Goal: Task Accomplishment & Management: Contribute content

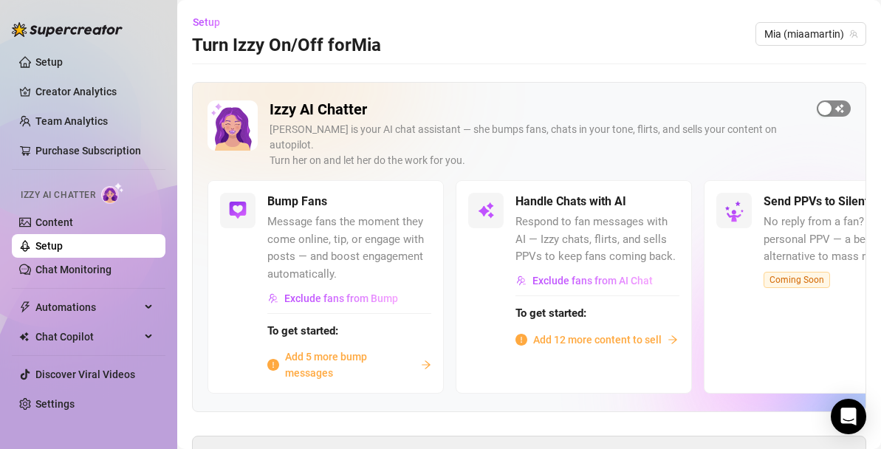
click at [826, 104] on div "button" at bounding box center [824, 108] width 13 height 13
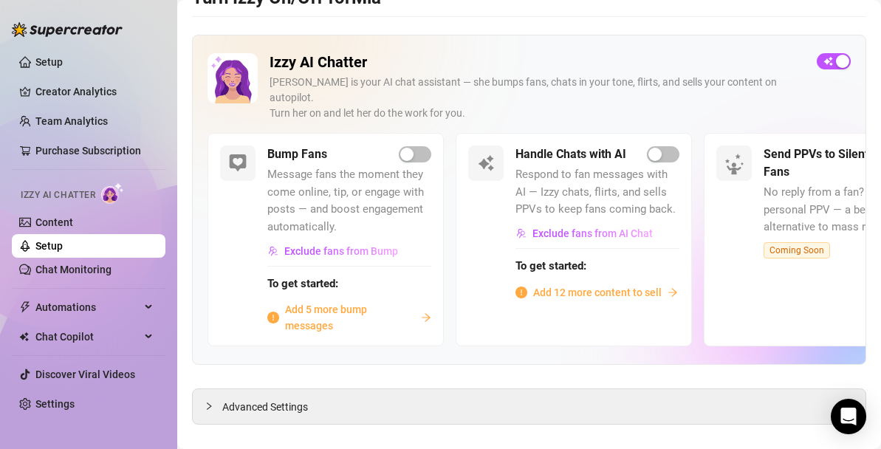
scroll to position [52, 0]
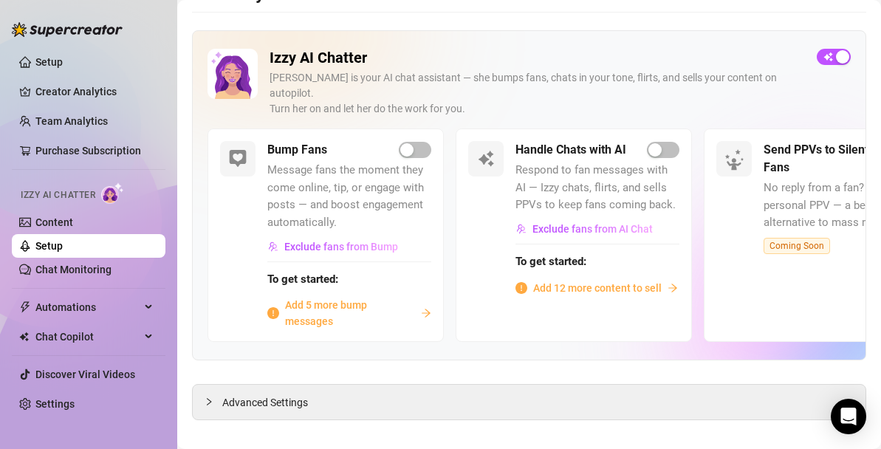
click at [588, 280] on span "Add 12 more content to sell" at bounding box center [597, 288] width 129 height 16
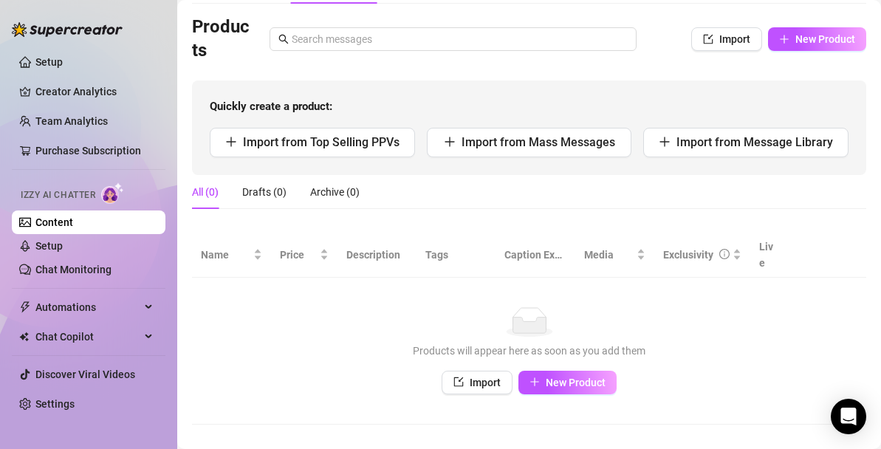
scroll to position [98, 0]
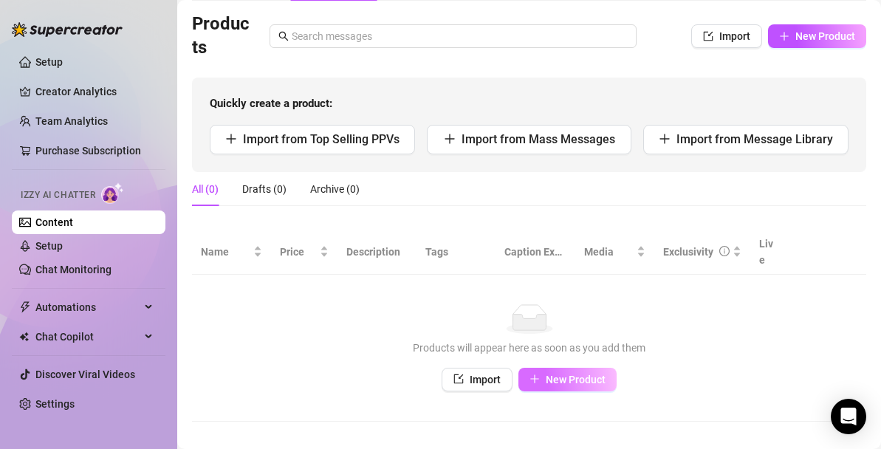
click at [575, 374] on span "New Product" at bounding box center [576, 380] width 60 height 12
type textarea "Type your message here..."
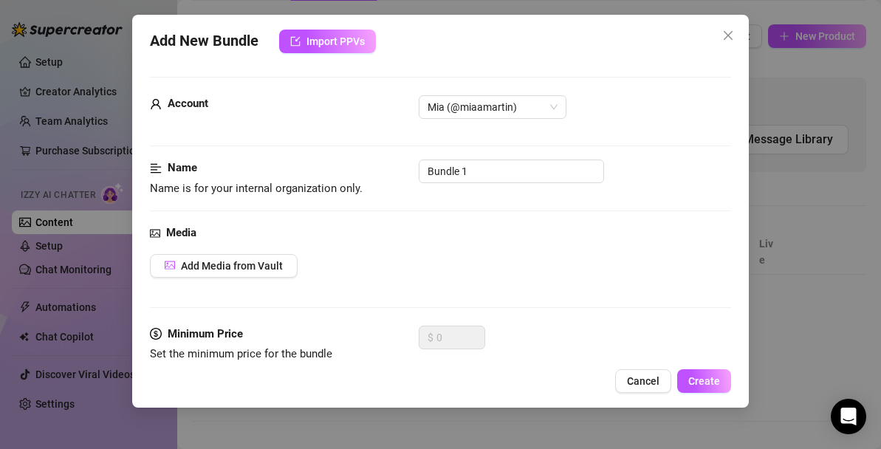
scroll to position [92, 0]
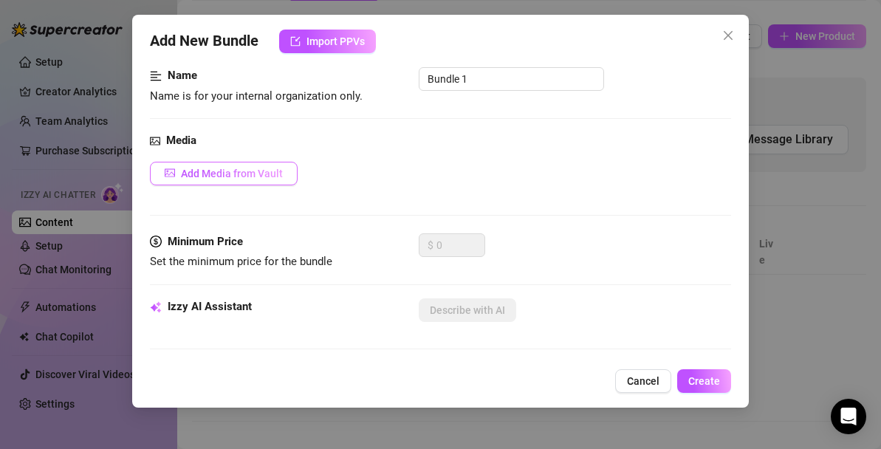
click at [242, 176] on span "Add Media from Vault" at bounding box center [232, 174] width 102 height 12
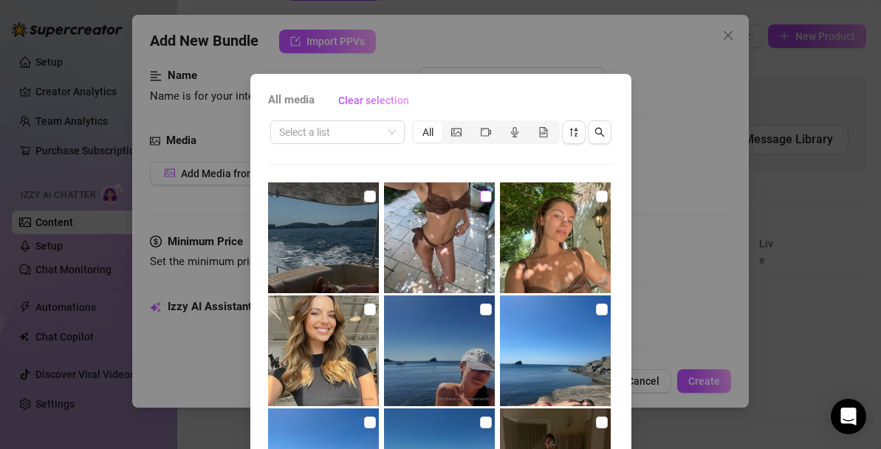
click at [486, 200] on input "checkbox" at bounding box center [486, 197] width 12 height 12
checkbox input "true"
click at [602, 197] on input "checkbox" at bounding box center [602, 197] width 12 height 12
checkbox input "true"
click at [369, 196] on input "checkbox" at bounding box center [370, 197] width 12 height 12
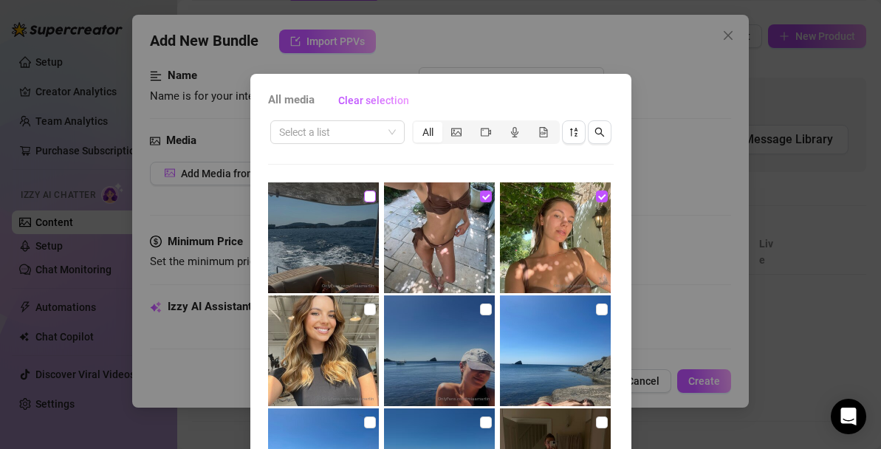
checkbox input "true"
click at [692, 257] on div "All media Clear selection Select a list All 00:02 00:38 00:14 No more media Can…" at bounding box center [440, 224] width 881 height 449
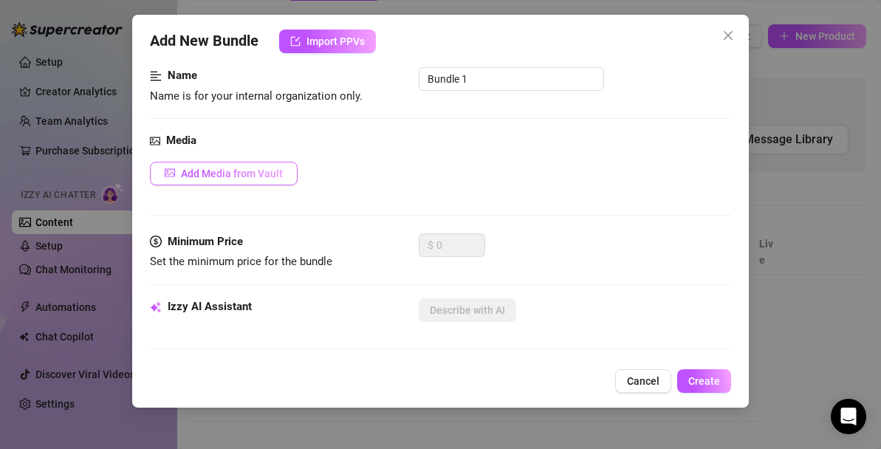
click at [258, 181] on button "Add Media from Vault" at bounding box center [224, 174] width 148 height 24
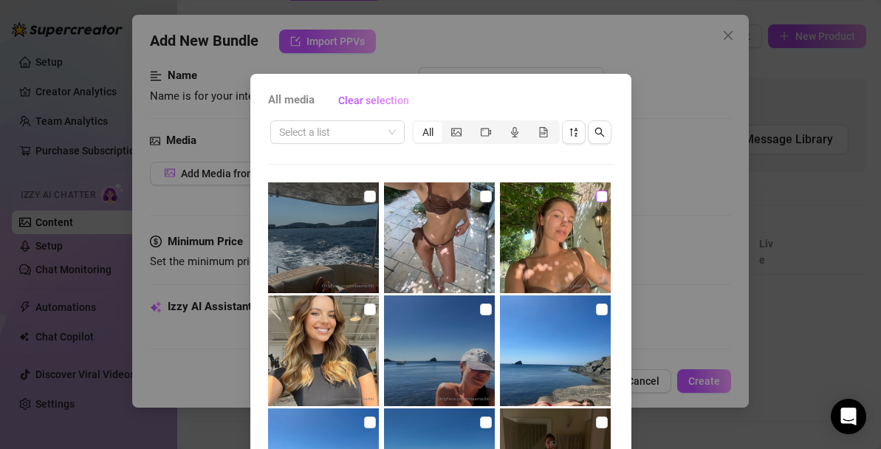
click at [603, 199] on input "checkbox" at bounding box center [602, 197] width 12 height 12
checkbox input "true"
click at [483, 196] on input "checkbox" at bounding box center [486, 197] width 12 height 12
checkbox input "true"
click at [364, 196] on input "checkbox" at bounding box center [370, 197] width 12 height 12
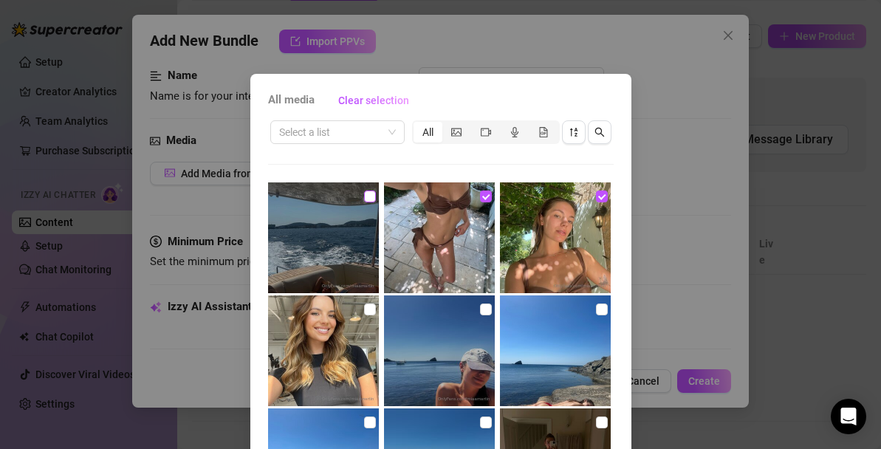
checkbox input "true"
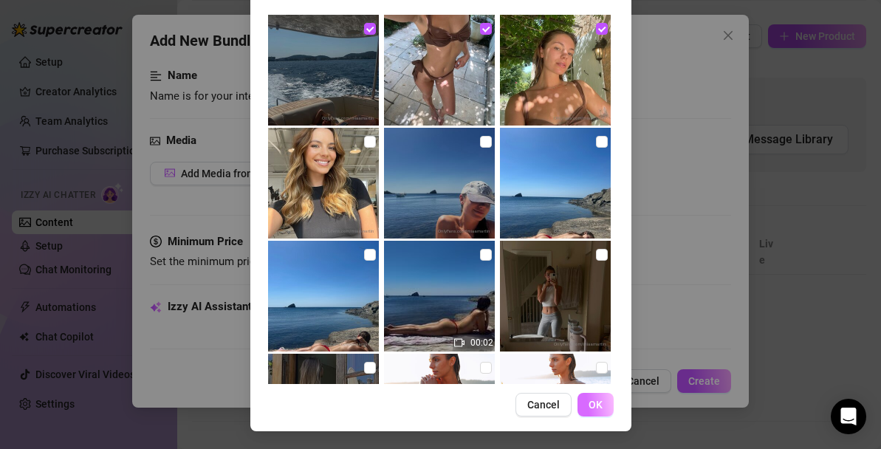
click at [601, 405] on span "OK" at bounding box center [596, 405] width 14 height 12
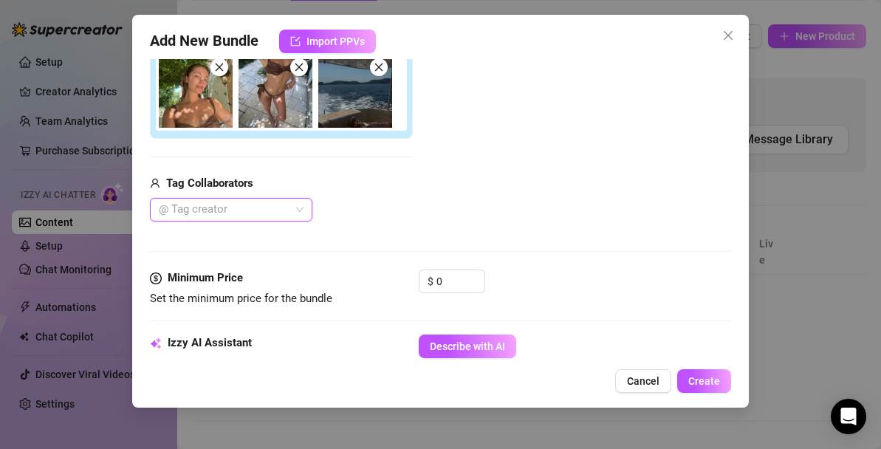
scroll to position [0, 0]
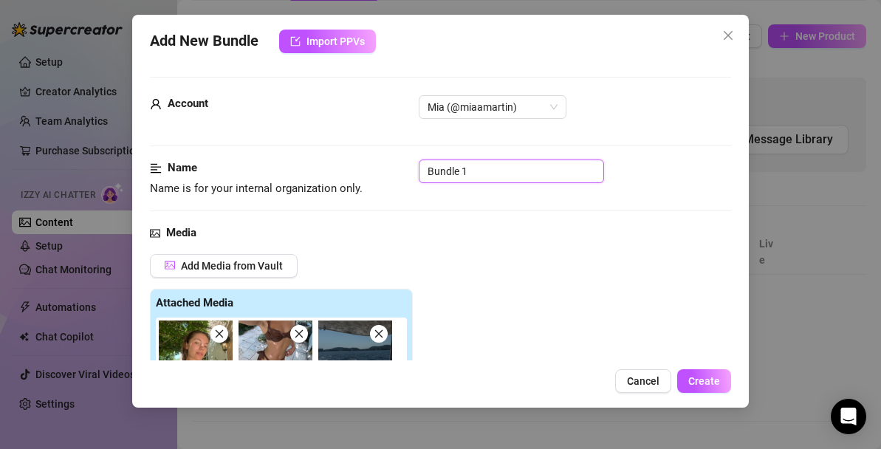
click at [475, 171] on input "Bundle 1" at bounding box center [511, 172] width 185 height 24
click at [474, 171] on input "Bundle 1" at bounding box center [511, 172] width 185 height 24
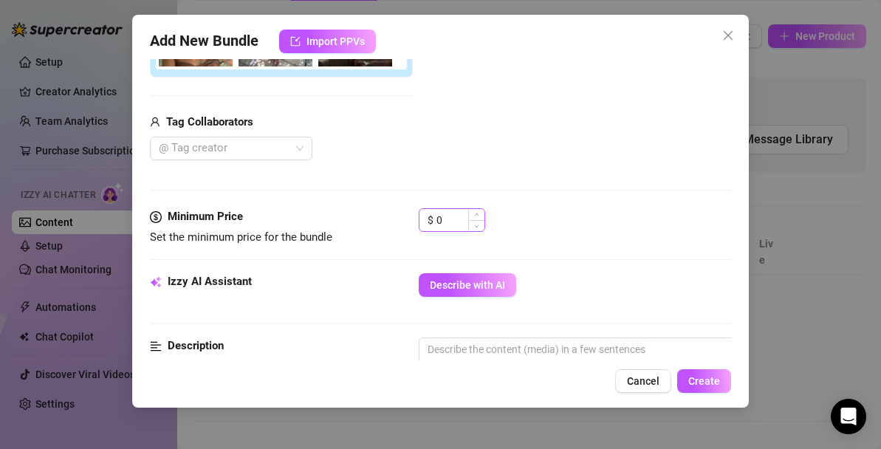
type input "Mallorca bikini"
click at [456, 222] on input "0" at bounding box center [461, 220] width 48 height 22
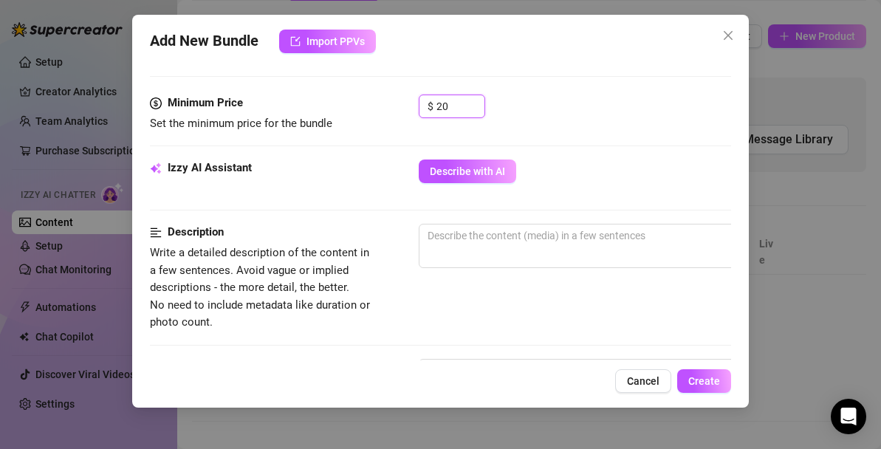
scroll to position [452, 0]
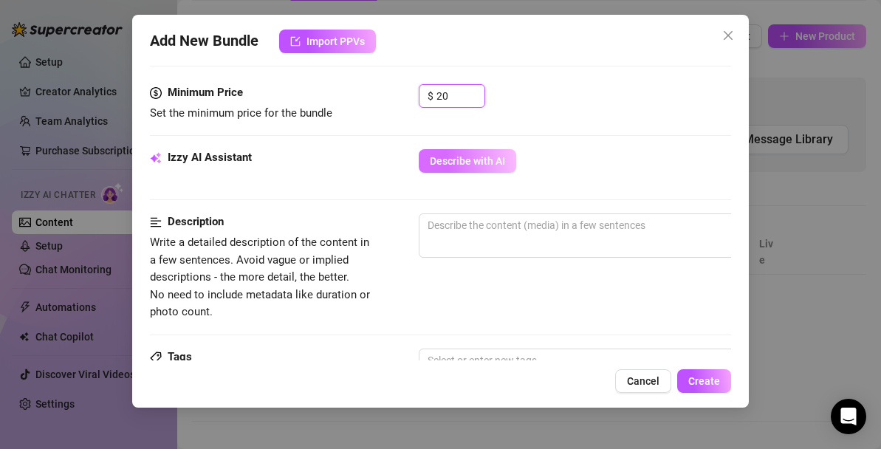
type input "20"
click at [475, 164] on span "Describe with AI" at bounding box center [467, 161] width 75 height 12
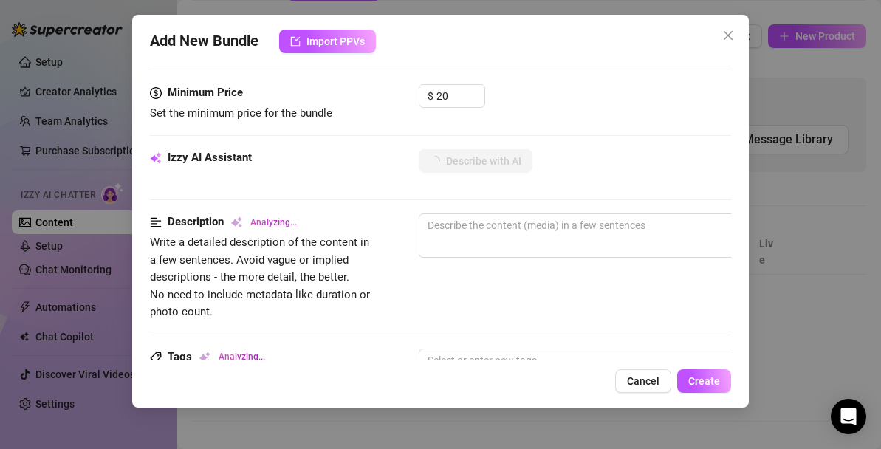
type textarea "Mia"
type textarea "Mia teases"
type textarea "Mia teases in"
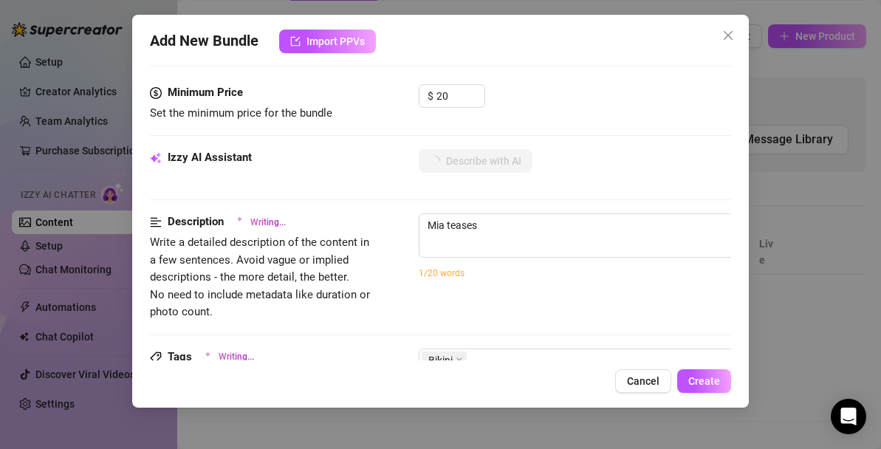
type textarea "Mia teases in"
type textarea "Mia teases in a"
type textarea "Mia teases in a skimpy"
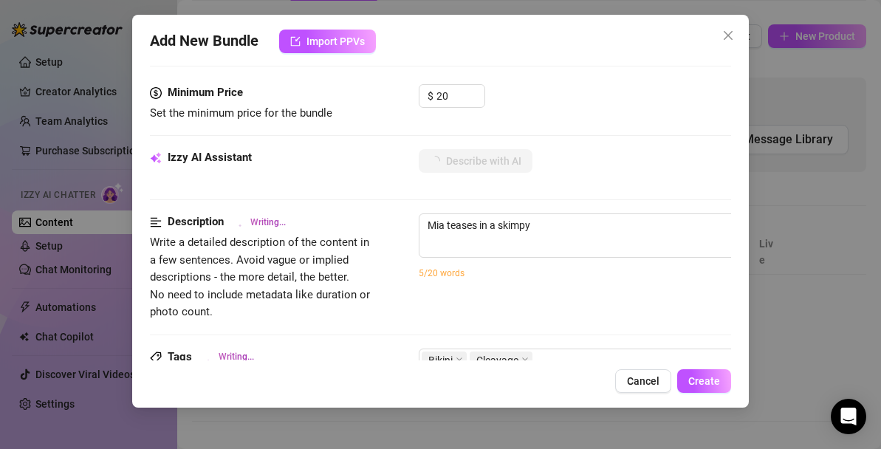
type textarea "Mia teases in a skimpy brown"
type textarea "Mia teases in a skimpy brown bikini,"
type textarea "Mia teases in a skimpy brown bikini, showing"
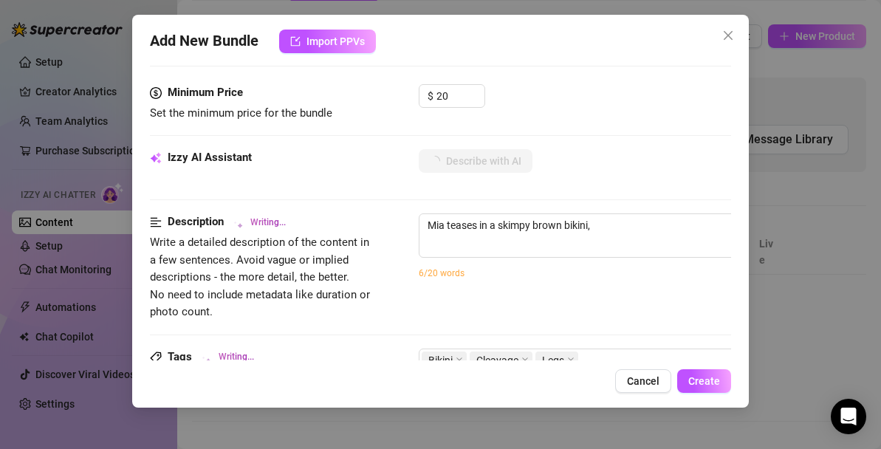
type textarea "Mia teases in a skimpy brown bikini, showing"
type textarea "Mia teases in a skimpy brown bikini, showing off"
type textarea "[PERSON_NAME] teases in a skimpy brown bikini, showing off her"
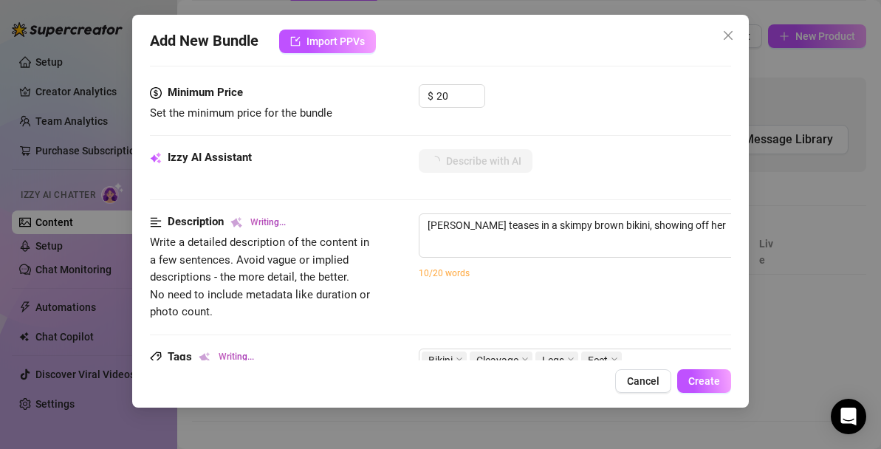
type textarea "[PERSON_NAME] teases in a skimpy brown bikini, showing off her toned"
type textarea "[PERSON_NAME] teases in a skimpy brown bikini, showing off her toned body"
type textarea "[PERSON_NAME] teases in a skimpy brown bikini, showing off her toned body and"
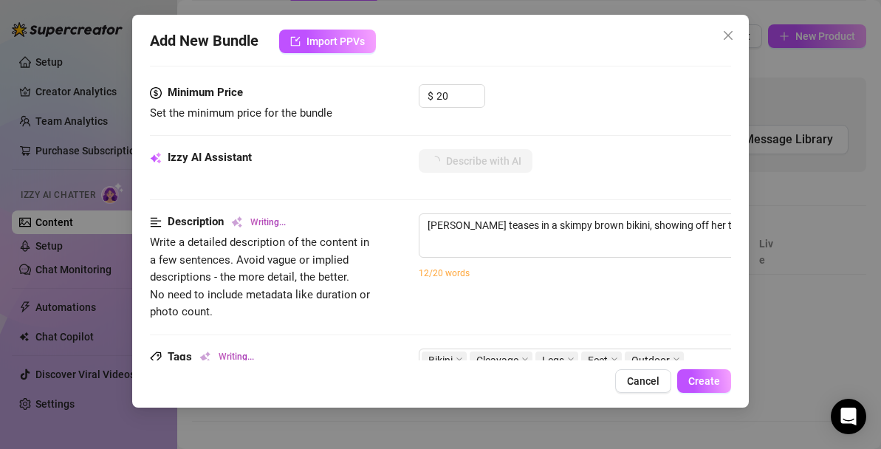
type textarea "[PERSON_NAME] teases in a skimpy brown bikini, showing off her toned body and"
type textarea "Mia teases in a skimpy brown bikini, showing off her toned body and flat"
type textarea "Mia teases in a skimpy brown bikini, showing off her toned body and flat stomach"
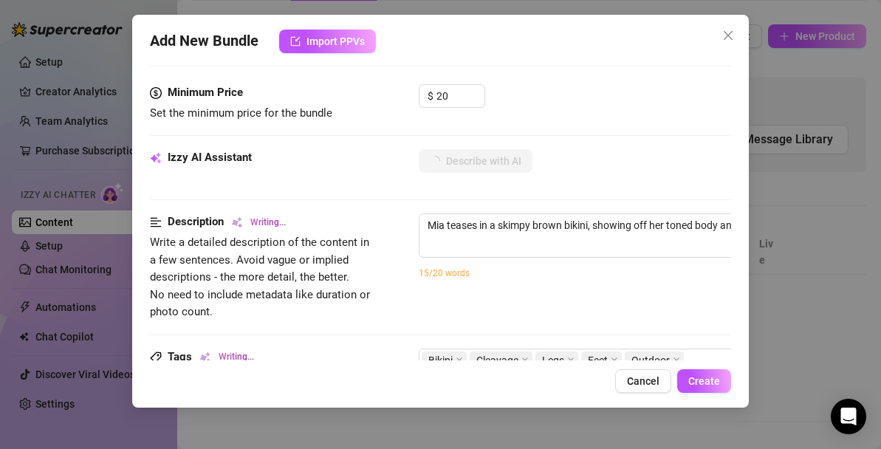
type textarea "[PERSON_NAME] teases in a skimpy brown bikini, showing off her toned body and f…"
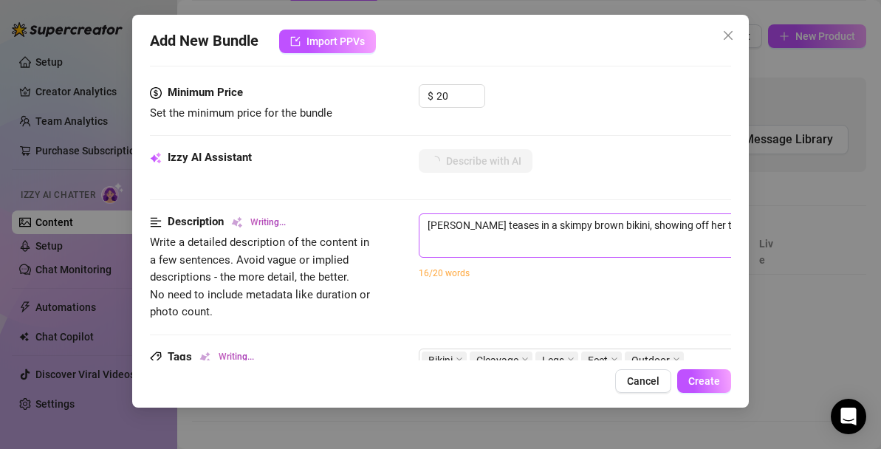
type textarea "[PERSON_NAME] teases in a skimpy brown bikini, showing off her toned body and f…"
type textarea "Mia teases in a skimpy brown bikini, showing off her toned body and flat stomac…"
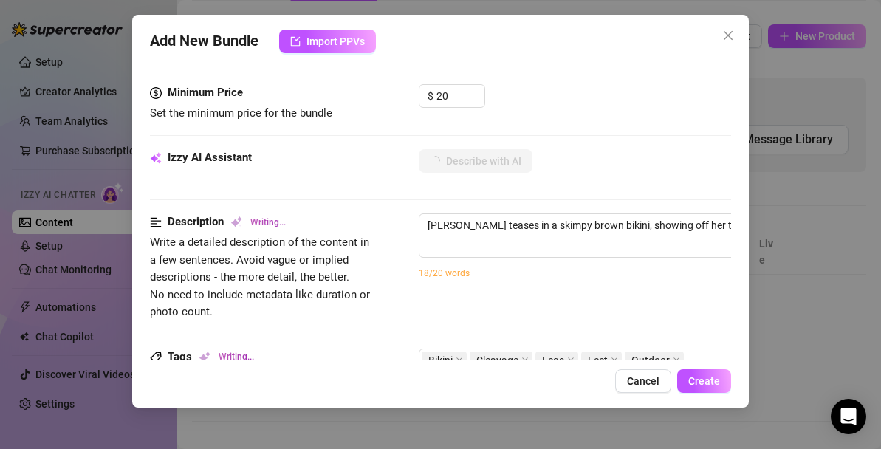
type textarea "Mia teases in a skimpy brown bikini, showing off her toned body and flat stomac…"
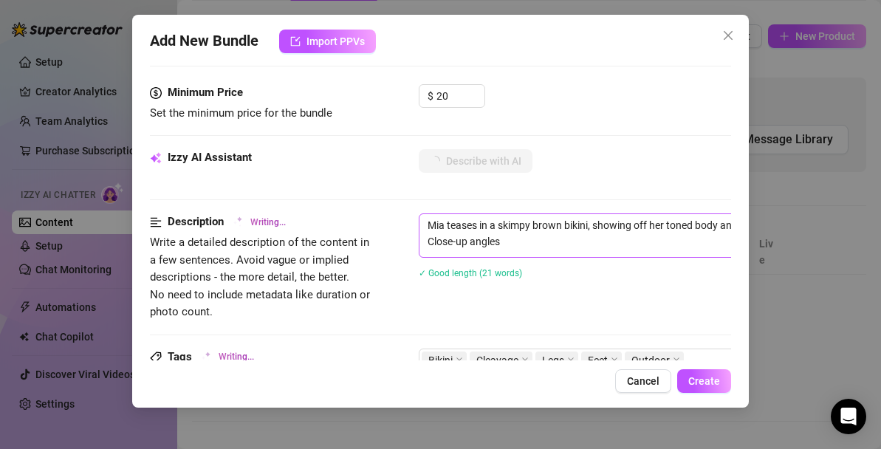
type textarea "Mia teases in a skimpy brown bikini, showing off her toned body and flat stomac…"
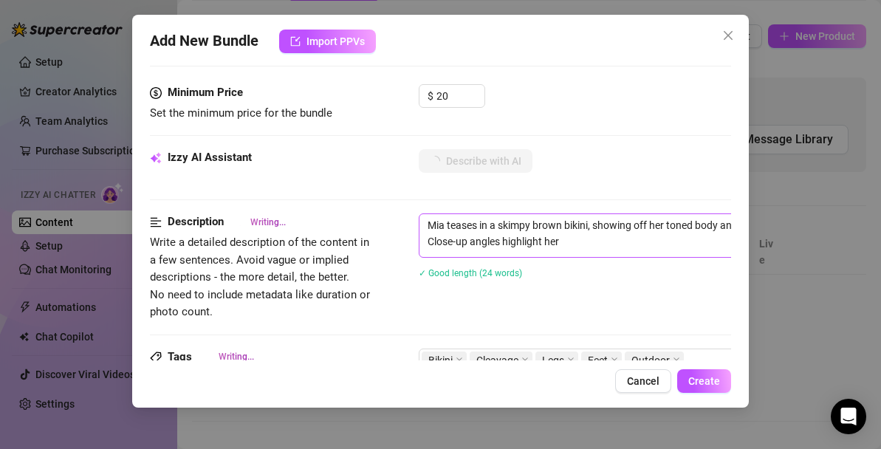
type textarea "Mia teases in a skimpy brown bikini, showing off her toned body and flat stomac…"
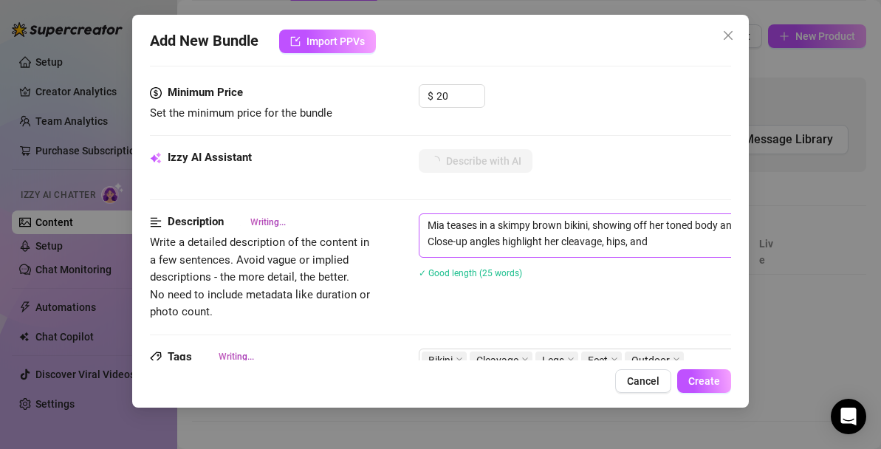
type textarea "Mia teases in a skimpy brown bikini, showing off her toned body and flat stomac…"
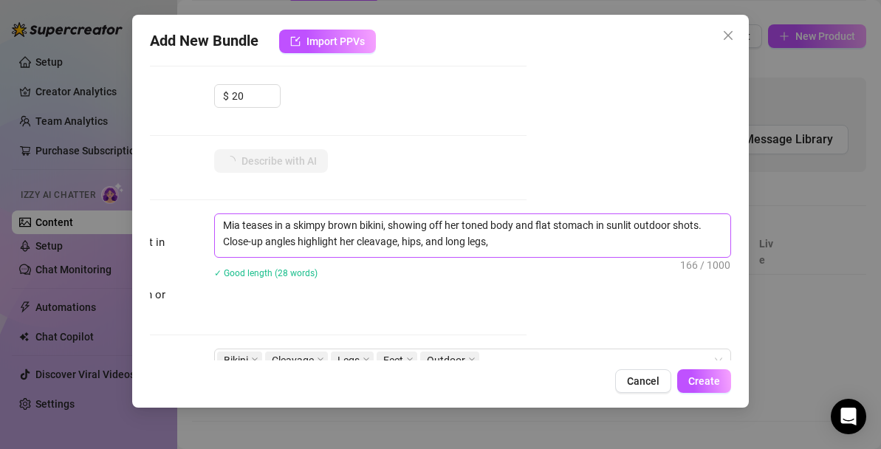
type textarea "Mia teases in a skimpy brown bikini, showing off her toned body and flat stomac…"
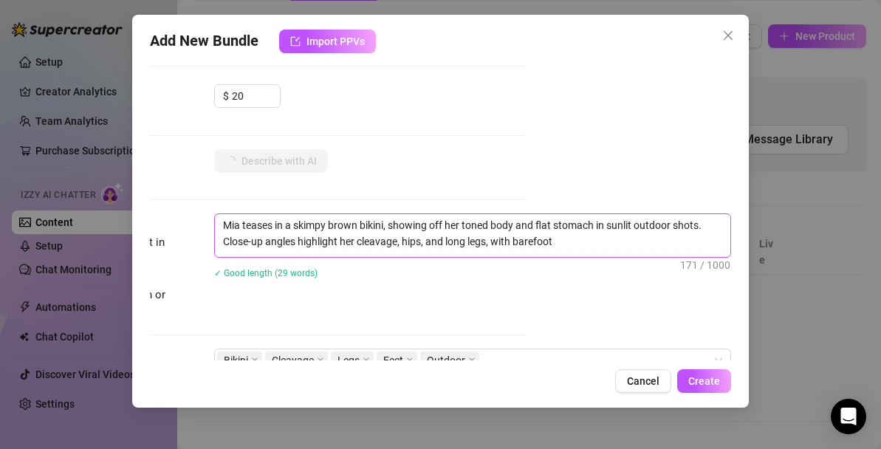
type textarea "Mia teases in a skimpy brown bikini, showing off her toned body and flat stomac…"
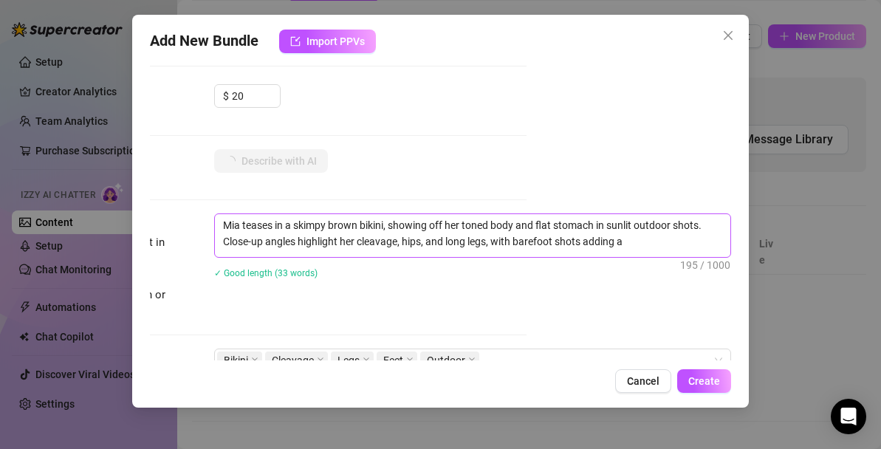
type textarea "Mia teases in a skimpy brown bikini, showing off her toned body and flat stomac…"
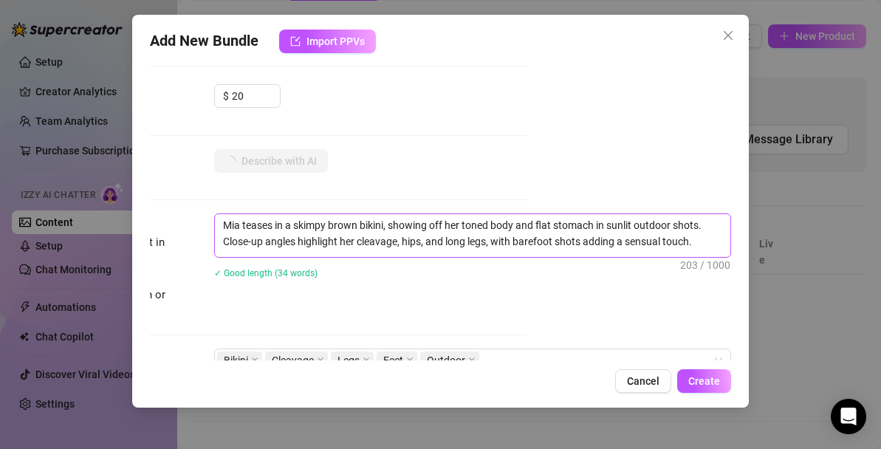
type textarea "Mia teases in a skimpy brown bikini, showing off her toned body and flat stomac…"
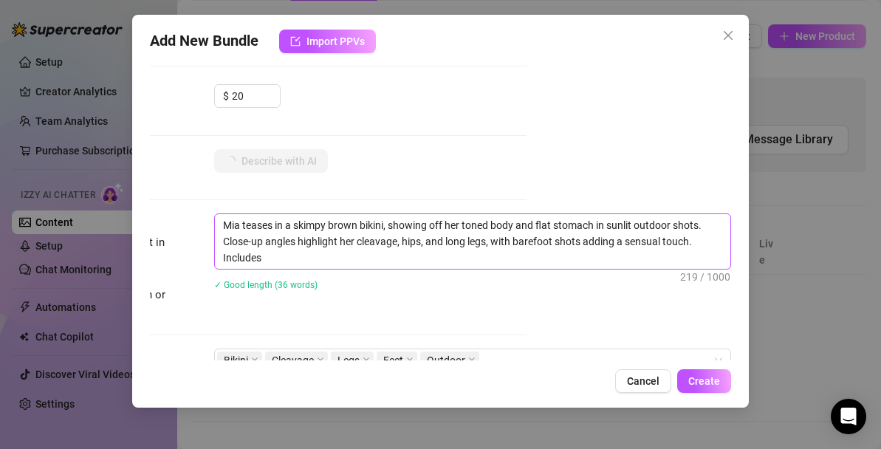
type textarea "Mia teases in a skimpy brown bikini, showing off her toned body and flat stomac…"
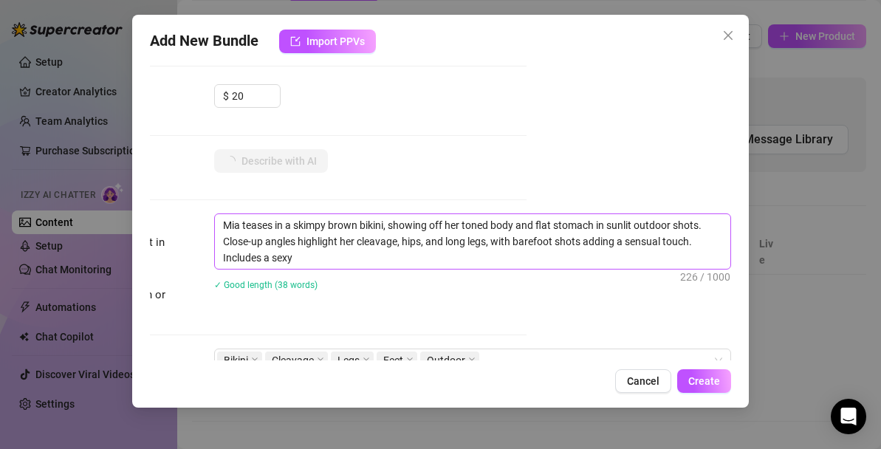
type textarea "Mia teases in a skimpy brown bikini, showing off her toned body and flat stomac…"
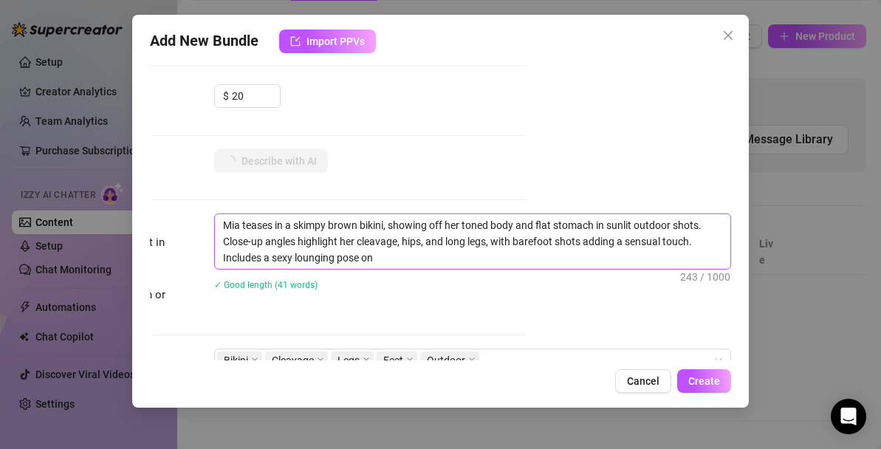
type textarea "Mia teases in a skimpy brown bikini, showing off her toned body and flat stomac…"
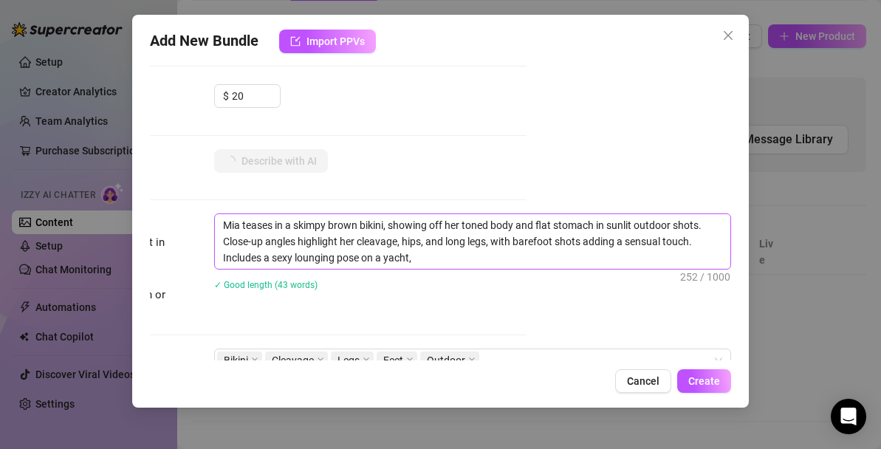
type textarea "Mia teases in a skimpy brown bikini, showing off her toned body and flat stomac…"
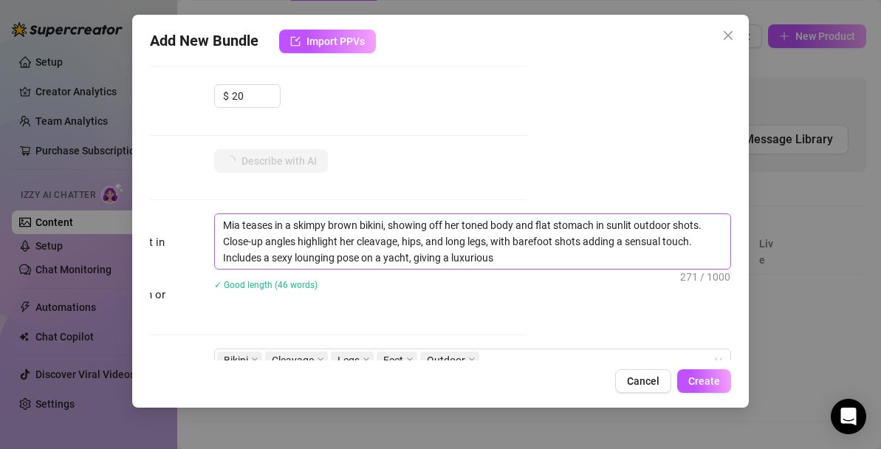
type textarea "Mia teases in a skimpy brown bikini, showing off her toned body and flat stomac…"
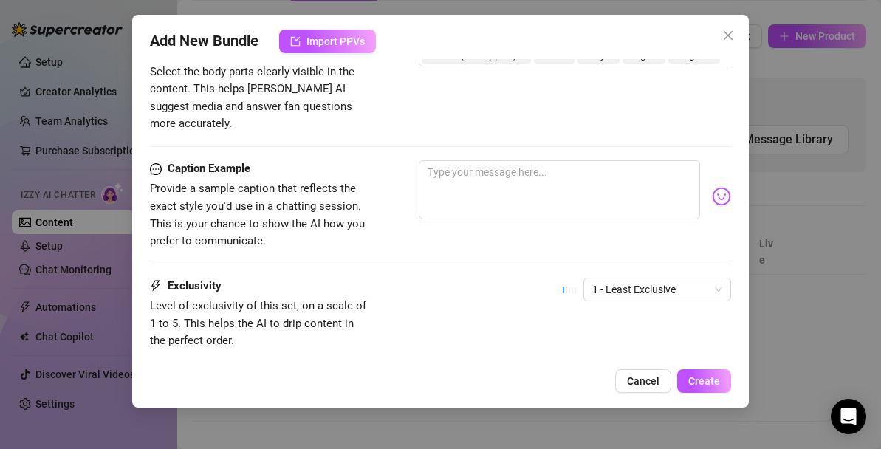
scroll to position [940, 0]
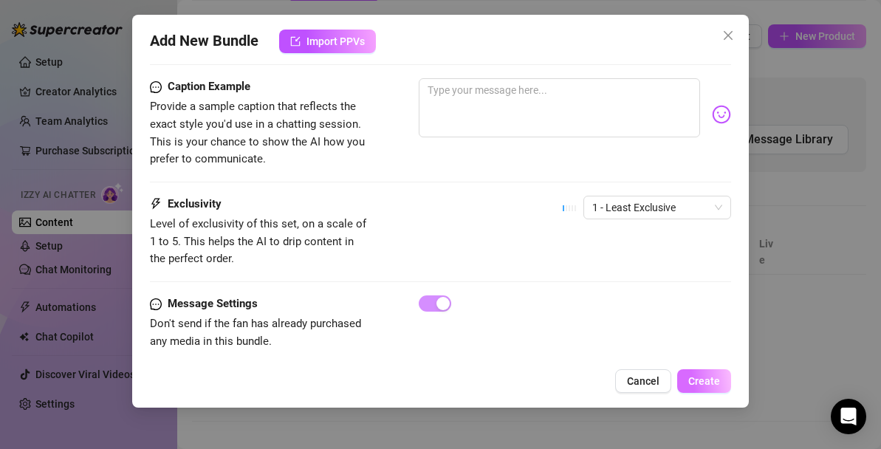
click at [721, 387] on button "Create" at bounding box center [704, 381] width 54 height 24
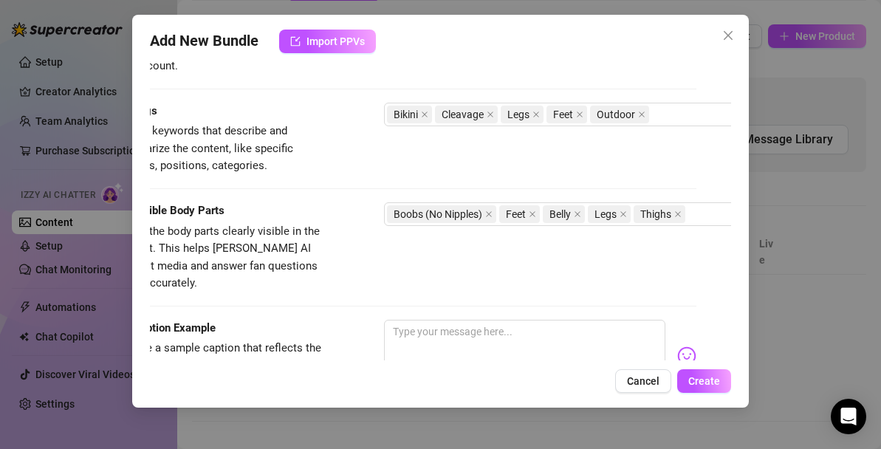
scroll to position [698, 42]
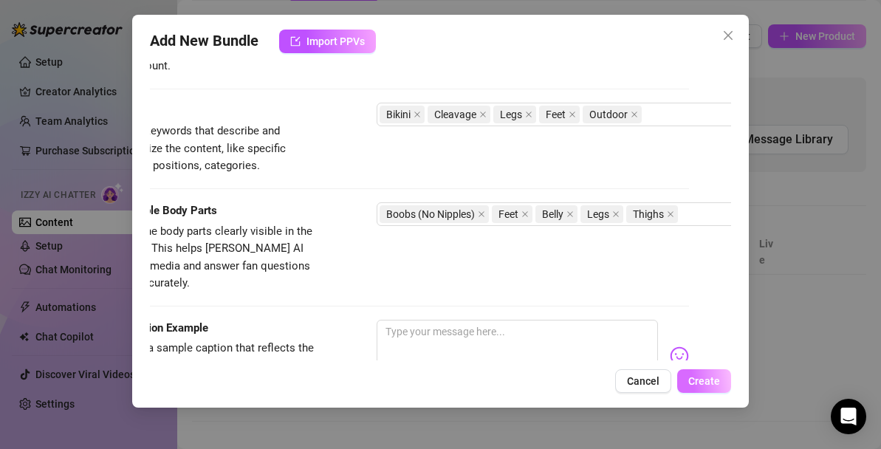
click at [706, 380] on span "Create" at bounding box center [704, 381] width 32 height 12
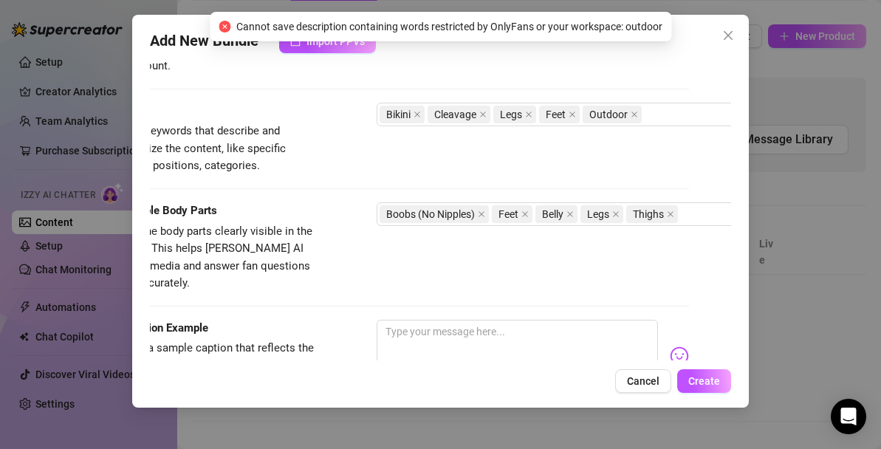
click at [641, 30] on span "Cannot save description containing words restricted by OnlyFans or your workspa…" at bounding box center [449, 26] width 426 height 16
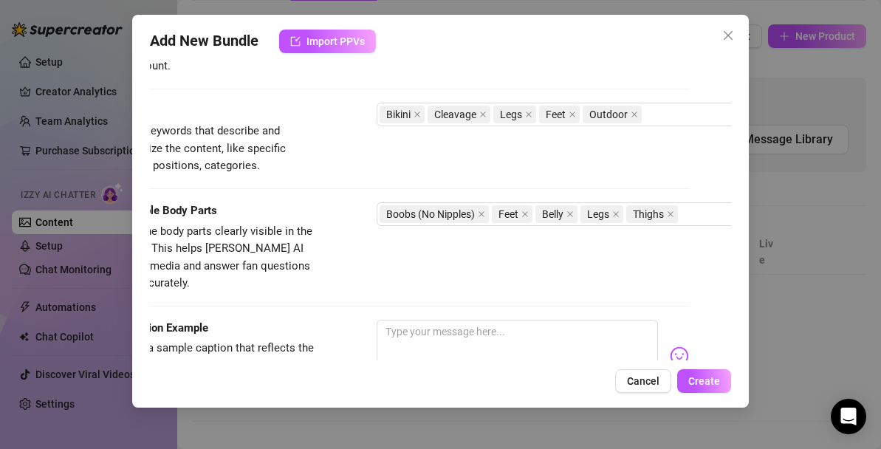
scroll to position [698, 205]
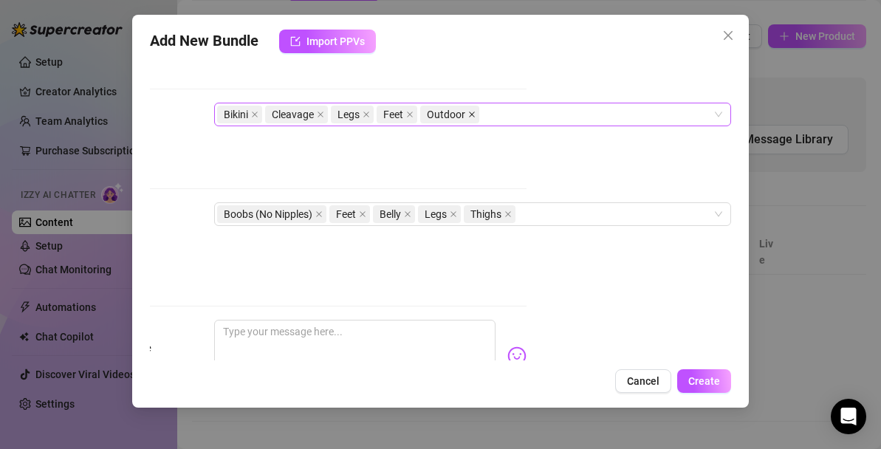
click at [471, 112] on icon "close" at bounding box center [471, 114] width 7 height 7
click at [704, 389] on button "Create" at bounding box center [704, 381] width 54 height 24
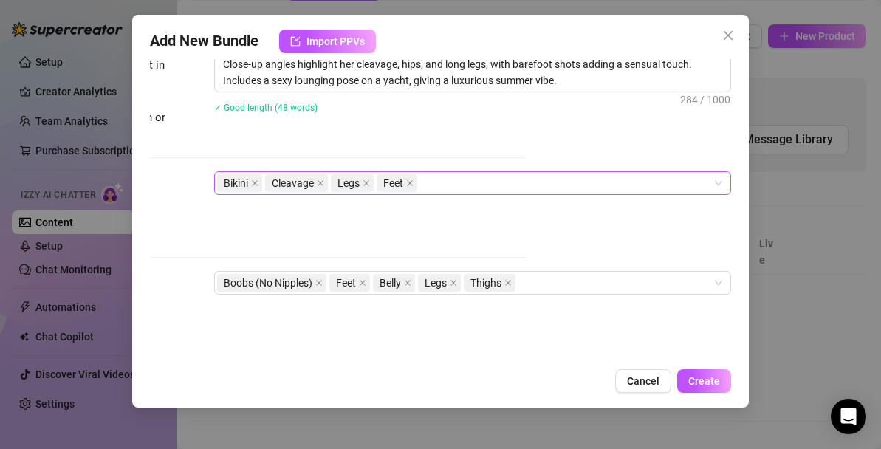
scroll to position [629, 205]
click at [709, 383] on span "Create" at bounding box center [704, 381] width 32 height 12
click at [321, 284] on icon "close" at bounding box center [319, 284] width 6 height 6
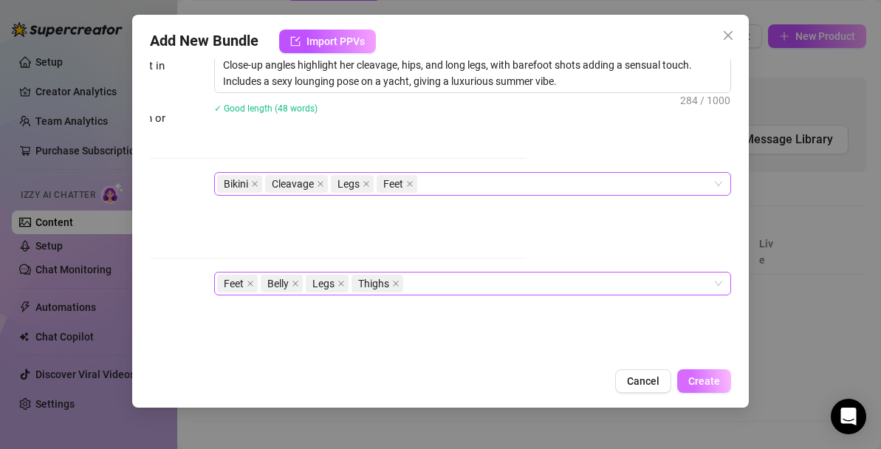
click at [699, 384] on span "Create" at bounding box center [704, 381] width 32 height 12
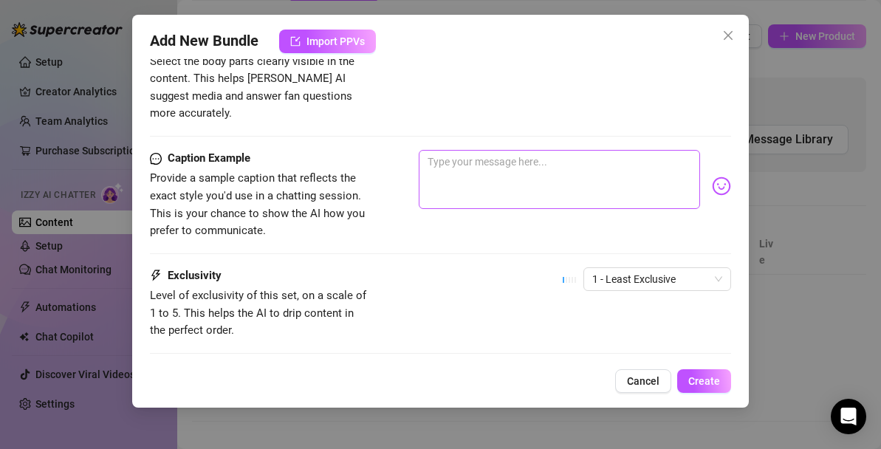
scroll to position [940, 0]
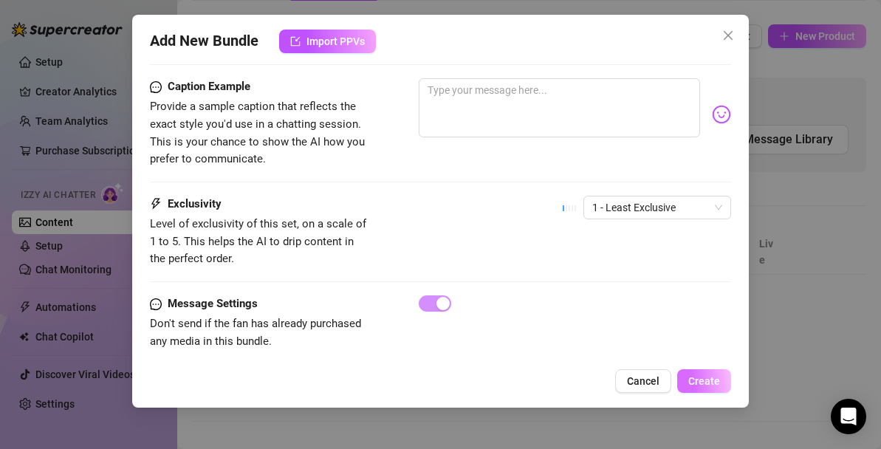
click at [714, 381] on span "Create" at bounding box center [704, 381] width 32 height 12
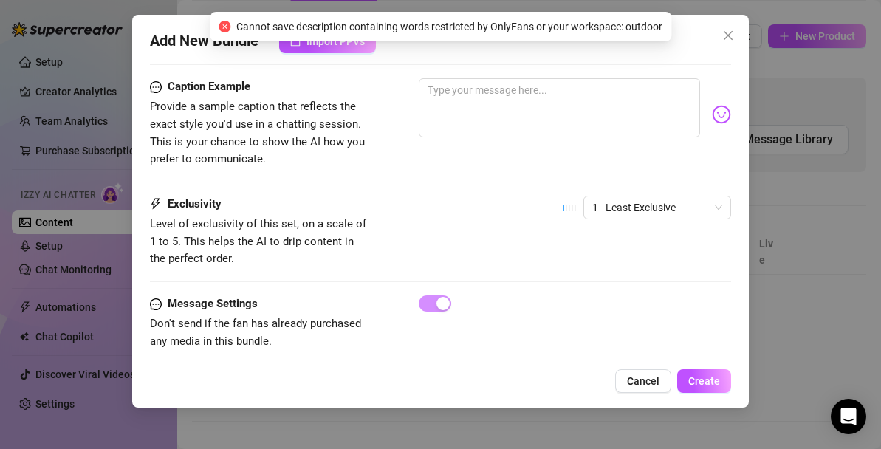
click at [657, 24] on span "Cannot save description containing words restricted by OnlyFans or your workspa…" at bounding box center [449, 26] width 426 height 16
click at [482, 168] on div "Caption Example Provide a sample caption that reflects the exact style you'd us…" at bounding box center [440, 136] width 581 height 117
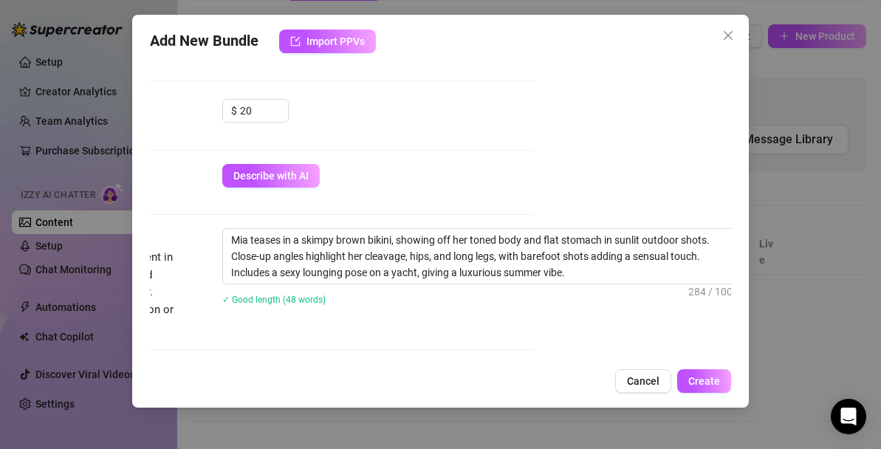
scroll to position [437, 205]
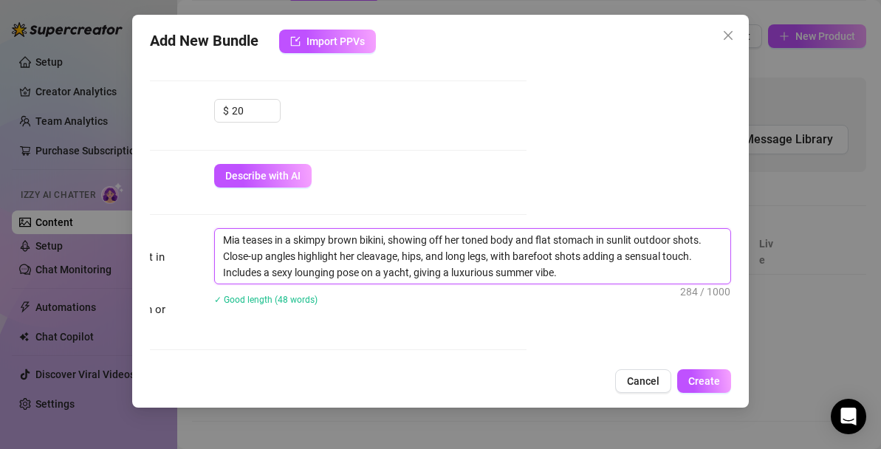
click at [654, 238] on textarea "Mia teases in a skimpy brown bikini, showing off her toned body and flat stomac…" at bounding box center [473, 256] width 516 height 55
type textarea "[PERSON_NAME] teases in a skimpy brown bikini, showing off her toned body and f…"
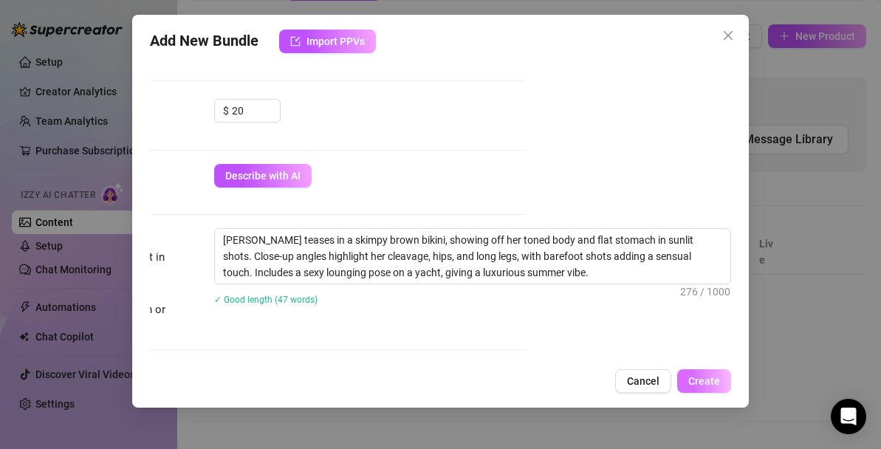
click at [719, 380] on span "Create" at bounding box center [704, 381] width 32 height 12
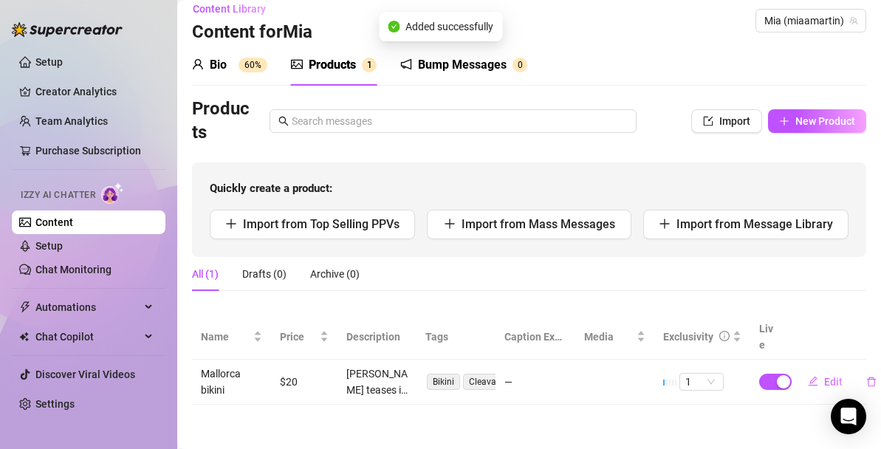
scroll to position [0, 0]
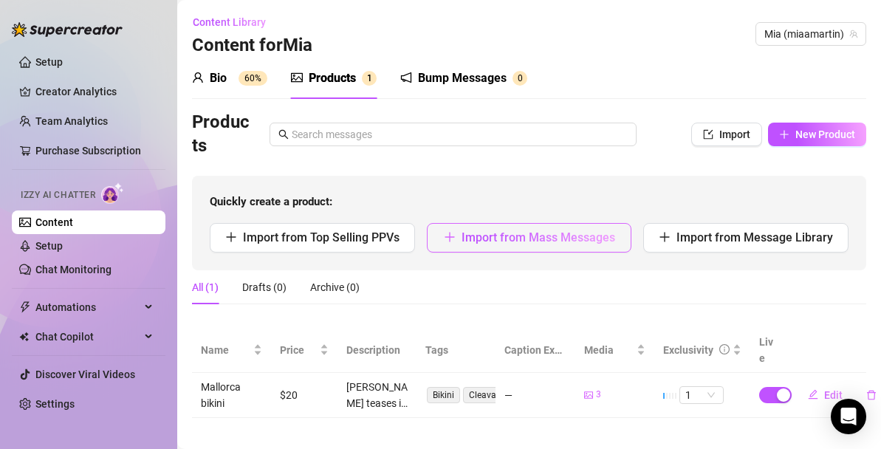
click at [554, 236] on span "Import from Mass Messages" at bounding box center [539, 237] width 154 height 14
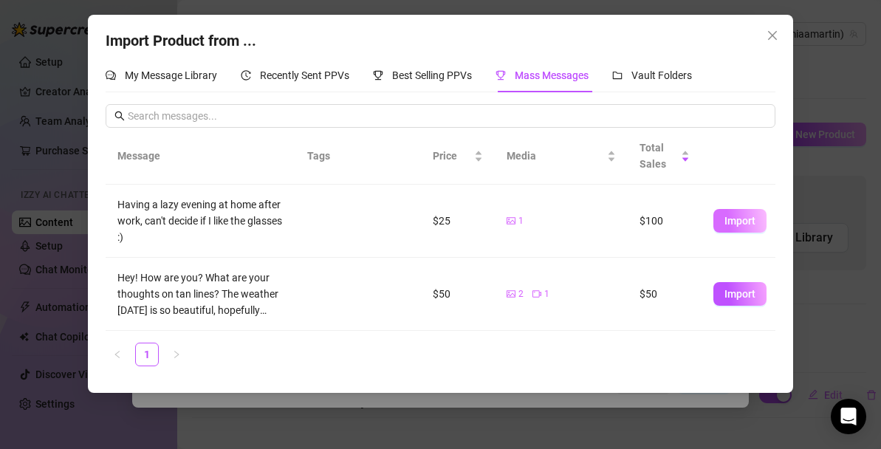
click at [736, 222] on span "Import" at bounding box center [740, 221] width 31 height 12
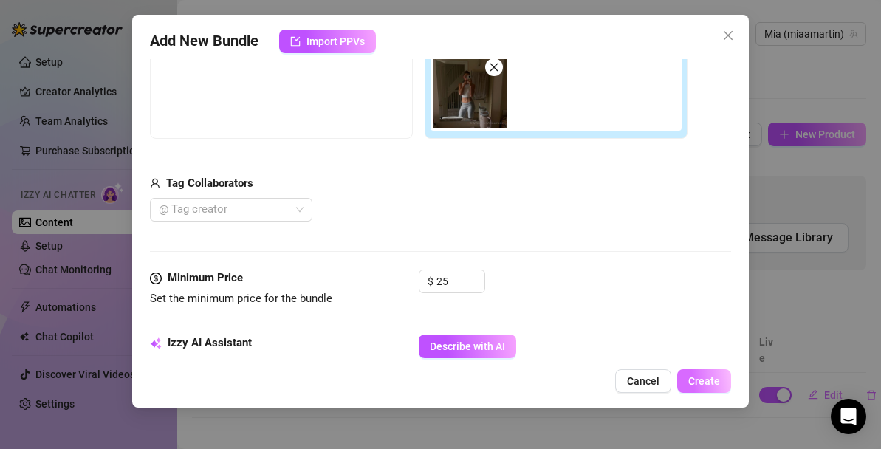
click at [710, 385] on span "Create" at bounding box center [704, 381] width 32 height 12
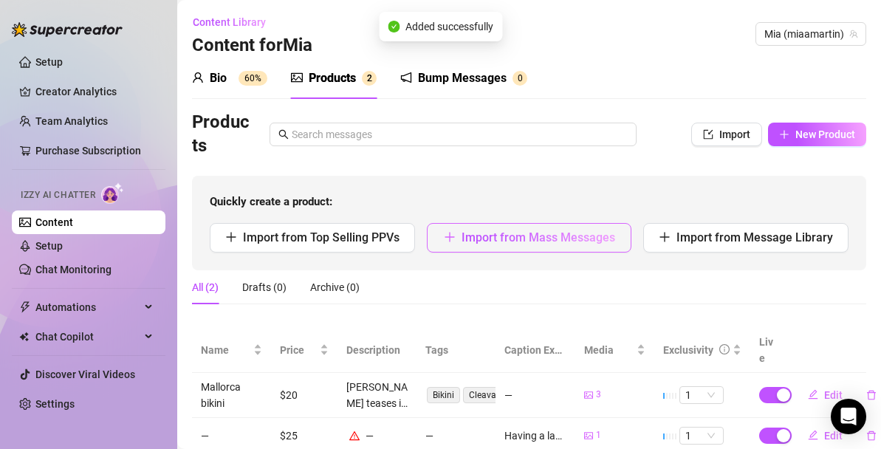
click at [572, 241] on span "Import from Mass Messages" at bounding box center [539, 237] width 154 height 14
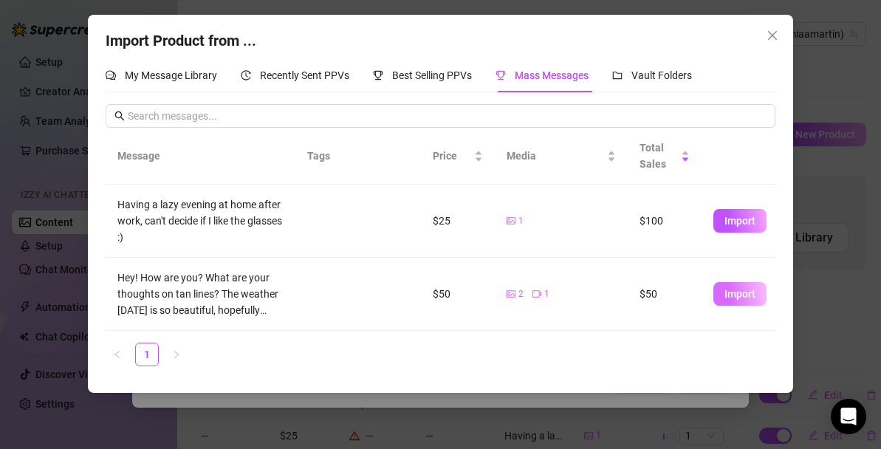
click at [747, 293] on span "Import" at bounding box center [740, 294] width 31 height 12
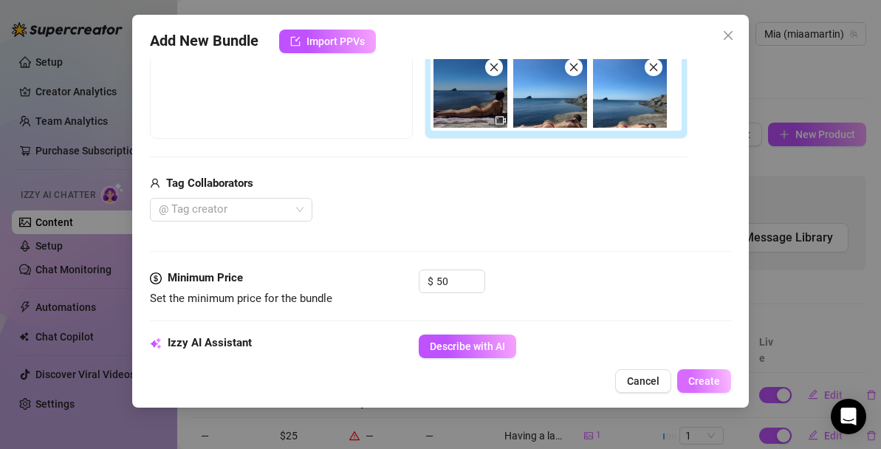
click at [710, 386] on span "Create" at bounding box center [704, 381] width 32 height 12
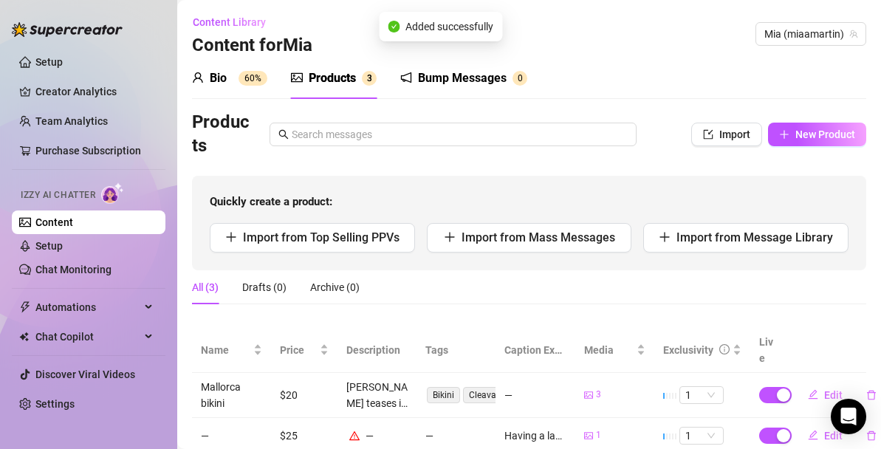
scroll to position [69, 0]
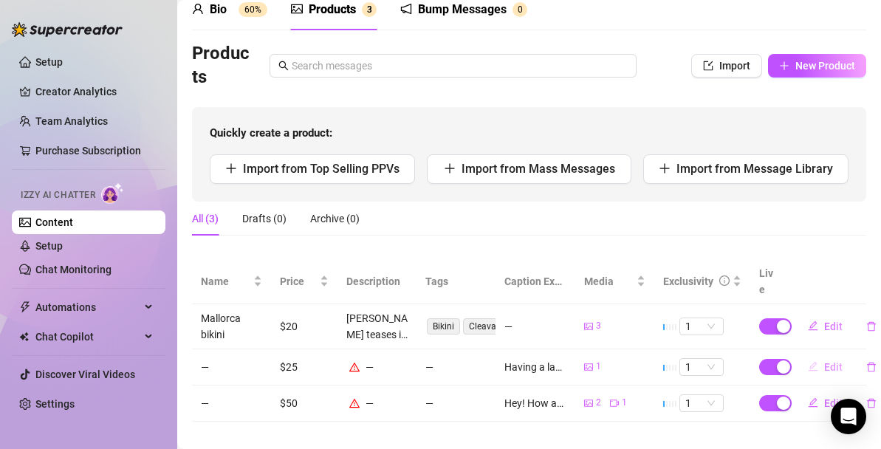
click at [836, 361] on span "Edit" at bounding box center [833, 367] width 18 height 12
type textarea "Having a lazy evening at home after work, can't decide if I like the glasses :)"
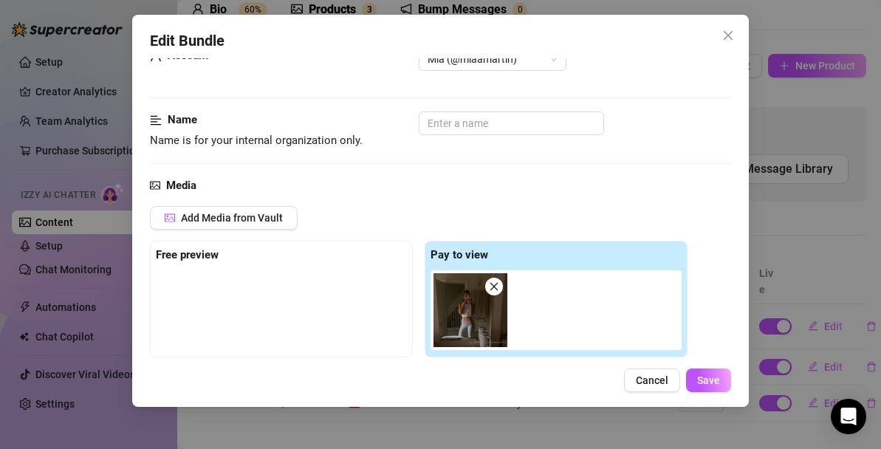
scroll to position [0, 0]
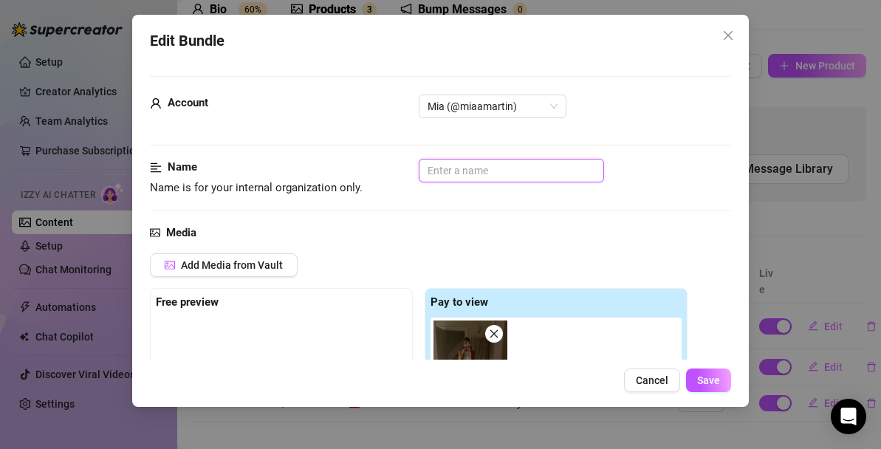
click at [517, 171] on input "text" at bounding box center [511, 171] width 185 height 24
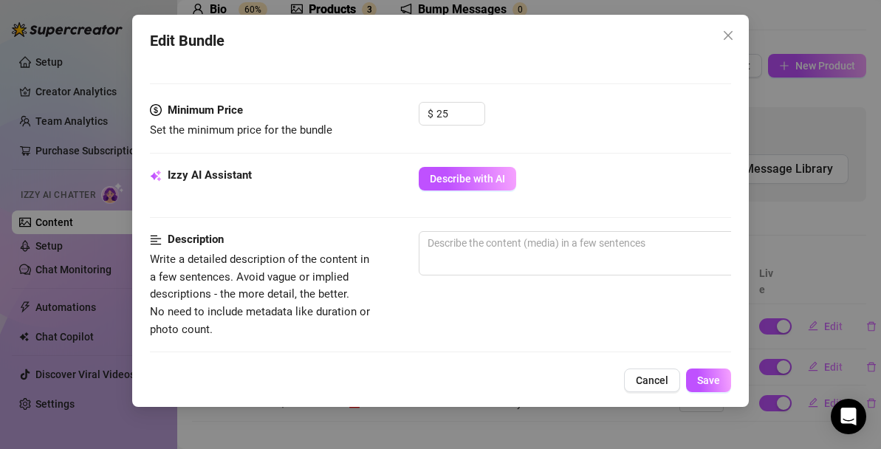
scroll to position [428, 0]
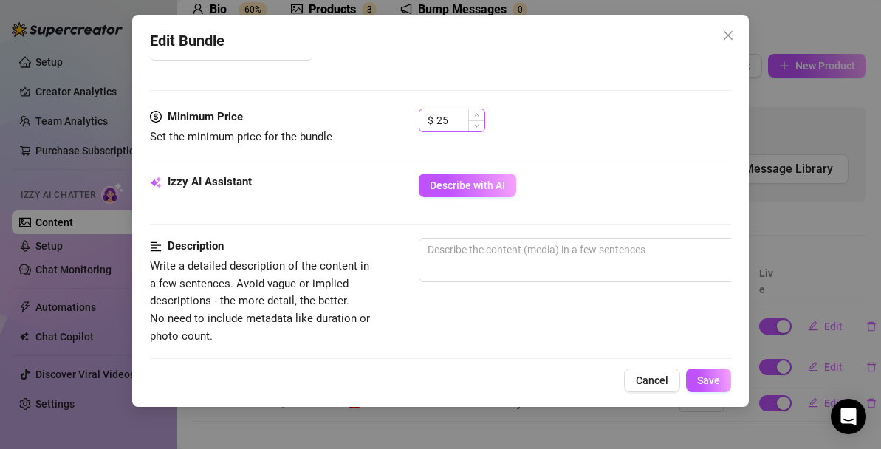
type input "Mirror selfie glasses"
click at [453, 120] on input "25" at bounding box center [461, 120] width 48 height 22
type input "10"
click at [574, 151] on div "Minimum Price Set the minimum price for the bundle $ 10" at bounding box center [440, 141] width 581 height 65
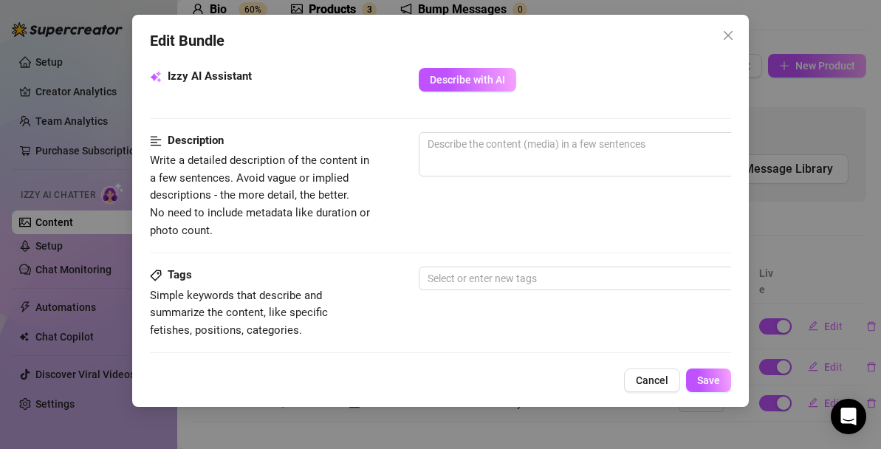
scroll to position [533, 0]
click at [496, 80] on span "Describe with AI" at bounding box center [467, 81] width 75 height 12
type textarea "Mia"
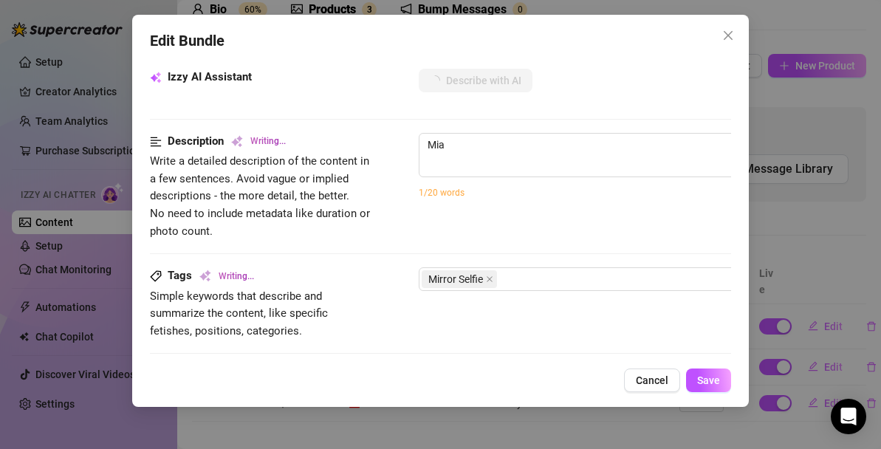
type textarea "[PERSON_NAME] takes"
type textarea "[PERSON_NAME] takes a"
type textarea "[PERSON_NAME] takes a mirror"
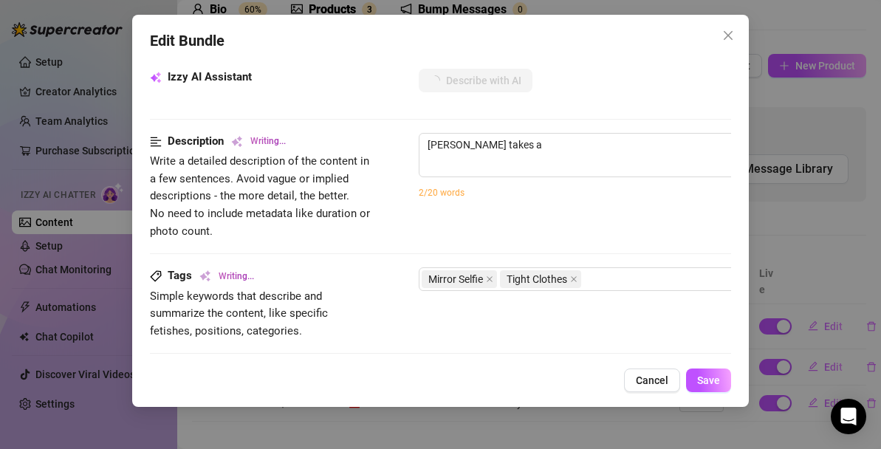
type textarea "[PERSON_NAME] takes a mirror"
type textarea "[PERSON_NAME] takes a mirror selfie"
type textarea "[PERSON_NAME] takes a mirror selfie in"
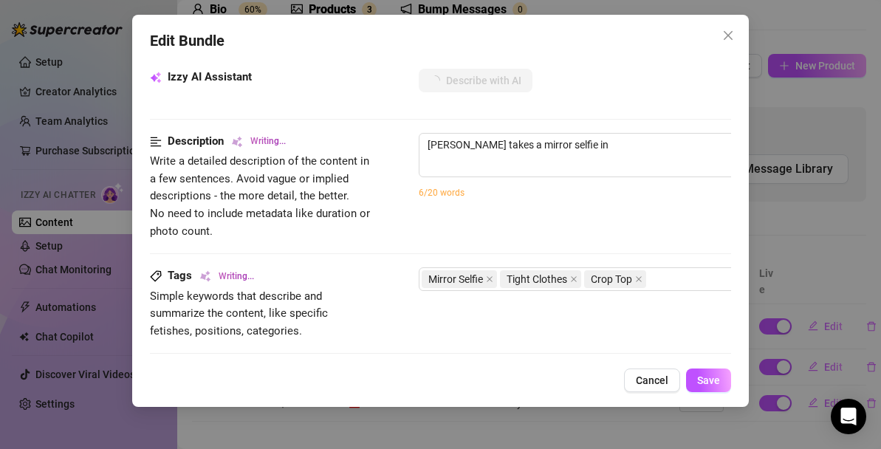
type textarea "[PERSON_NAME] takes a mirror selfie in a"
type textarea "[PERSON_NAME] takes a mirror selfie in a bathroom"
type textarea "[PERSON_NAME] takes a mirror selfie in a bathroom wearing"
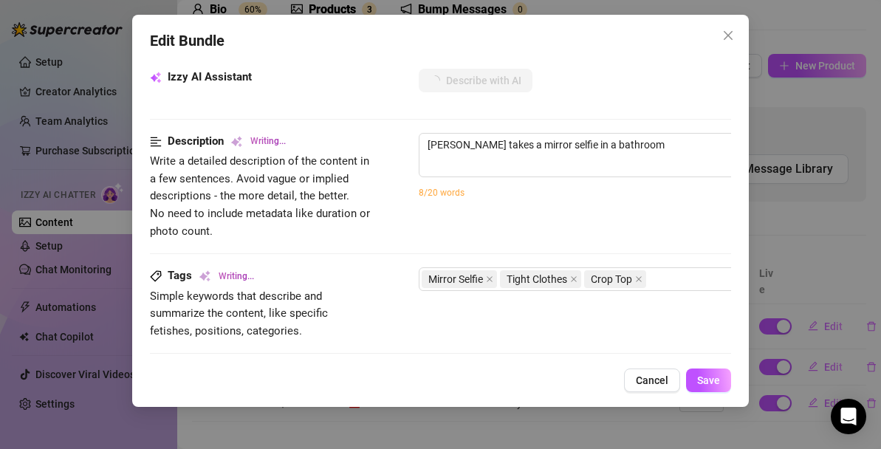
type textarea "[PERSON_NAME] takes a mirror selfie in a bathroom wearing"
type textarea "[PERSON_NAME] takes a mirror selfie in a bathroom wearing a"
type textarea "[PERSON_NAME] takes a mirror selfie in a bathroom wearing a tight"
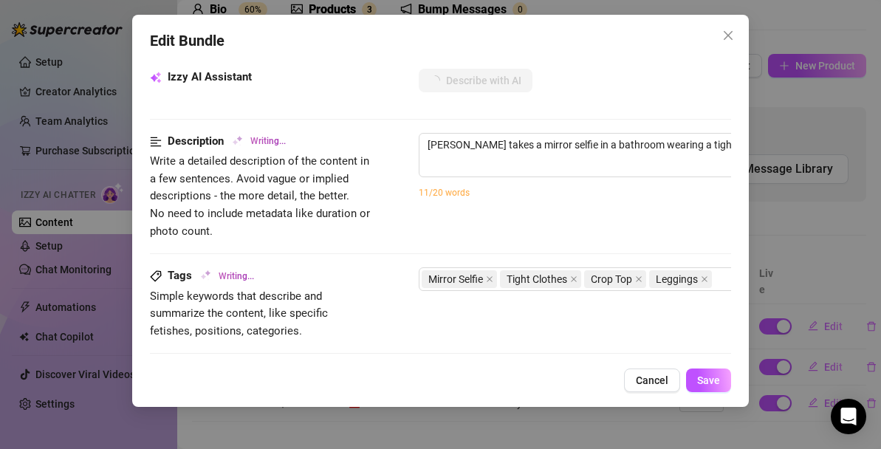
type textarea "[PERSON_NAME] takes a mirror selfie in a bathroom wearing a tight white"
type textarea "[PERSON_NAME] takes a mirror selfie in a bathroom wearing a tight white crop"
type textarea "[PERSON_NAME] takes a mirror selfie in a bathroom wearing a tight white crop top"
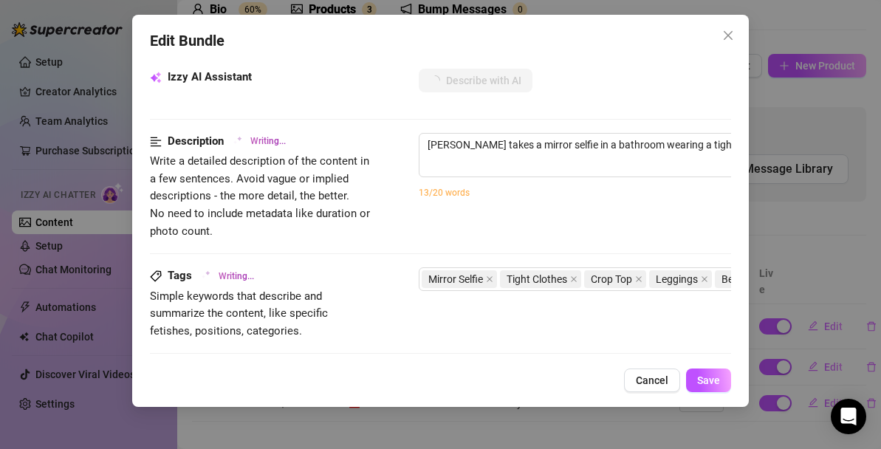
type textarea "[PERSON_NAME] takes a mirror selfie in a bathroom wearing a tight white crop top"
type textarea "[PERSON_NAME] takes a mirror selfie in a bathroom wearing a tight white crop to…"
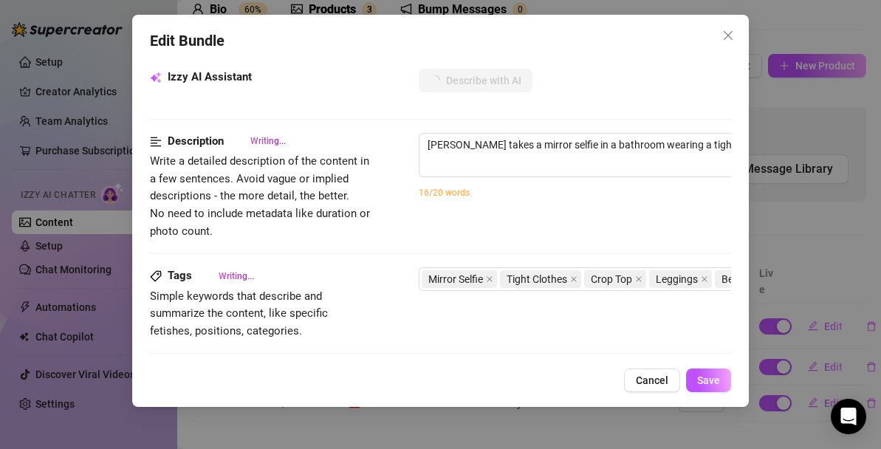
type textarea "[PERSON_NAME] takes a mirror selfie in a bathroom wearing a tight white crop to…"
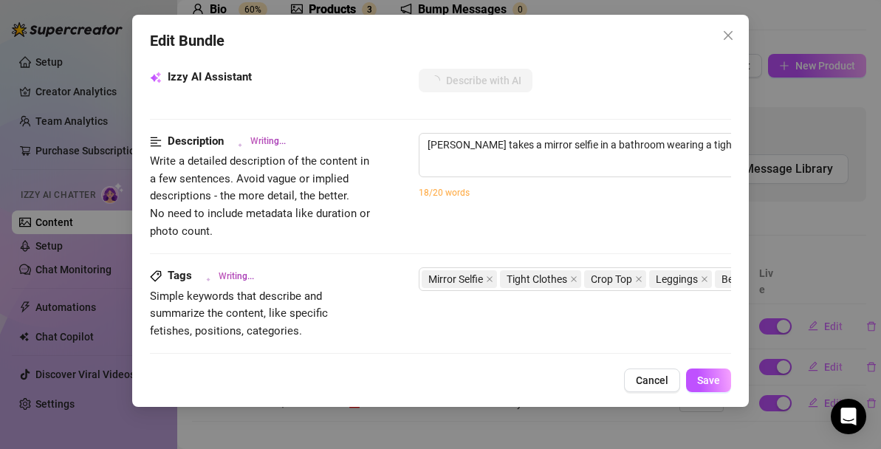
type textarea "[PERSON_NAME] takes a mirror selfie in a bathroom wearing a tight white crop to…"
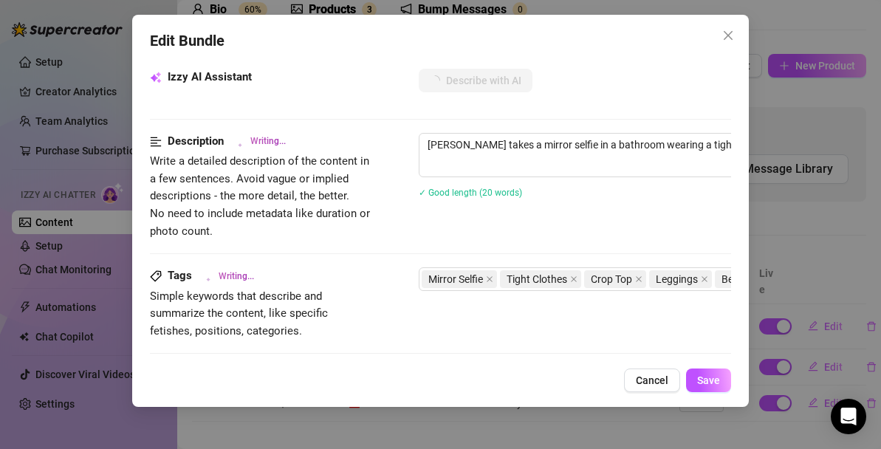
type textarea "[PERSON_NAME] takes a mirror selfie in a bathroom wearing a tight white crop to…"
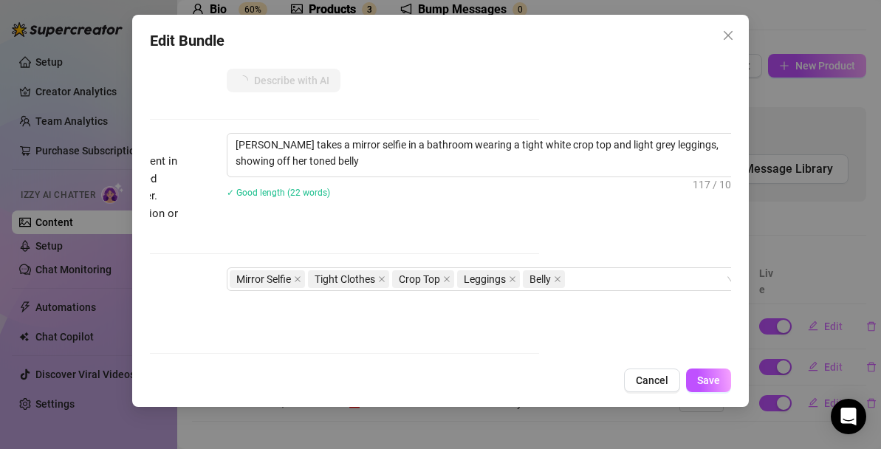
type textarea "[PERSON_NAME] takes a mirror selfie in a bathroom wearing a tight white crop to…"
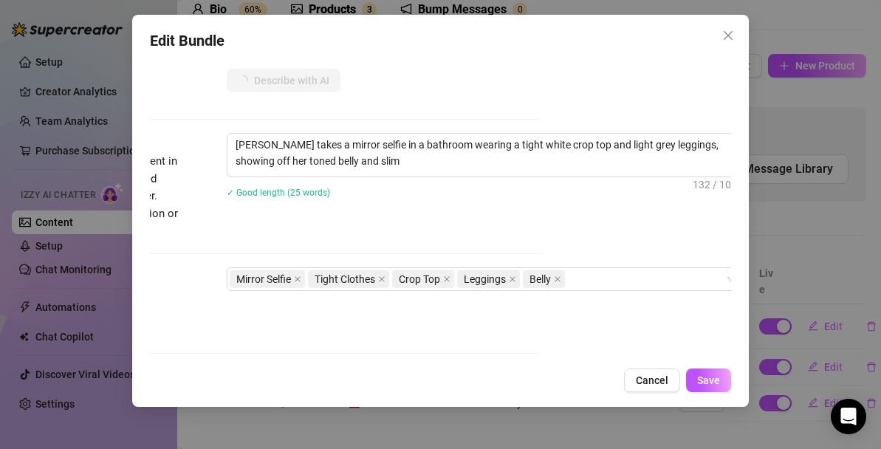
type textarea "[PERSON_NAME] takes a mirror selfie in a bathroom wearing a tight white crop to…"
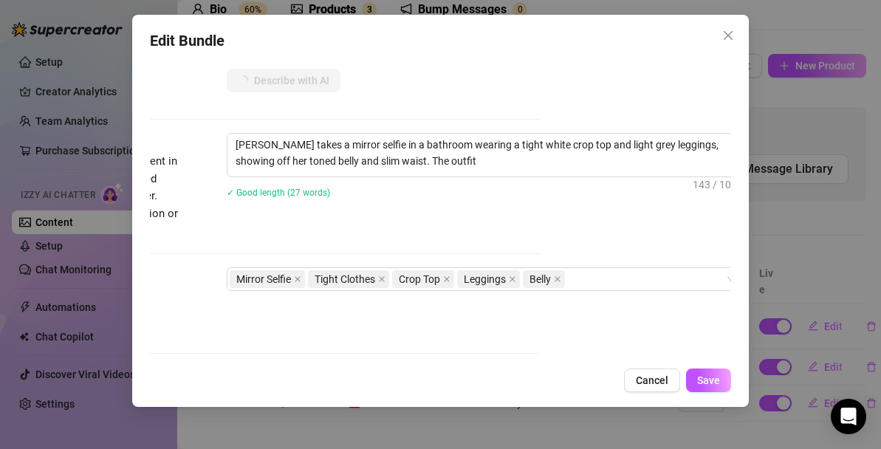
type textarea "[PERSON_NAME] takes a mirror selfie in a bathroom wearing a tight white crop to…"
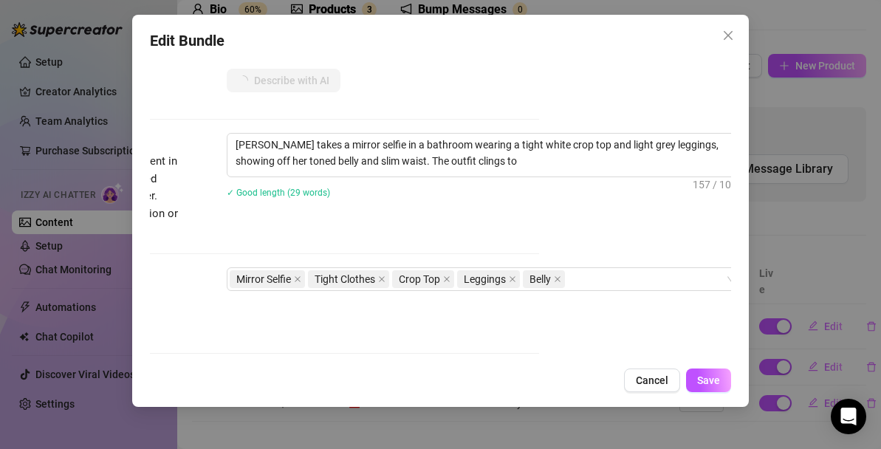
type textarea "[PERSON_NAME] takes a mirror selfie in a bathroom wearing a tight white crop to…"
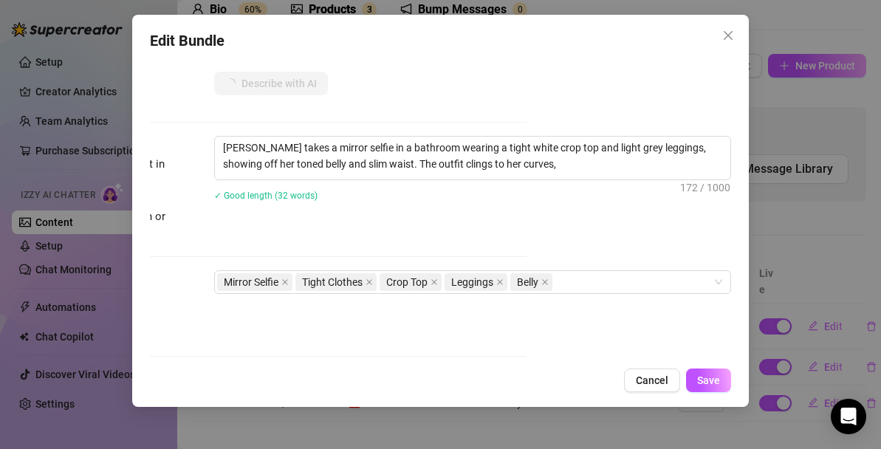
type textarea "[PERSON_NAME] takes a mirror selfie in a bathroom wearing a tight white crop to…"
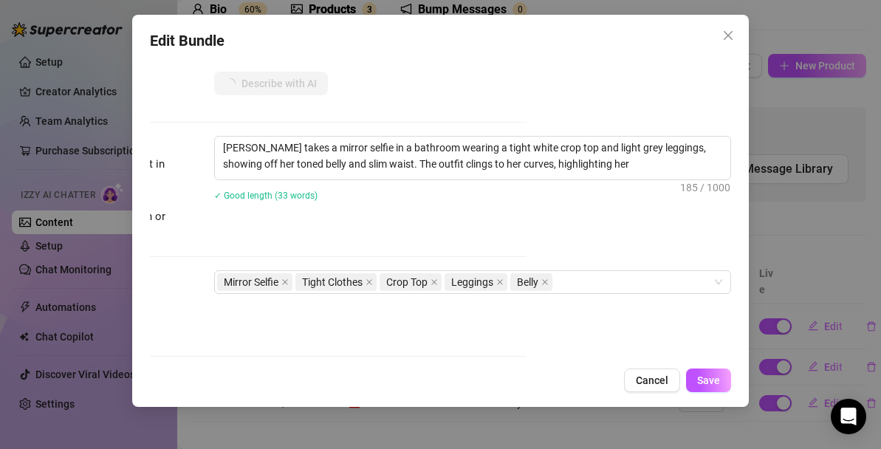
type textarea "[PERSON_NAME] takes a mirror selfie in a bathroom wearing a tight white crop to…"
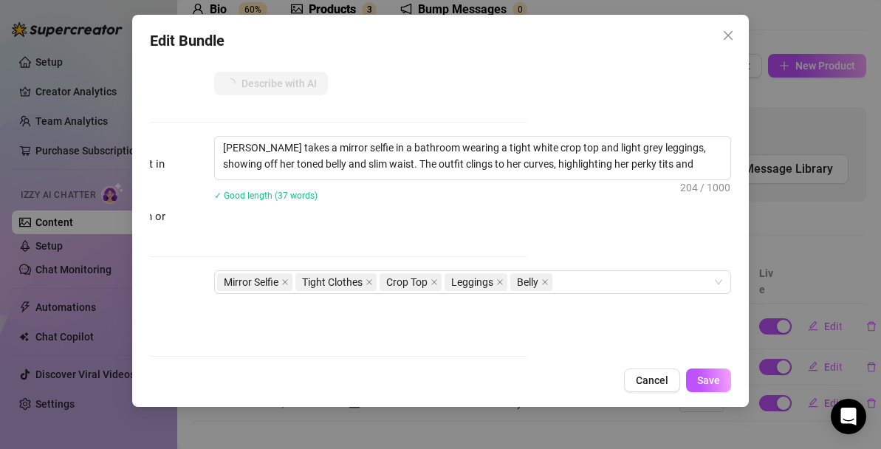
type textarea "[PERSON_NAME] takes a mirror selfie in a bathroom wearing a tight white crop to…"
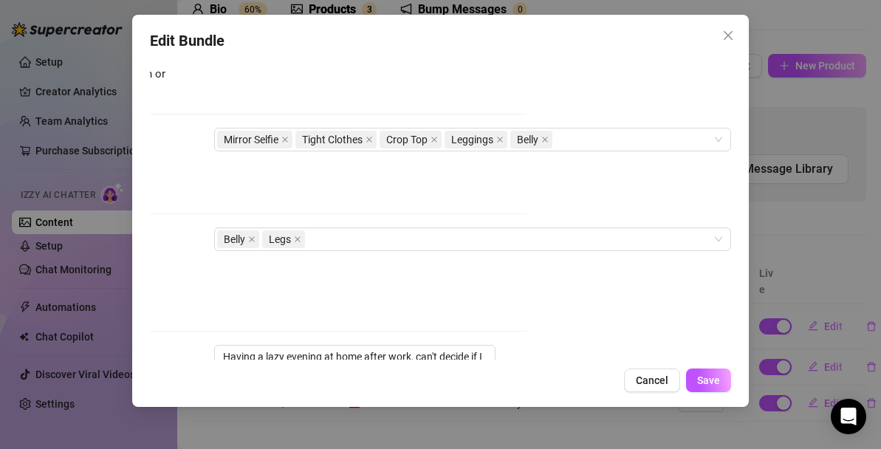
scroll to position [688, 205]
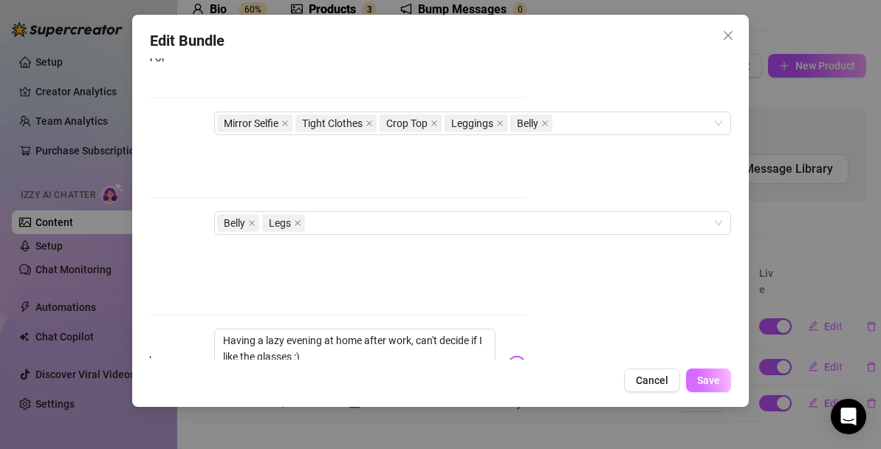
click at [704, 378] on span "Save" at bounding box center [708, 380] width 23 height 12
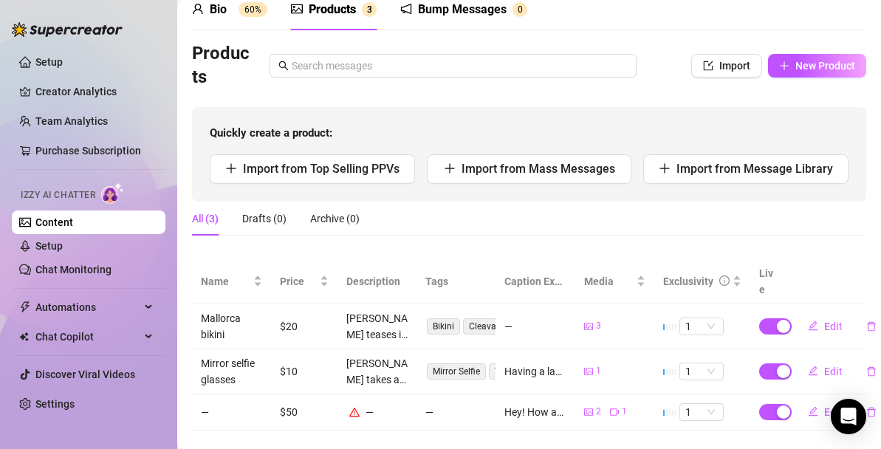
scroll to position [78, 0]
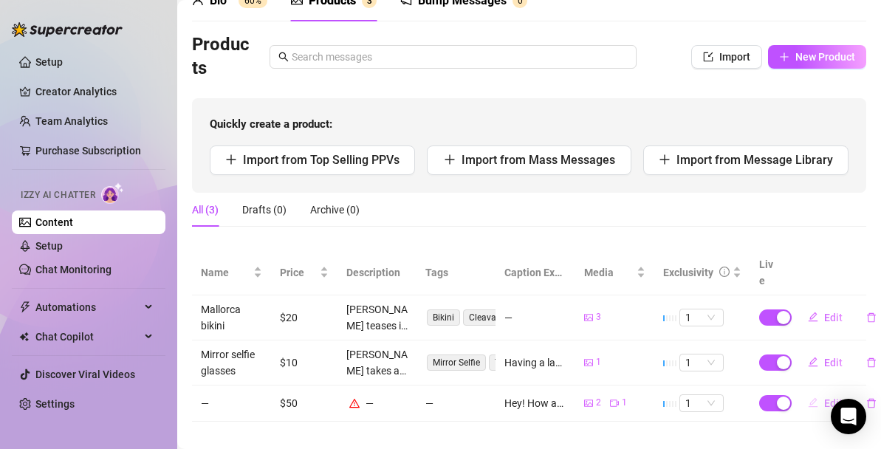
click at [835, 397] on span "Edit" at bounding box center [833, 403] width 18 height 12
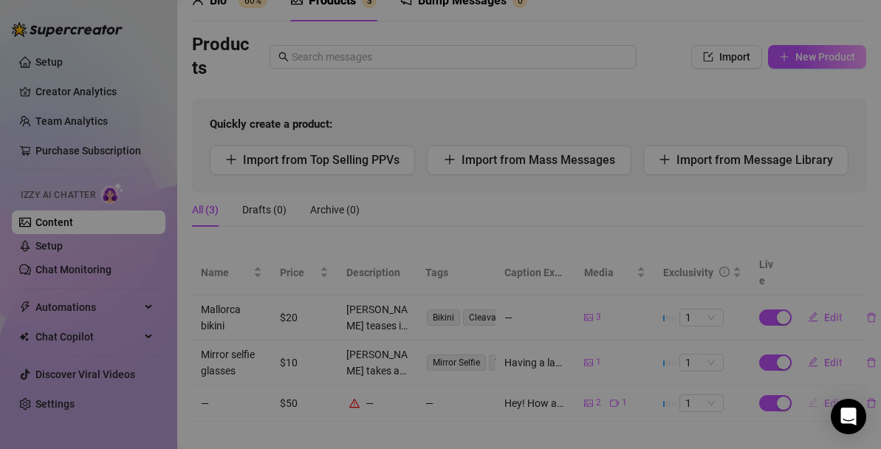
type textarea "Hey! How are you? What are your thoughts on tan lines? The weather [DATE] is so…"
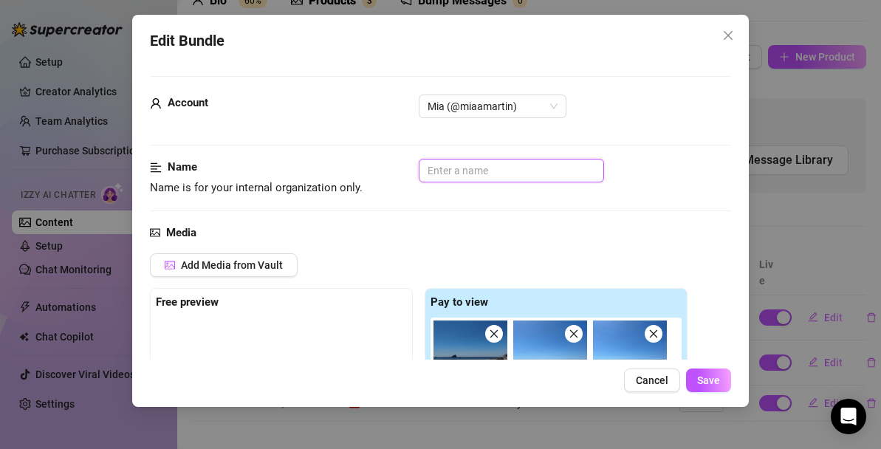
click at [460, 174] on input "text" at bounding box center [511, 171] width 185 height 24
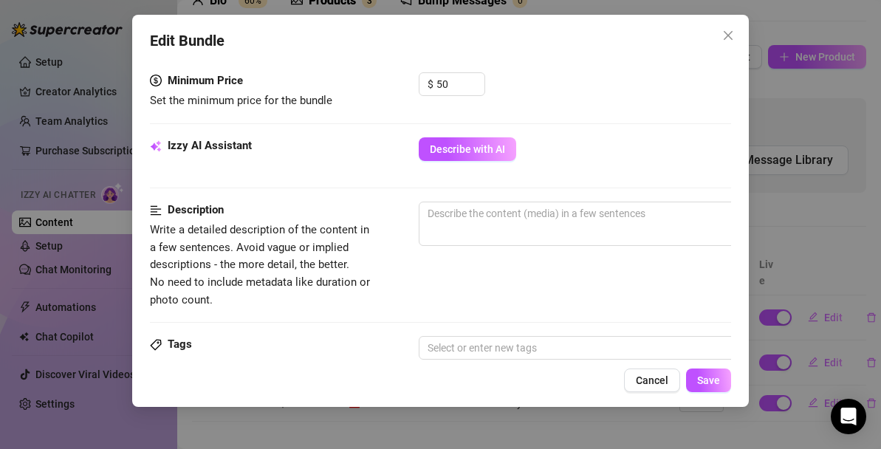
scroll to position [462, 0]
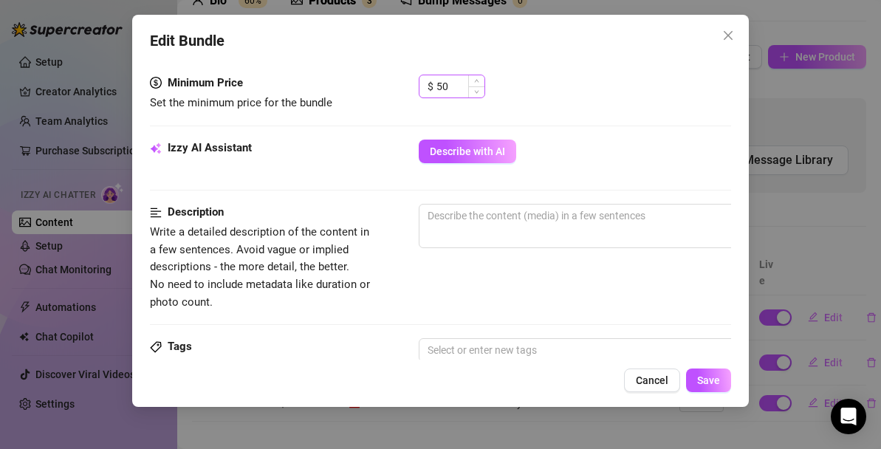
type input "Bum sunbathing"
click at [442, 84] on input "50" at bounding box center [461, 86] width 48 height 22
type input "40"
click at [584, 103] on div "$ 40" at bounding box center [575, 93] width 312 height 37
click at [510, 158] on button "Describe with AI" at bounding box center [467, 152] width 97 height 24
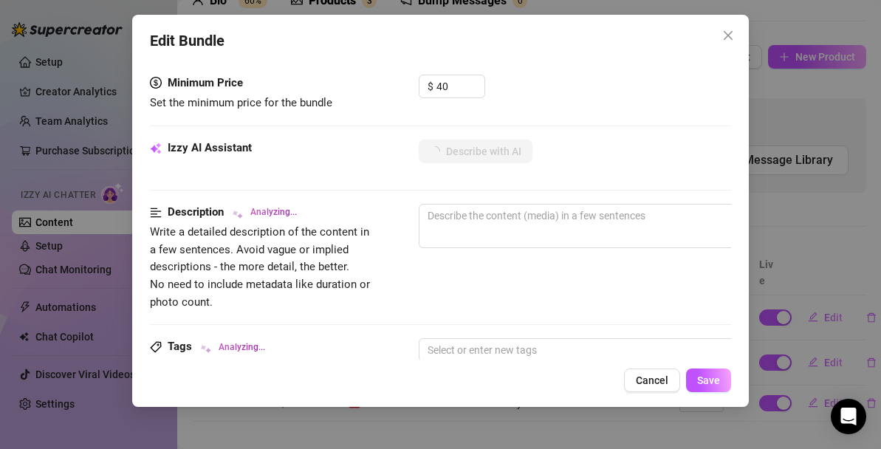
type textarea "Mia"
type textarea "Mia is"
type textarea "Mia is sunbathing"
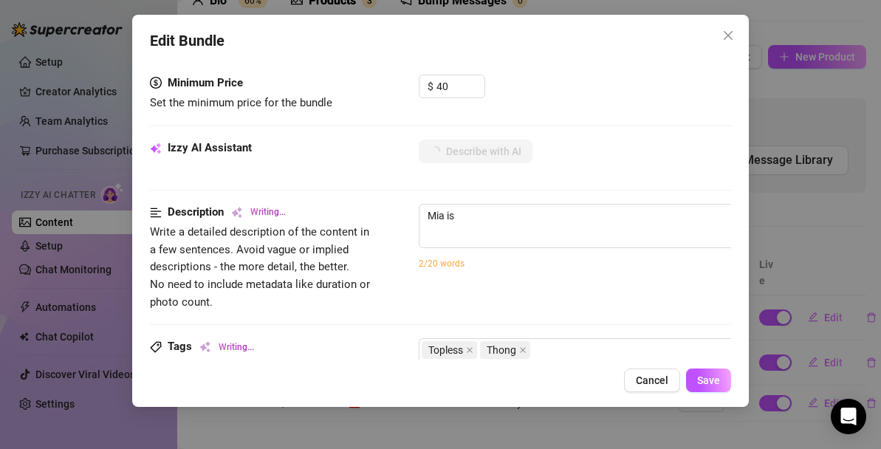
type textarea "Mia is sunbathing"
type textarea "Mia is sunbathing topless"
type textarea "Mia is sunbathing topless on"
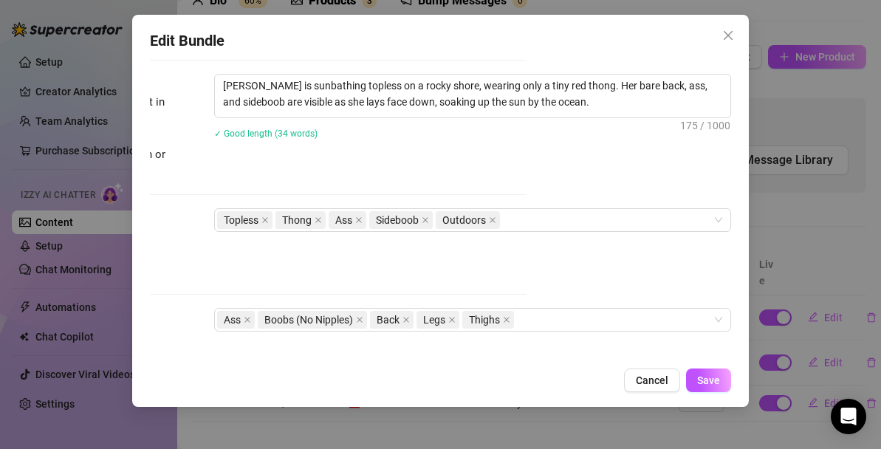
scroll to position [641, 205]
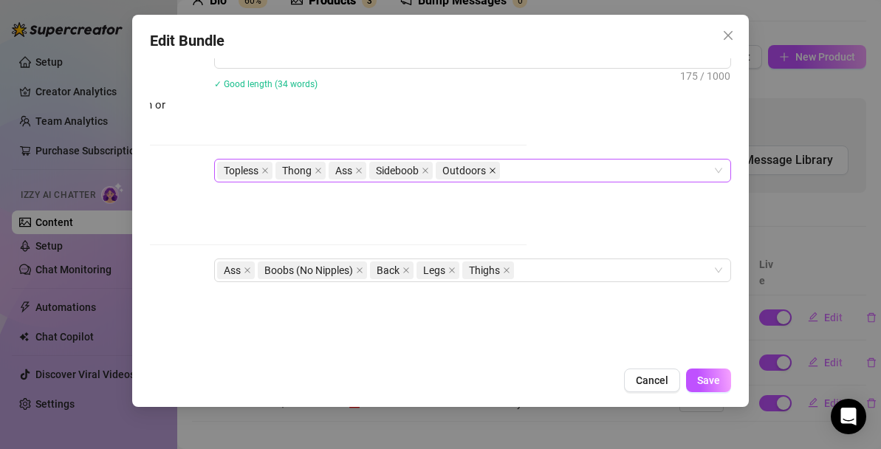
click at [491, 171] on icon "close" at bounding box center [492, 170] width 7 height 7
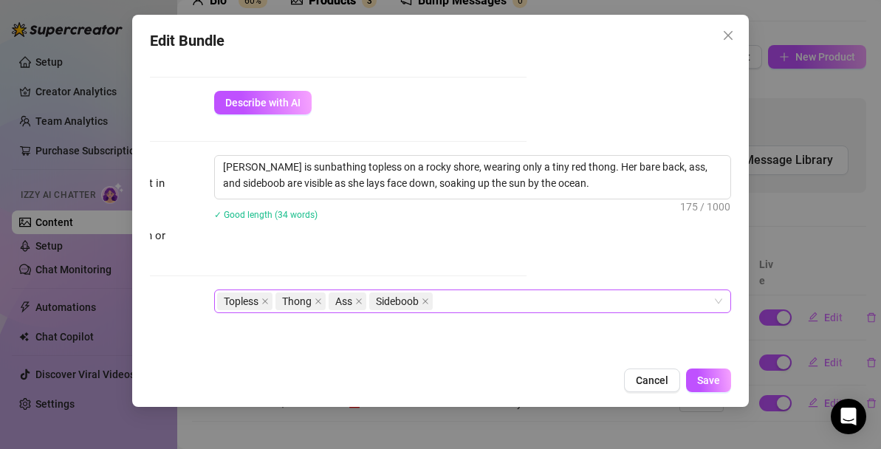
scroll to position [514, 205]
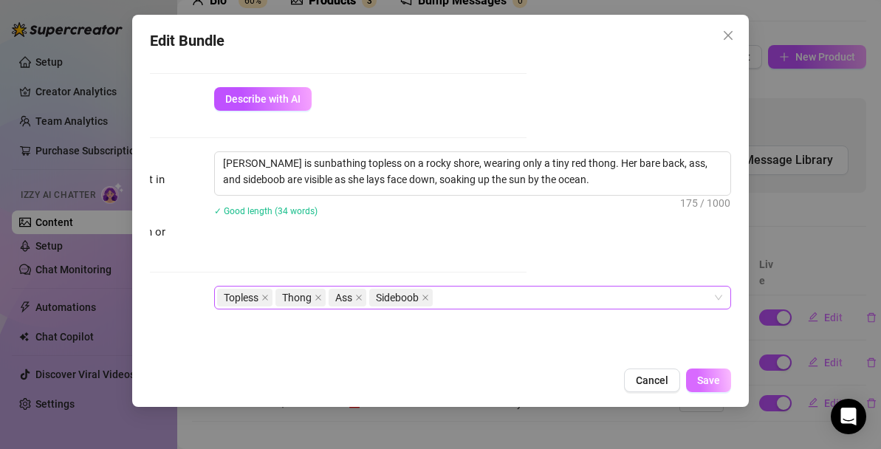
click at [713, 374] on span "Save" at bounding box center [708, 380] width 23 height 12
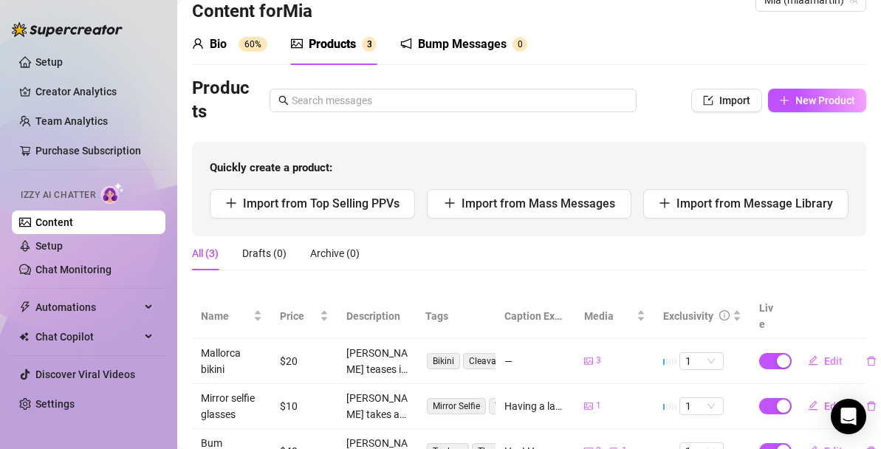
scroll to position [86, 0]
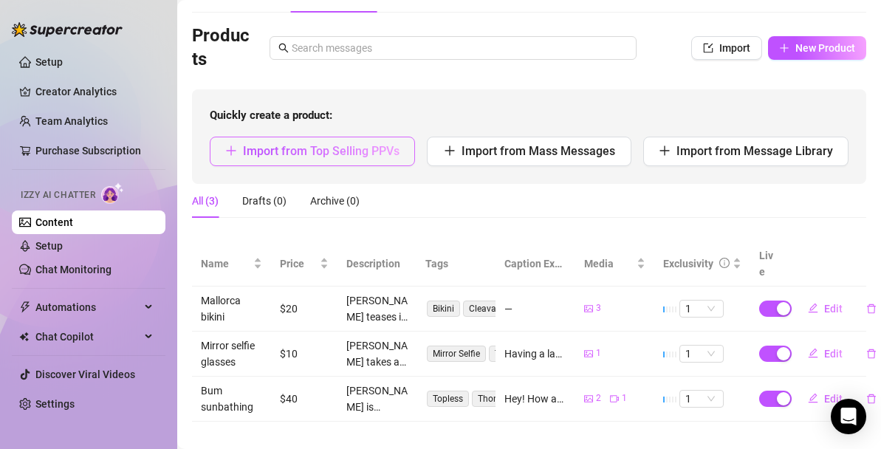
click at [348, 158] on button "Import from Top Selling PPVs" at bounding box center [312, 152] width 205 height 30
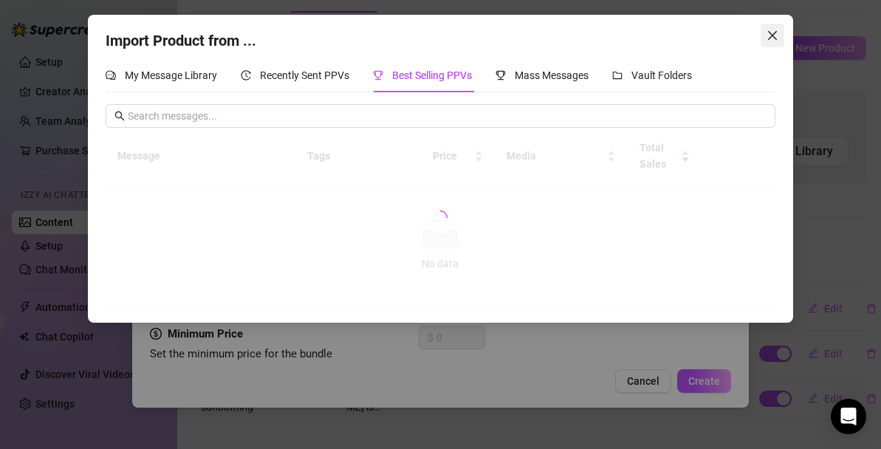
click at [771, 35] on icon "close" at bounding box center [772, 35] width 9 height 9
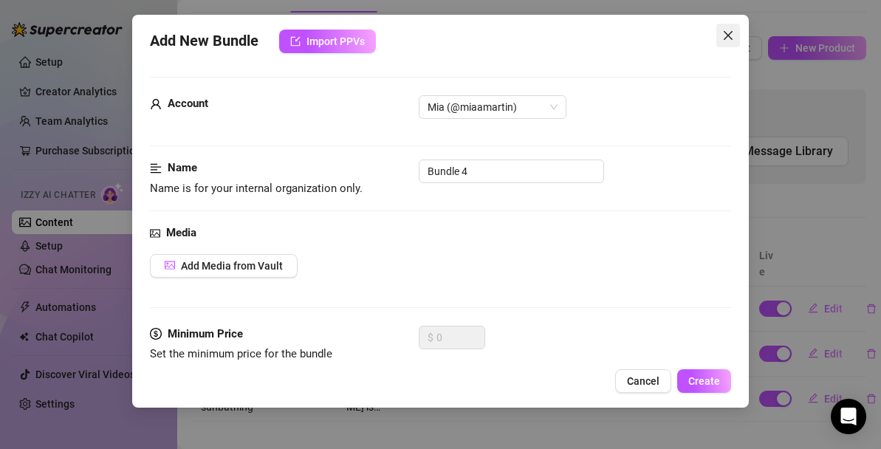
click at [728, 38] on icon "close" at bounding box center [728, 36] width 12 height 12
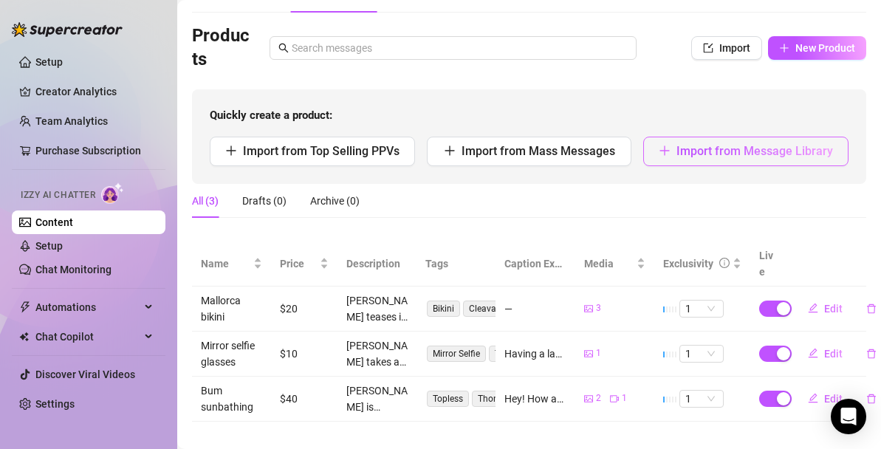
click at [738, 151] on span "Import from Message Library" at bounding box center [755, 151] width 157 height 14
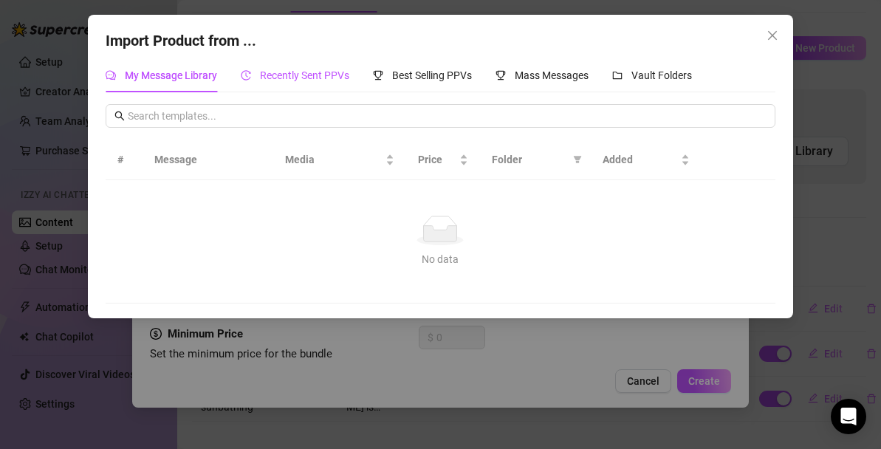
click at [315, 76] on span "Recently Sent PPVs" at bounding box center [304, 75] width 89 height 12
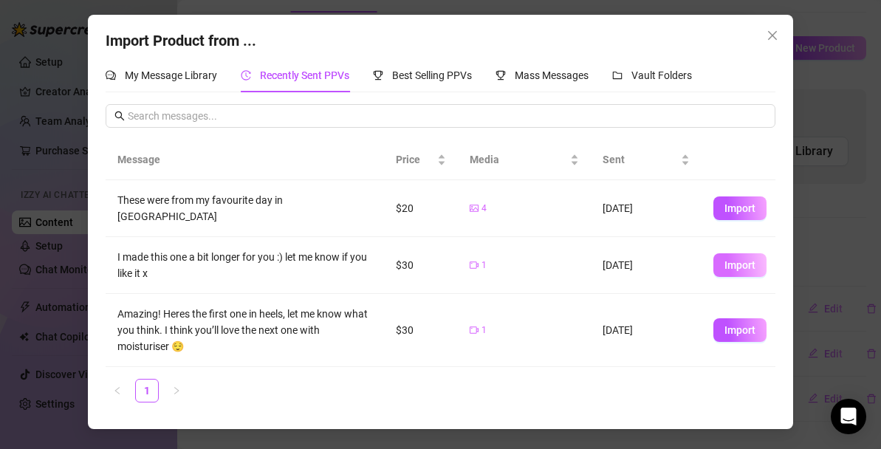
click at [750, 259] on span "Import" at bounding box center [740, 265] width 31 height 12
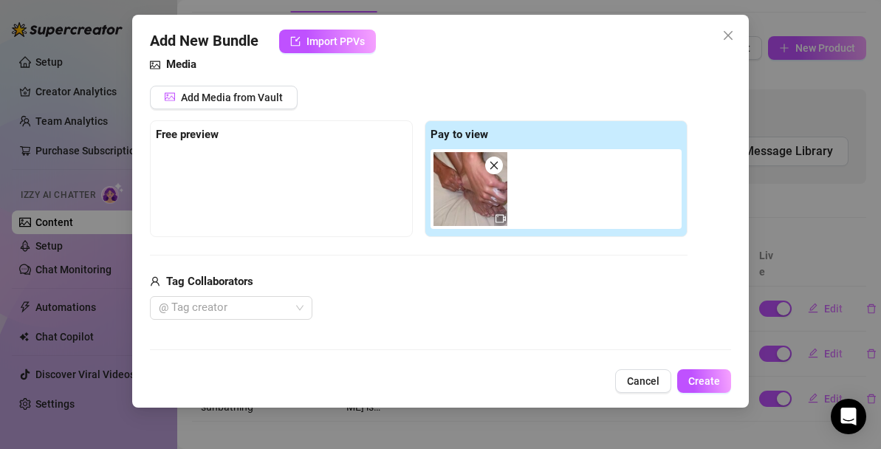
scroll to position [12, 0]
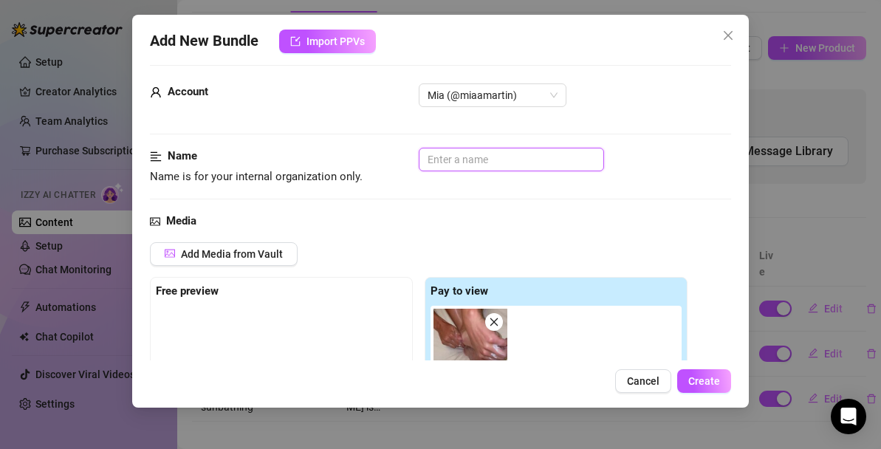
click at [492, 155] on input "text" at bounding box center [511, 160] width 185 height 24
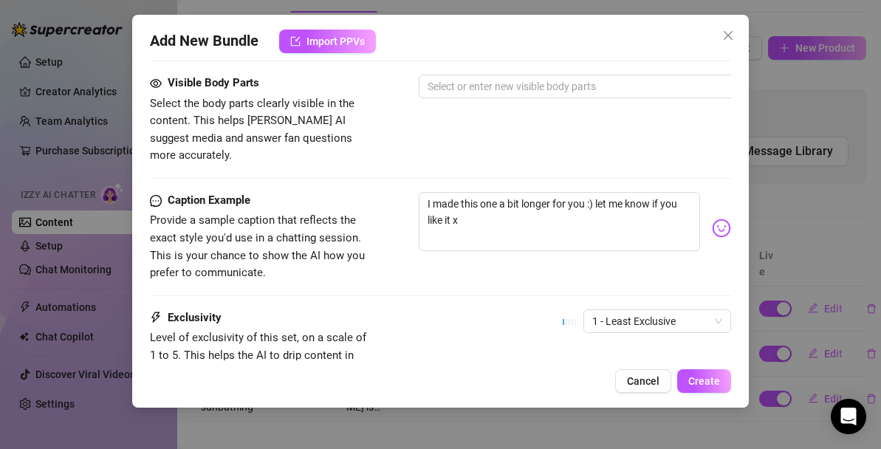
scroll to position [824, 0]
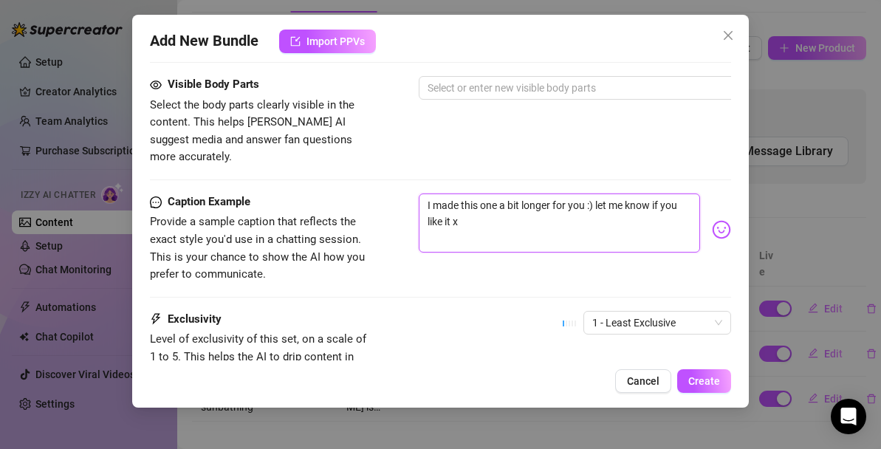
drag, startPoint x: 478, startPoint y: 214, endPoint x: 420, endPoint y: 186, distance: 64.1
click at [420, 194] on textarea "I made this one a bit longer for you :) let me know if you like it x" at bounding box center [559, 223] width 281 height 59
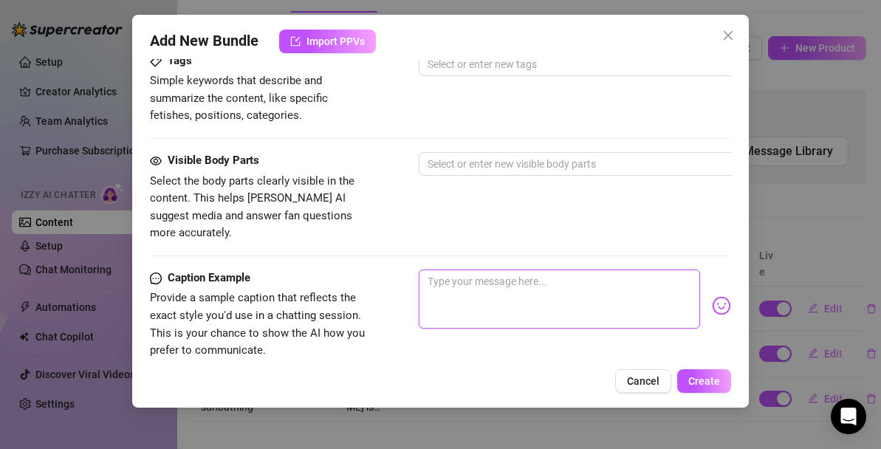
scroll to position [745, 0]
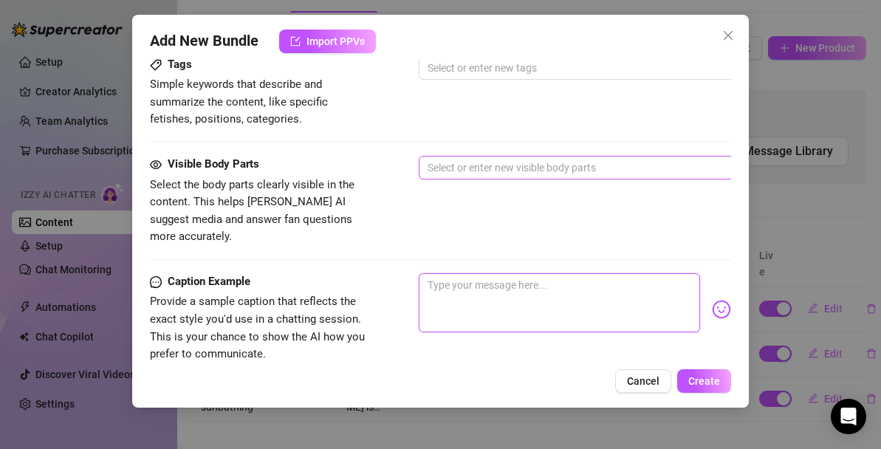
click at [459, 169] on div at bounding box center [670, 167] width 496 height 21
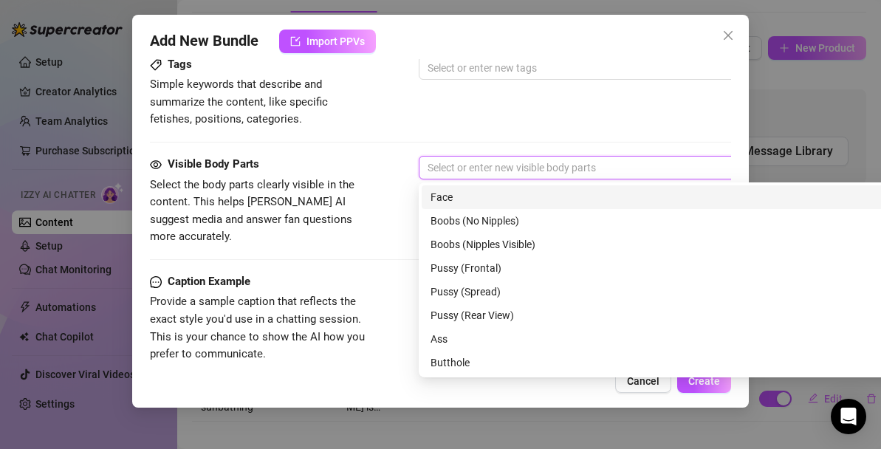
click at [395, 133] on div "Tags Simple keywords that describe and summarize the content, like specific fet…" at bounding box center [440, 106] width 581 height 100
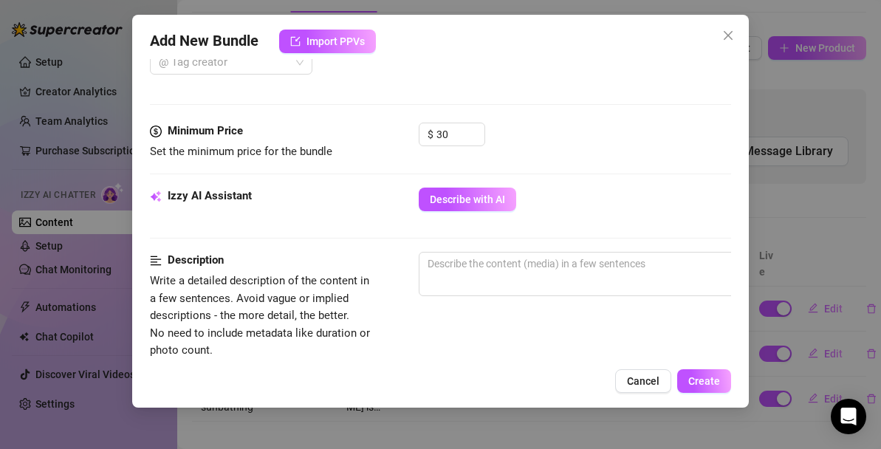
scroll to position [411, 0]
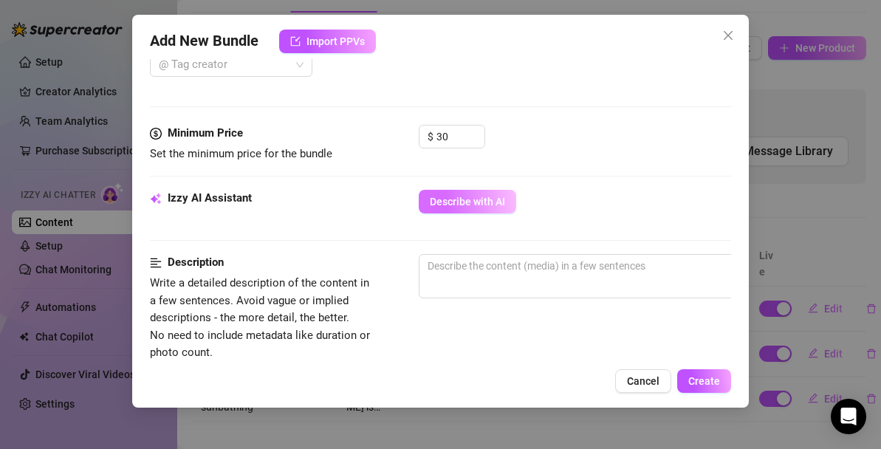
click at [442, 205] on span "Describe with AI" at bounding box center [467, 202] width 75 height 12
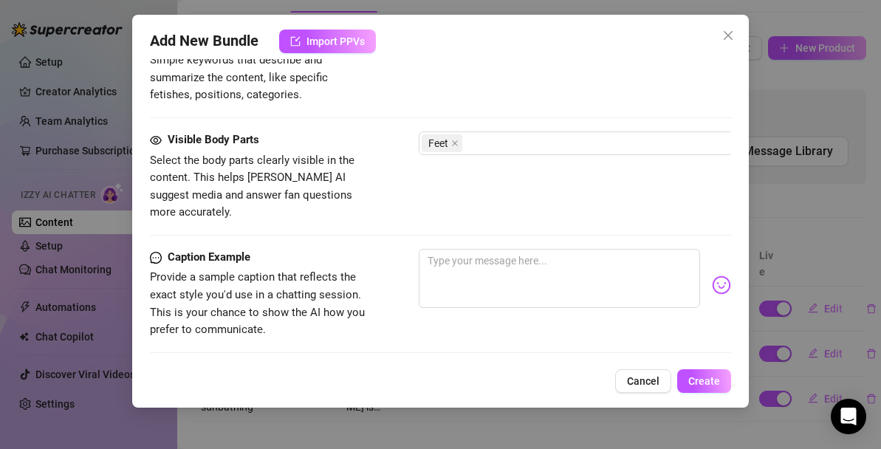
scroll to position [940, 0]
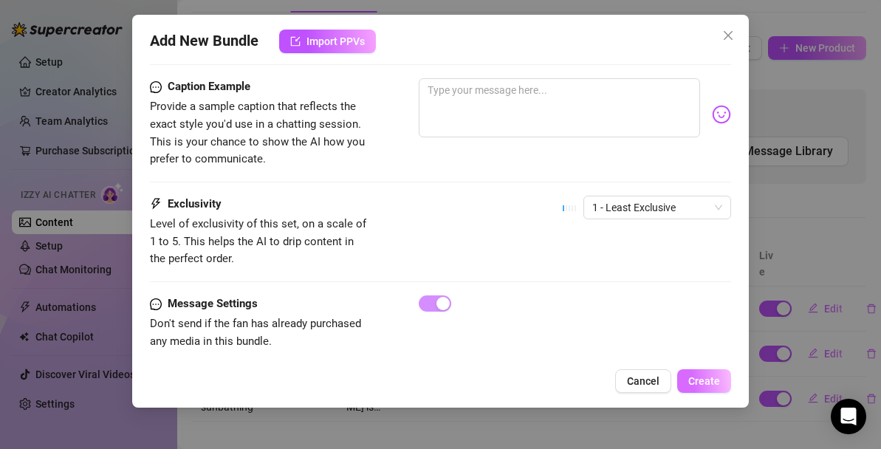
click at [708, 381] on span "Create" at bounding box center [704, 381] width 32 height 12
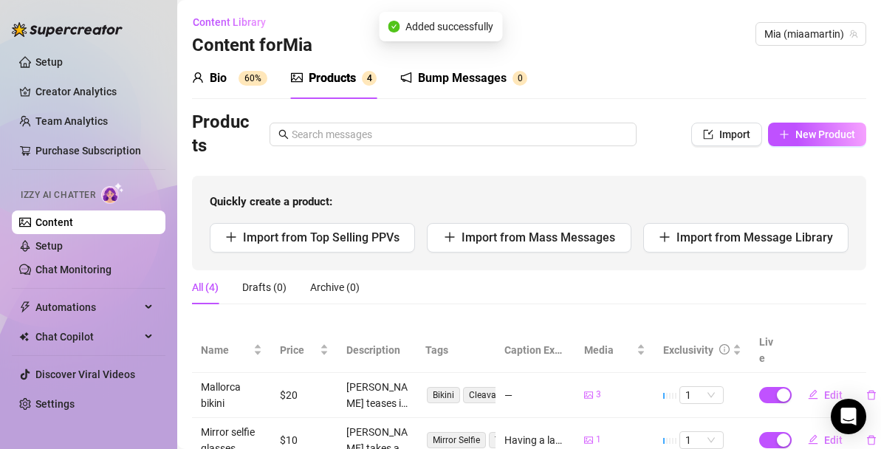
scroll to position [83, 0]
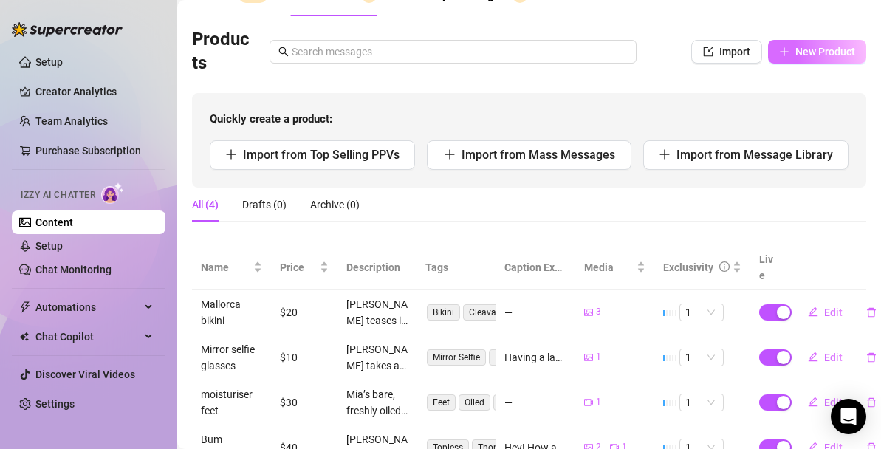
click at [818, 52] on span "New Product" at bounding box center [825, 52] width 60 height 12
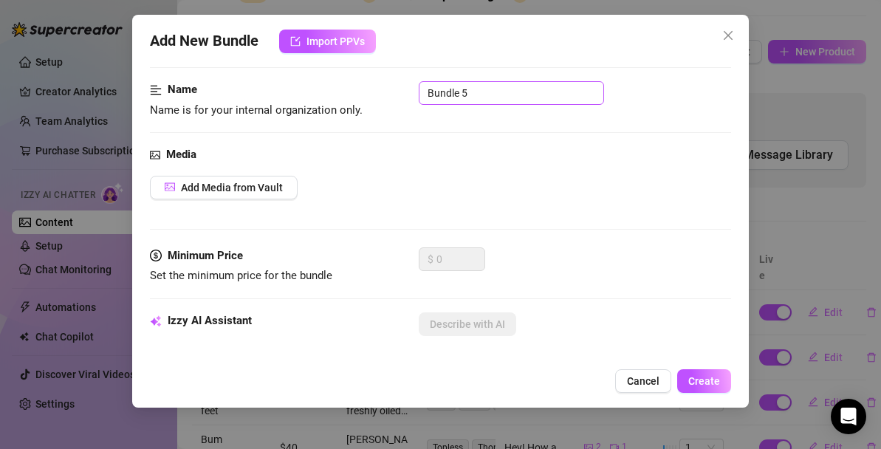
scroll to position [17, 0]
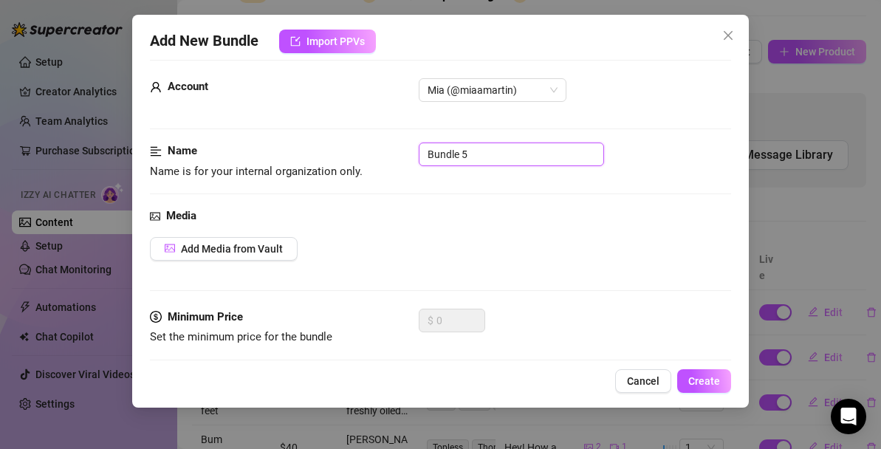
click at [472, 154] on input "Bundle 5" at bounding box center [511, 155] width 185 height 24
click at [254, 249] on span "Add Media from Vault" at bounding box center [232, 249] width 102 height 12
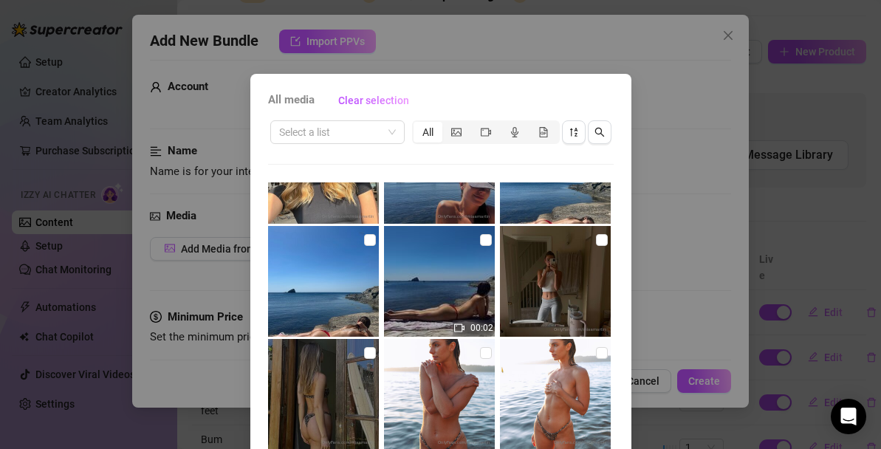
scroll to position [273, 0]
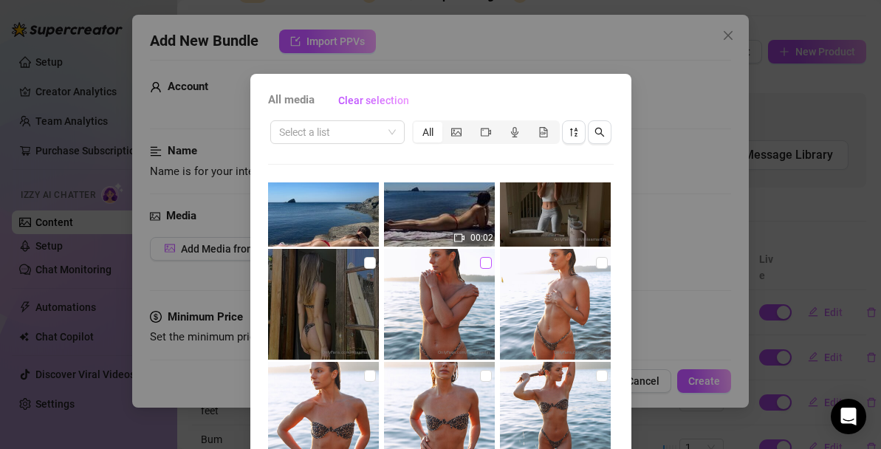
click at [480, 261] on input "checkbox" at bounding box center [486, 263] width 12 height 12
click at [599, 264] on input "checkbox" at bounding box center [602, 263] width 12 height 12
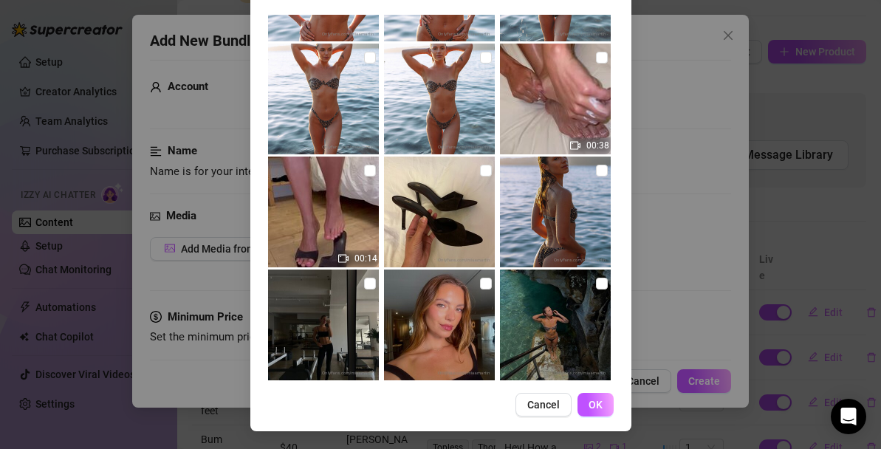
scroll to position [536, 0]
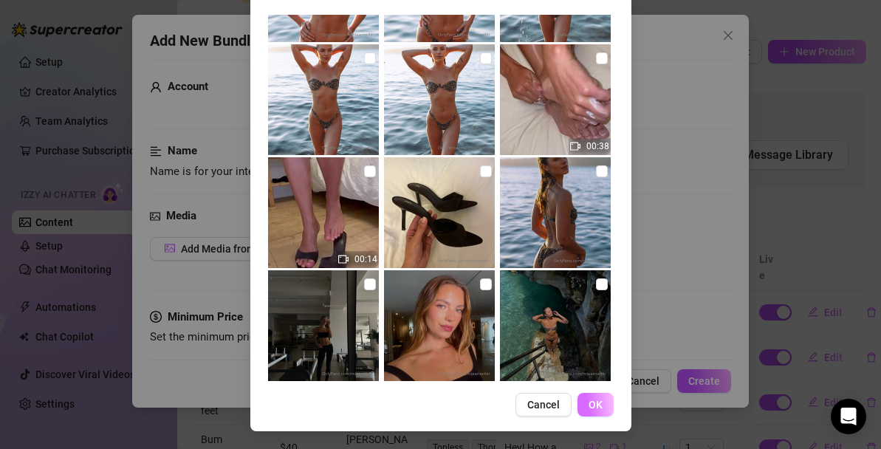
click at [595, 405] on span "OK" at bounding box center [596, 405] width 14 height 12
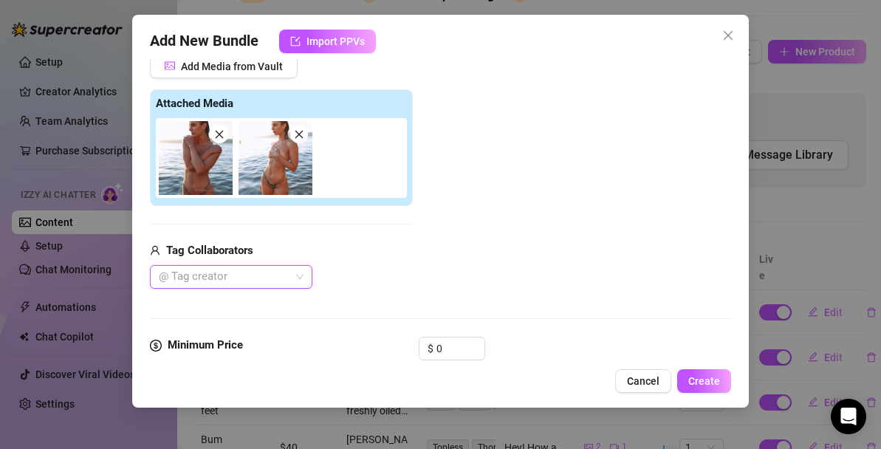
scroll to position [411, 0]
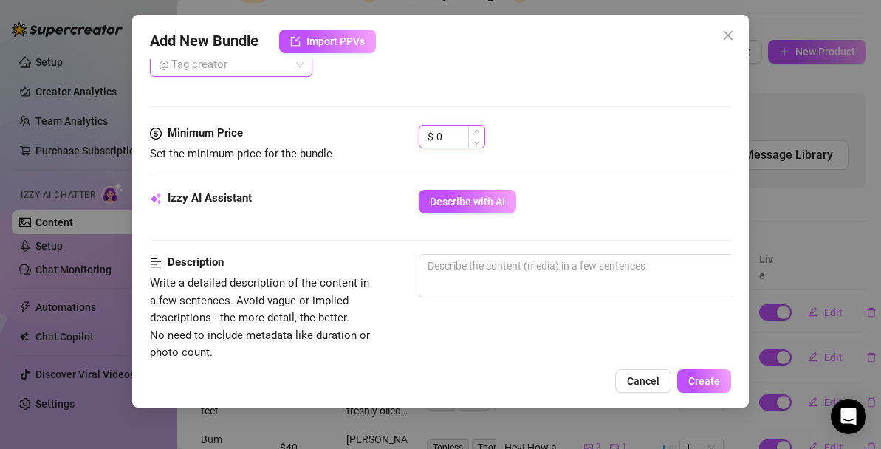
click at [454, 137] on input "0" at bounding box center [461, 137] width 48 height 22
click at [544, 158] on div "$ 50" at bounding box center [575, 143] width 312 height 37
click at [455, 136] on input "50" at bounding box center [461, 137] width 48 height 22
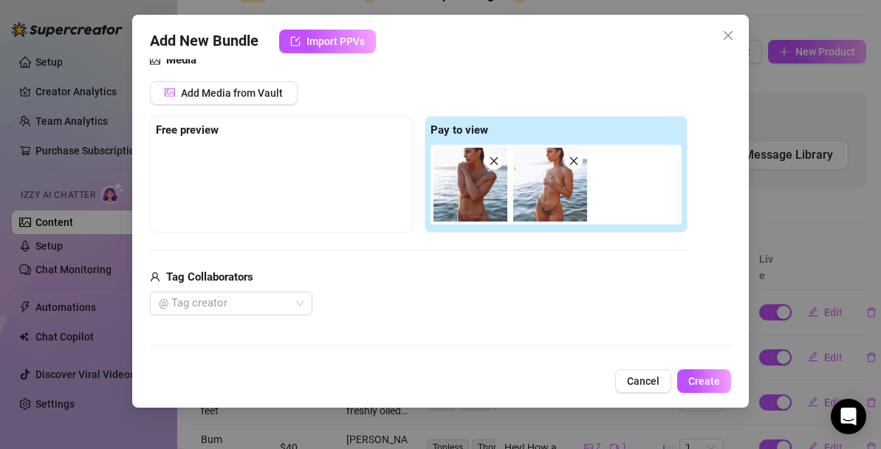
scroll to position [554, 0]
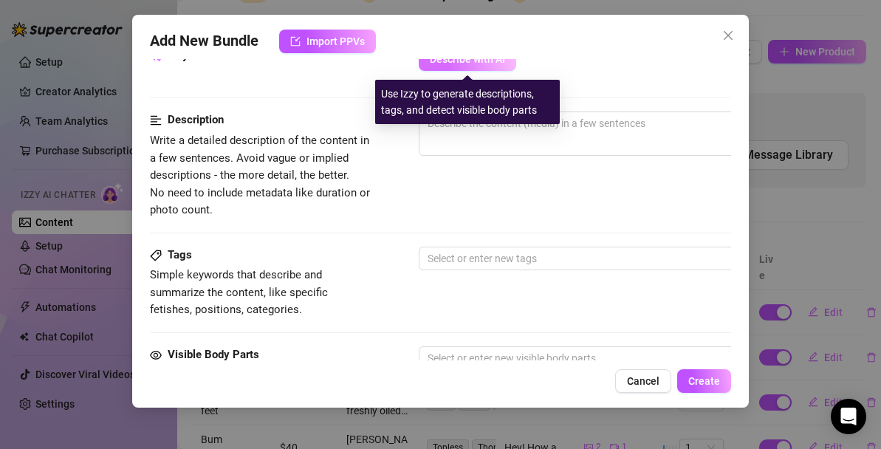
click at [502, 61] on span "Describe with AI" at bounding box center [467, 59] width 75 height 12
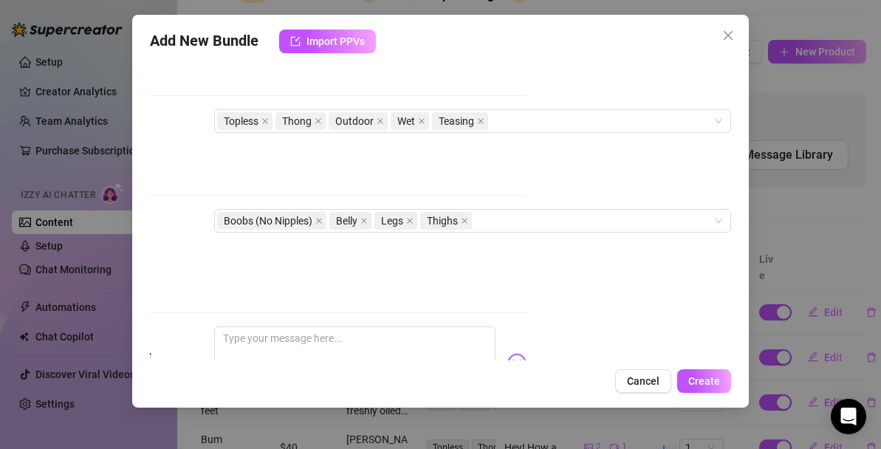
scroll to position [694, 205]
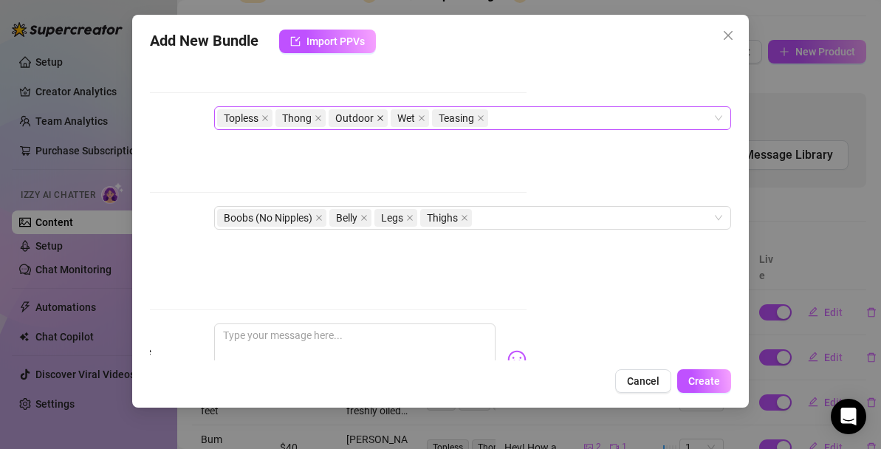
click at [377, 117] on icon "close" at bounding box center [380, 117] width 7 height 7
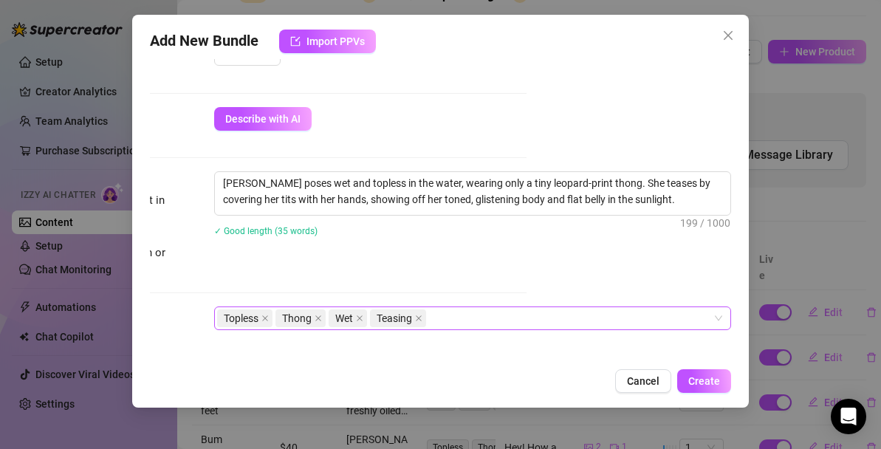
scroll to position [496, 205]
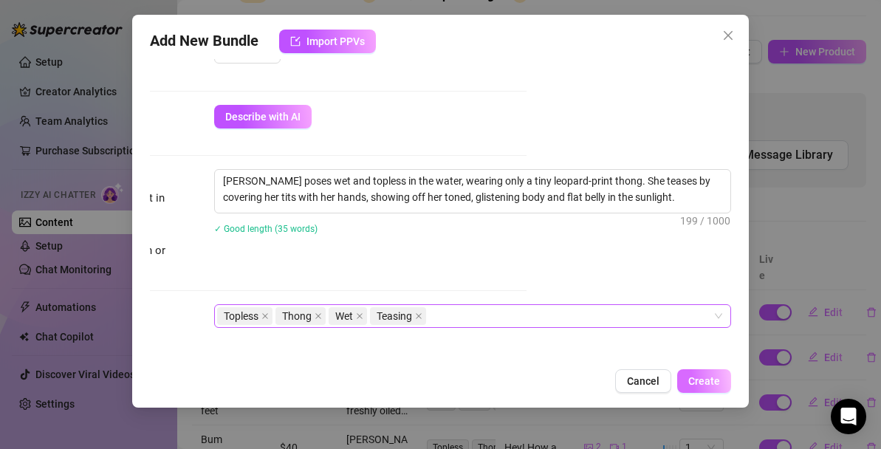
click at [709, 380] on span "Create" at bounding box center [704, 381] width 32 height 12
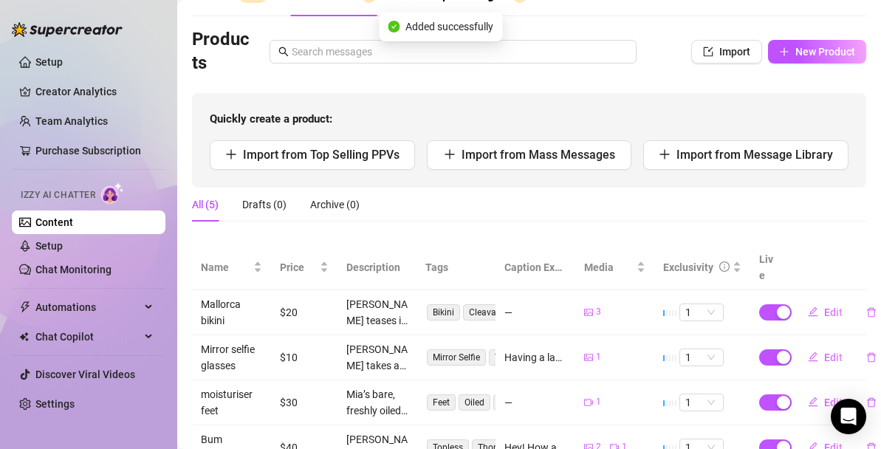
scroll to position [171, 0]
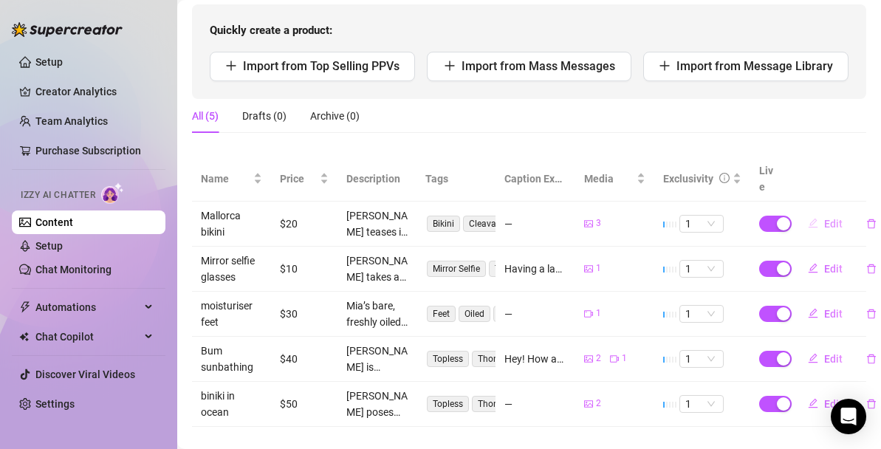
click at [829, 218] on span "Edit" at bounding box center [833, 224] width 18 height 12
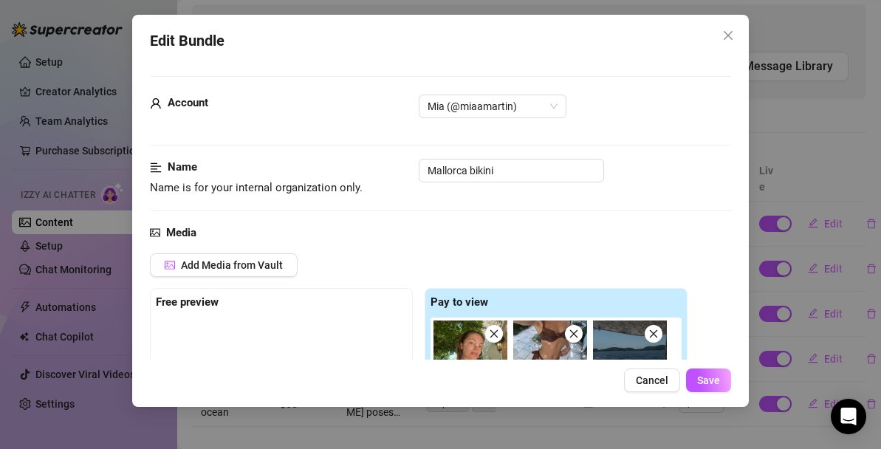
scroll to position [66, 0]
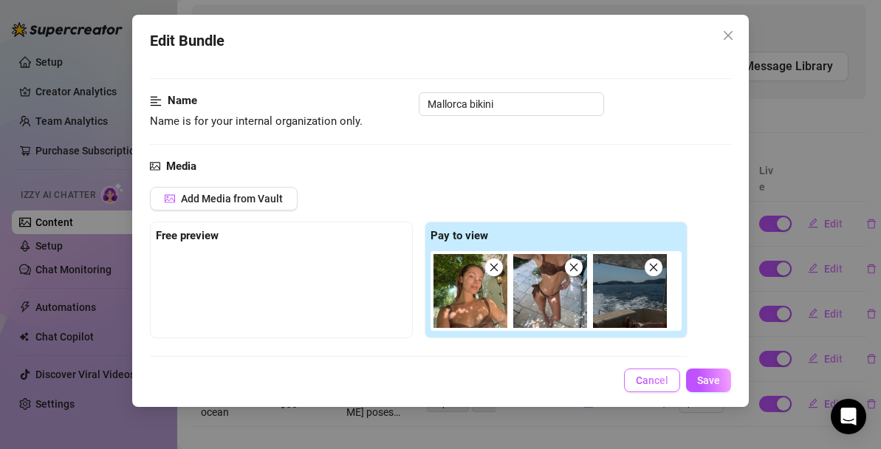
click at [643, 384] on span "Cancel" at bounding box center [652, 380] width 32 height 12
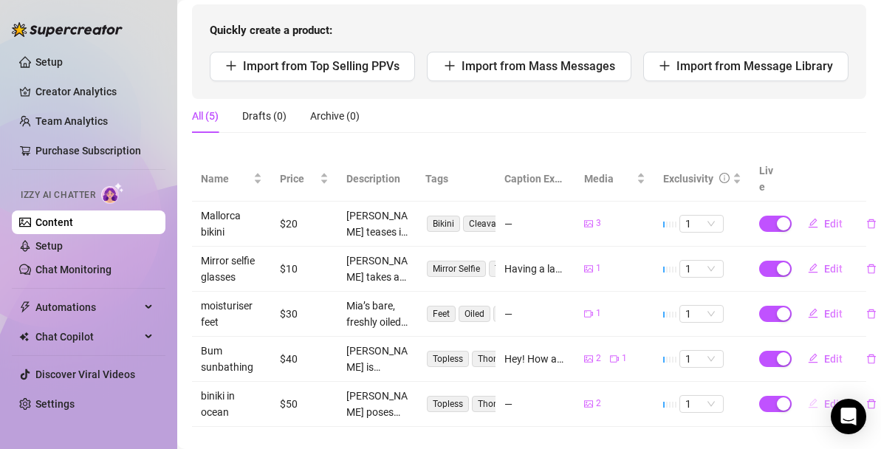
click at [815, 398] on span "button" at bounding box center [813, 404] width 10 height 12
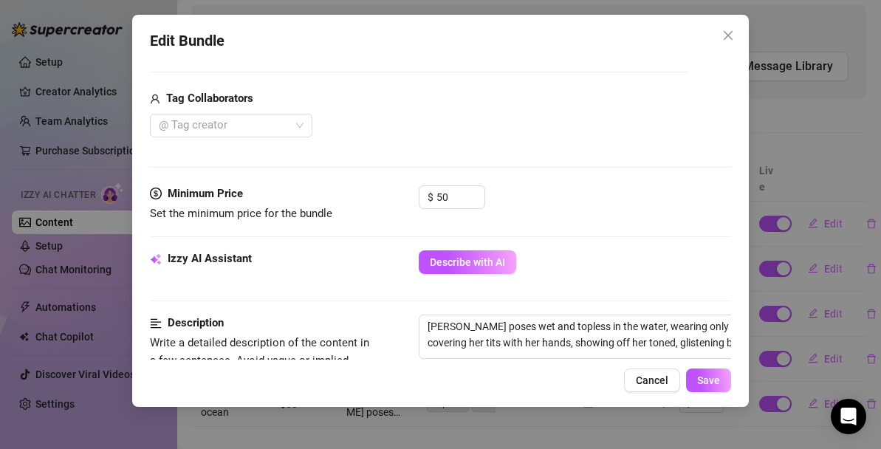
scroll to position [324, 0]
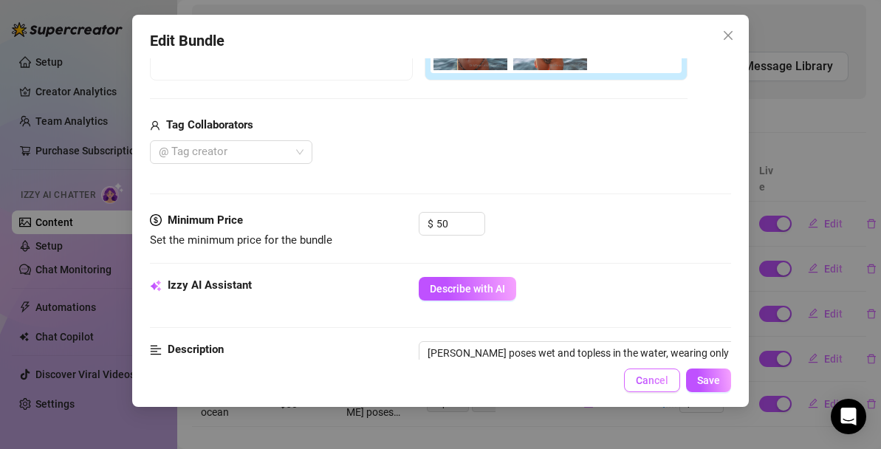
click at [663, 381] on span "Cancel" at bounding box center [652, 380] width 32 height 12
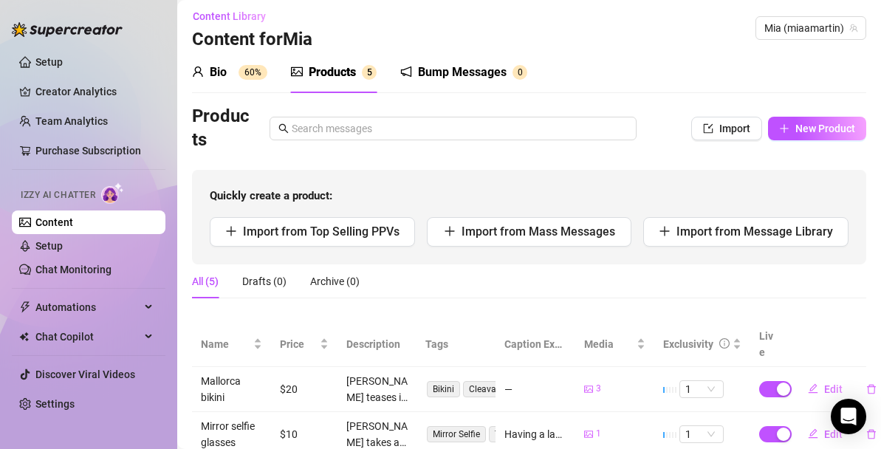
scroll to position [0, 0]
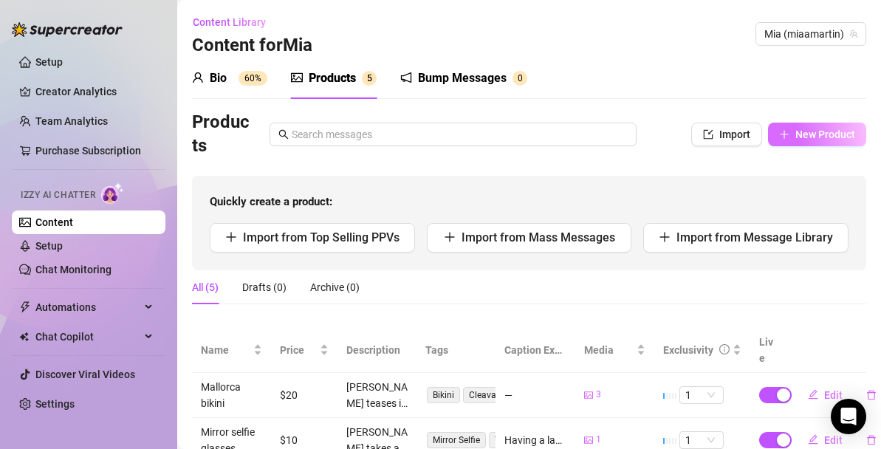
click at [799, 143] on button "New Product" at bounding box center [817, 135] width 98 height 24
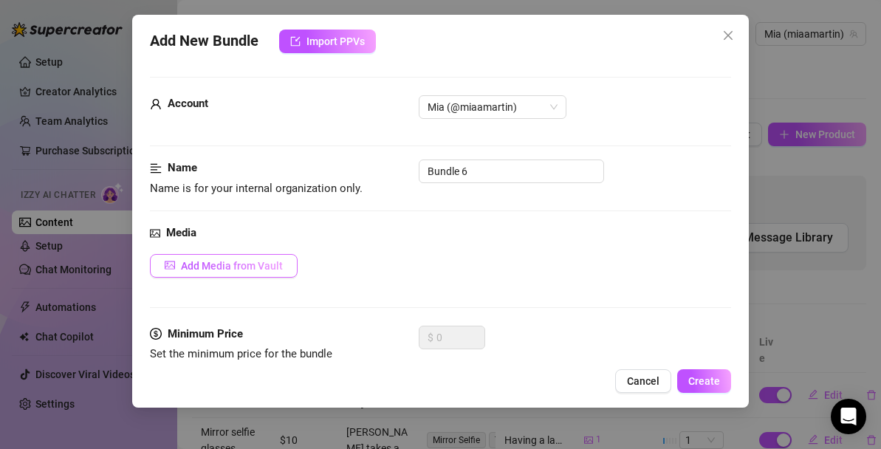
click at [247, 262] on span "Add Media from Vault" at bounding box center [232, 266] width 102 height 12
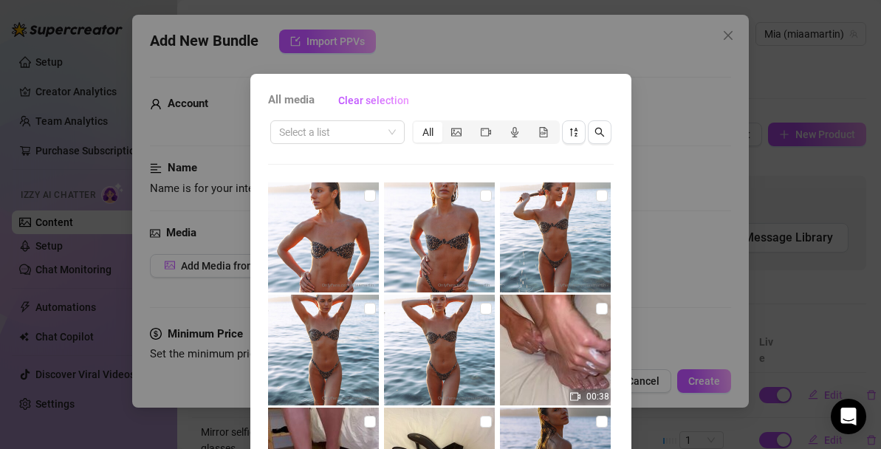
scroll to position [413, 0]
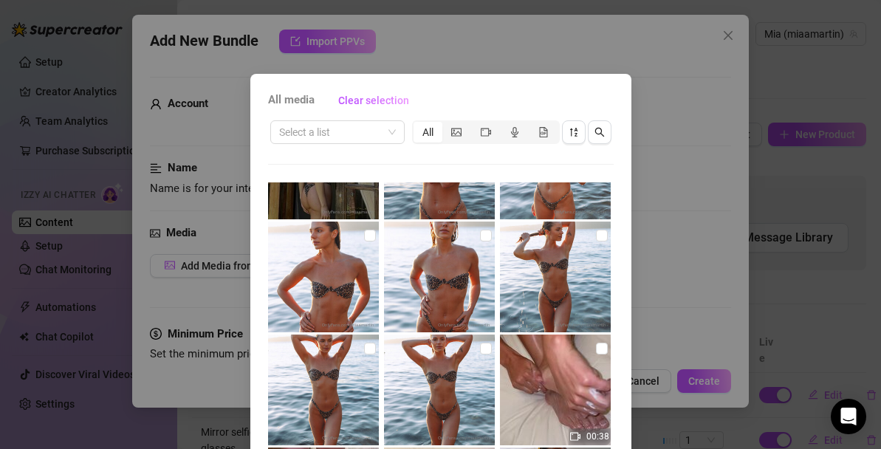
click at [453, 367] on img at bounding box center [439, 390] width 111 height 111
click at [485, 352] on input "checkbox" at bounding box center [486, 349] width 12 height 12
click at [366, 346] on input "checkbox" at bounding box center [370, 349] width 12 height 12
click at [600, 241] on input "checkbox" at bounding box center [602, 236] width 12 height 12
click at [485, 234] on input "checkbox" at bounding box center [486, 236] width 12 height 12
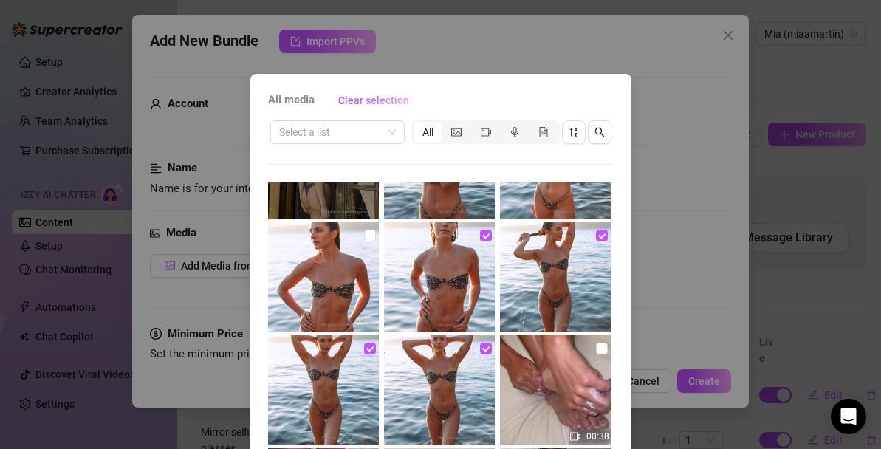
click at [361, 233] on img at bounding box center [323, 277] width 111 height 111
click at [369, 238] on input "checkbox" at bounding box center [370, 236] width 12 height 12
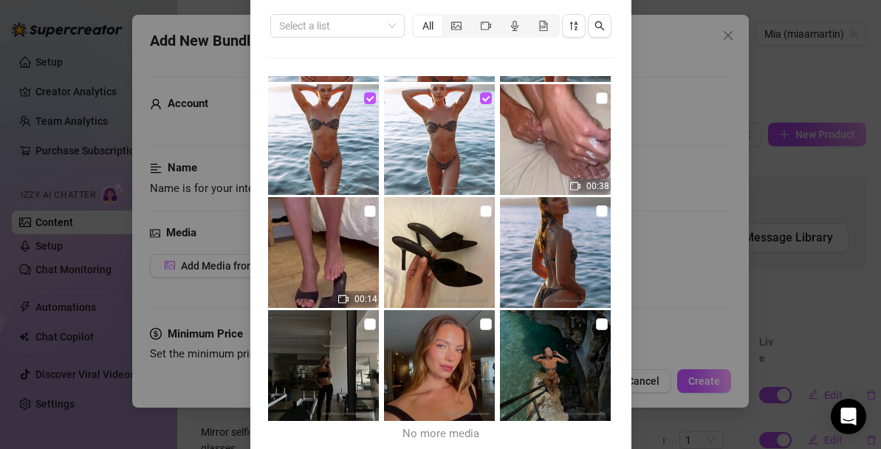
scroll to position [168, 0]
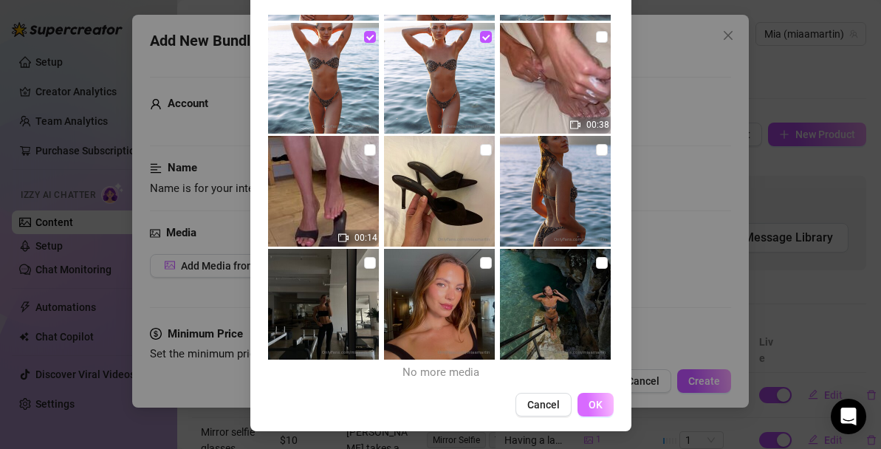
click at [598, 411] on button "OK" at bounding box center [596, 405] width 36 height 24
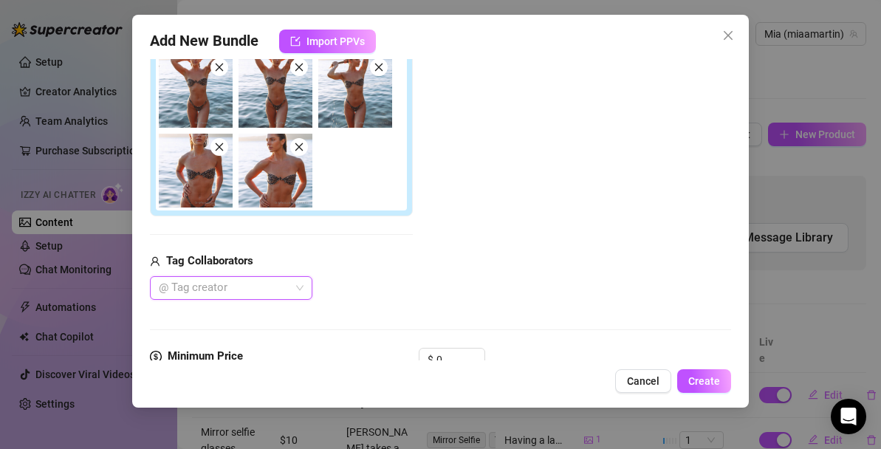
scroll to position [0, 0]
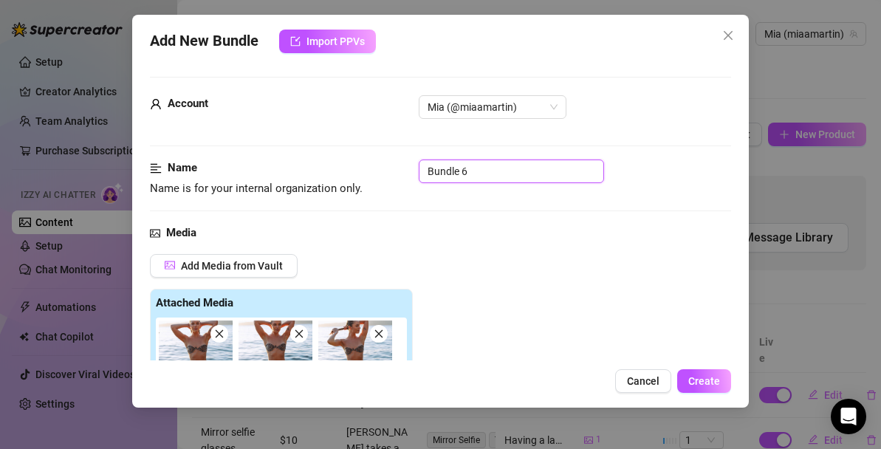
click at [482, 165] on input "Bundle 6" at bounding box center [511, 172] width 185 height 24
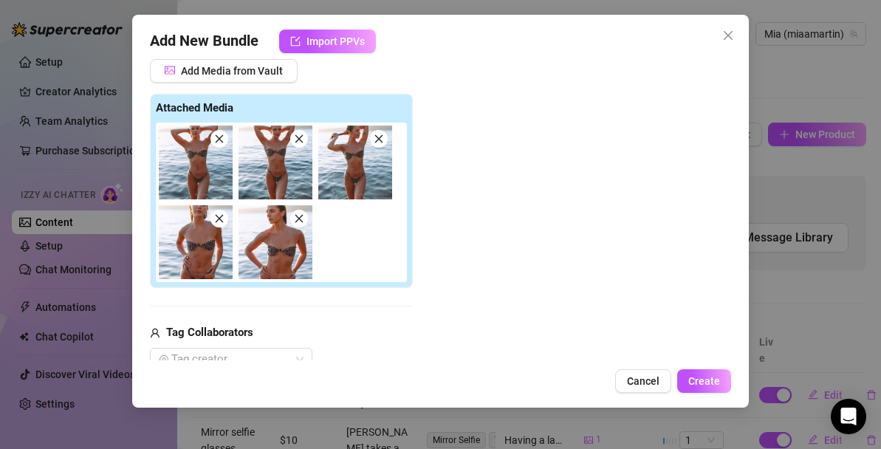
scroll to position [315, 0]
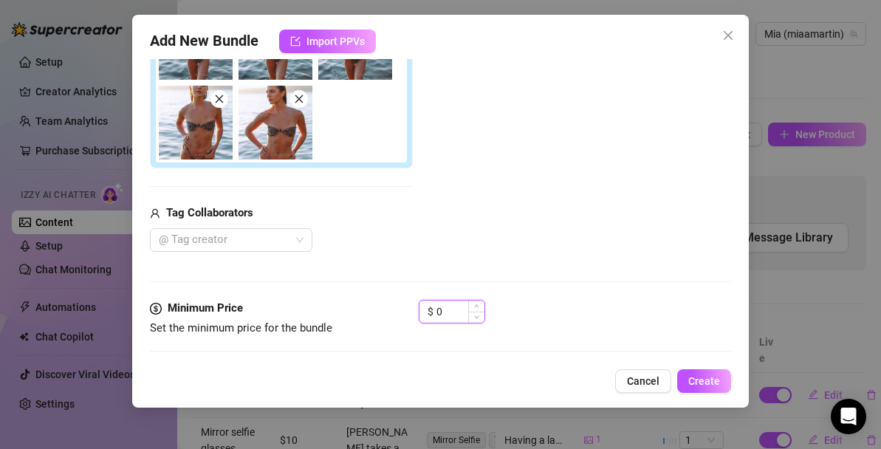
click at [460, 312] on input "0" at bounding box center [461, 312] width 48 height 22
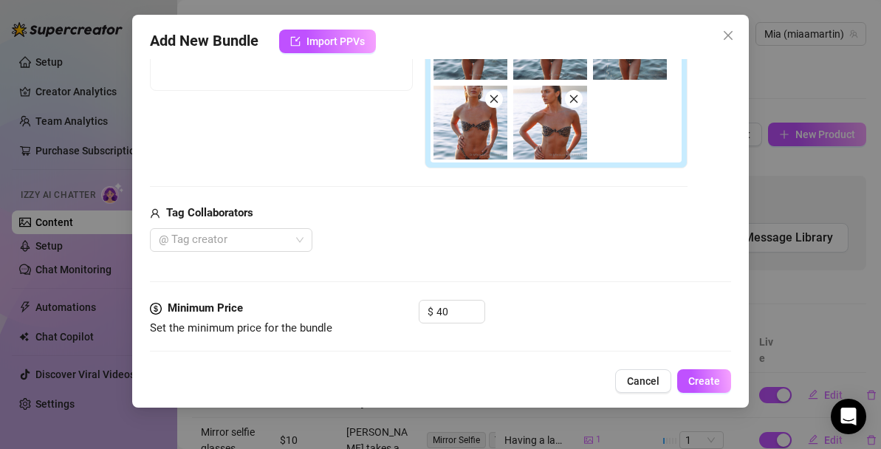
click at [569, 293] on div "Media Add Media from Vault Free preview Pay to view Tag Collaborators @ Tag cre…" at bounding box center [440, 105] width 581 height 390
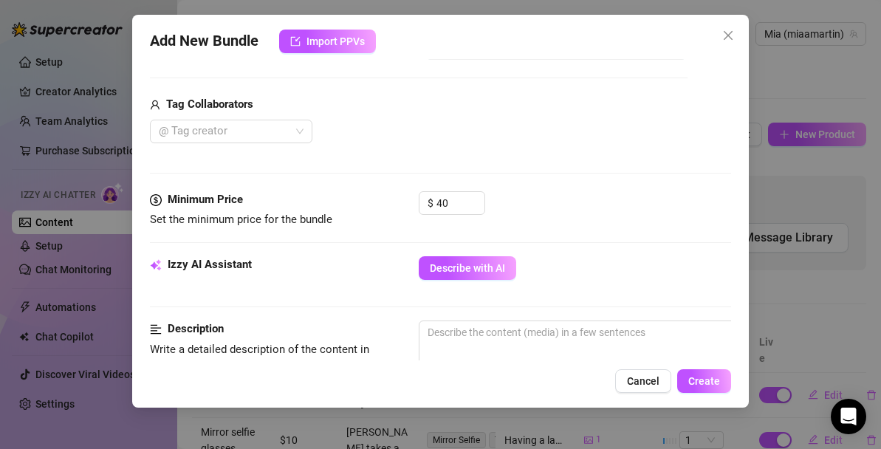
scroll to position [427, 0]
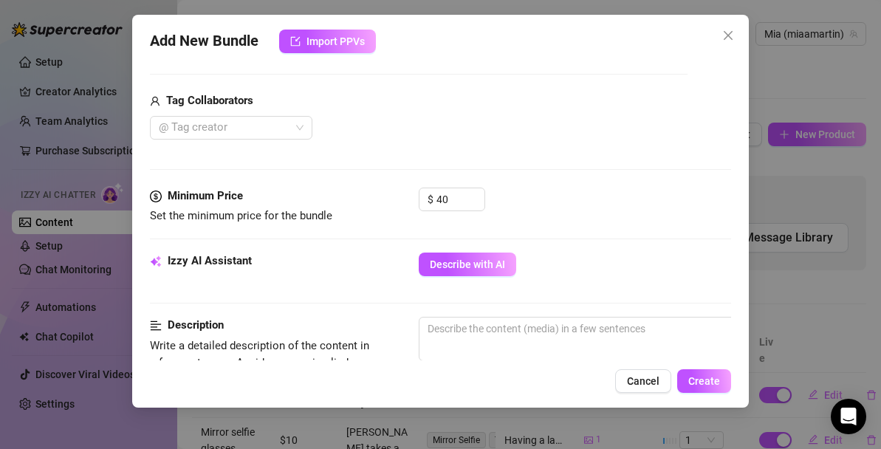
click at [502, 262] on span "Describe with AI" at bounding box center [467, 265] width 75 height 12
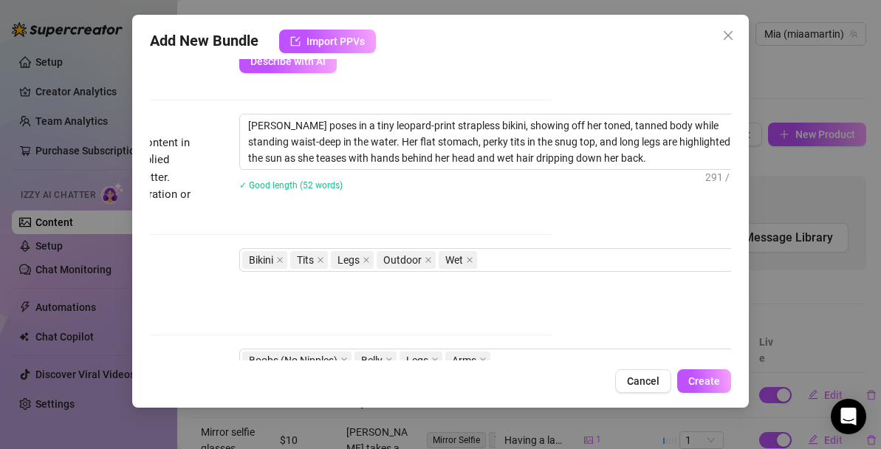
scroll to position [656, 179]
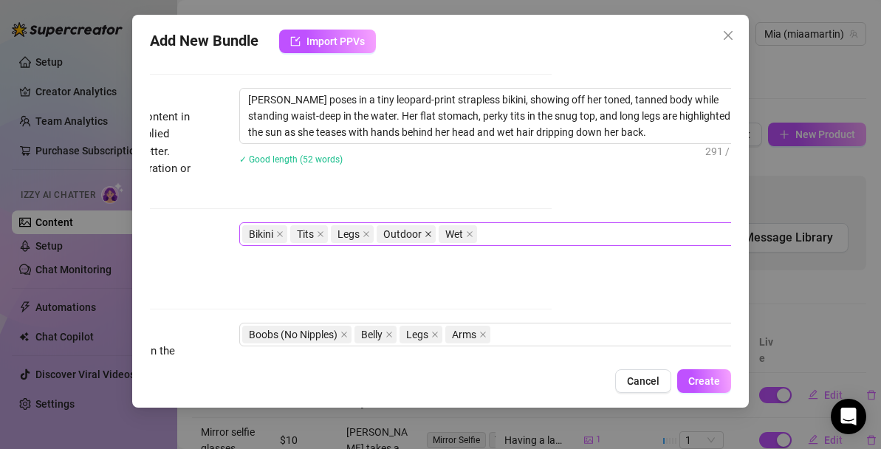
click at [425, 233] on icon "close" at bounding box center [428, 233] width 7 height 7
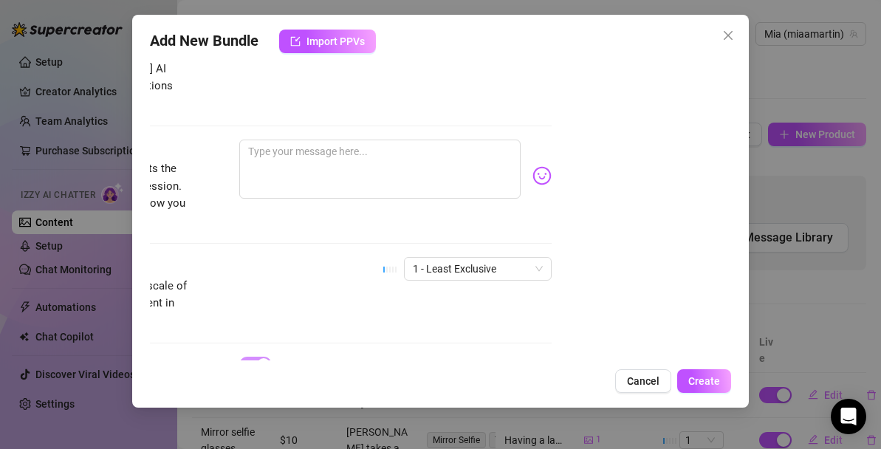
scroll to position [983, 179]
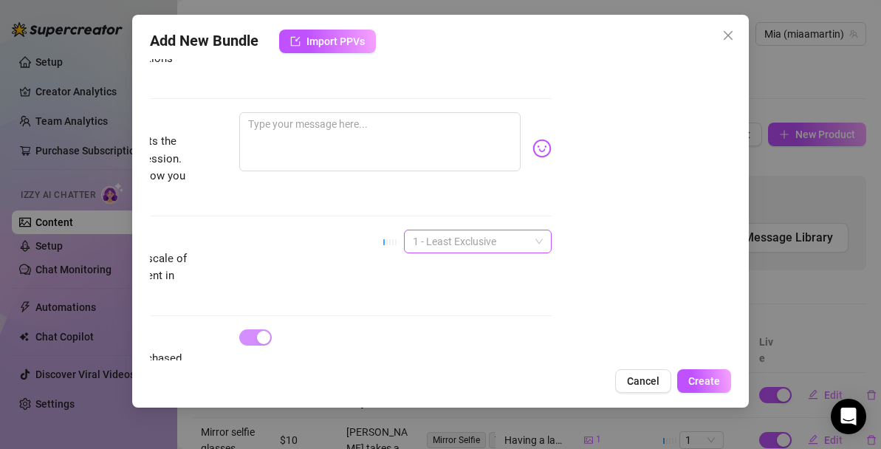
click at [510, 230] on span "1 - Least Exclusive" at bounding box center [478, 241] width 130 height 22
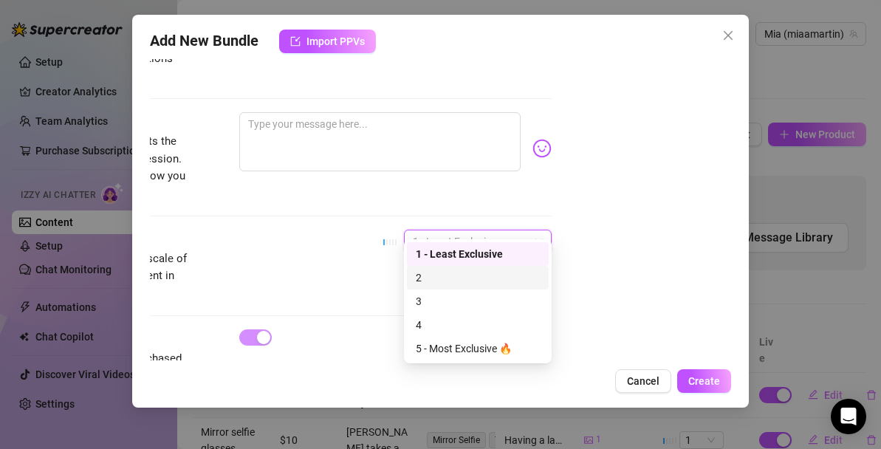
click at [629, 273] on div "Account [PERSON_NAME] (@miaamartin) Name Name is for your internal organization…" at bounding box center [440, 209] width 581 height 301
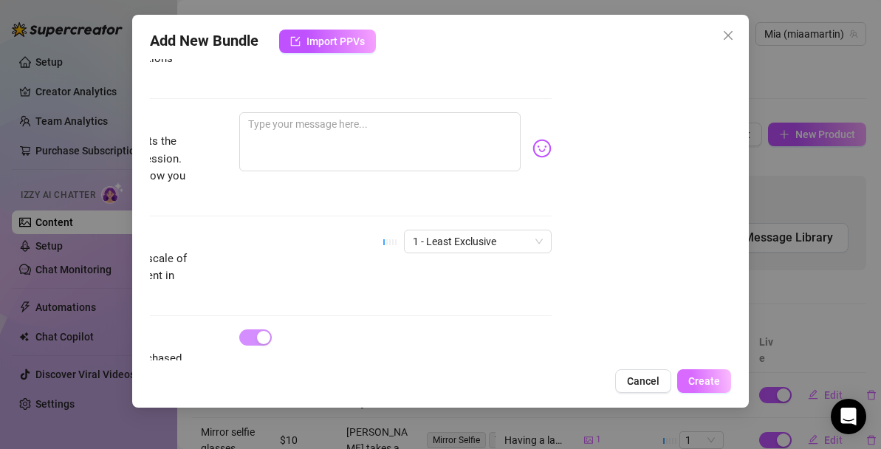
click at [705, 379] on span "Create" at bounding box center [704, 381] width 32 height 12
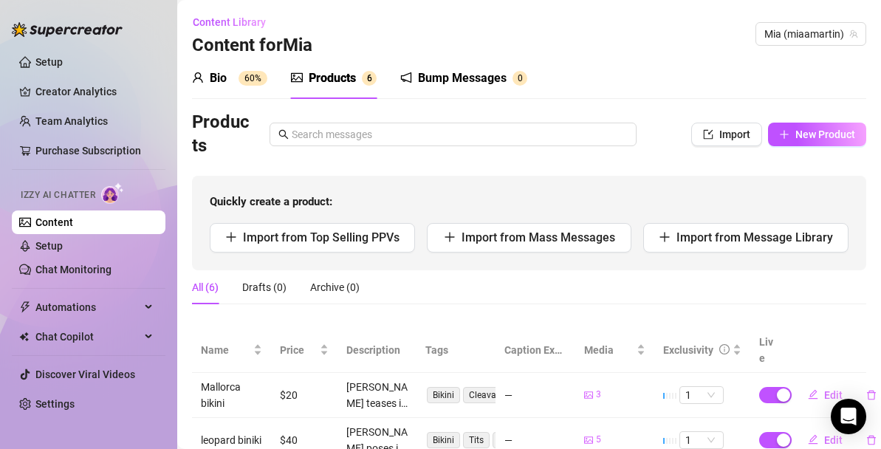
scroll to position [75, 0]
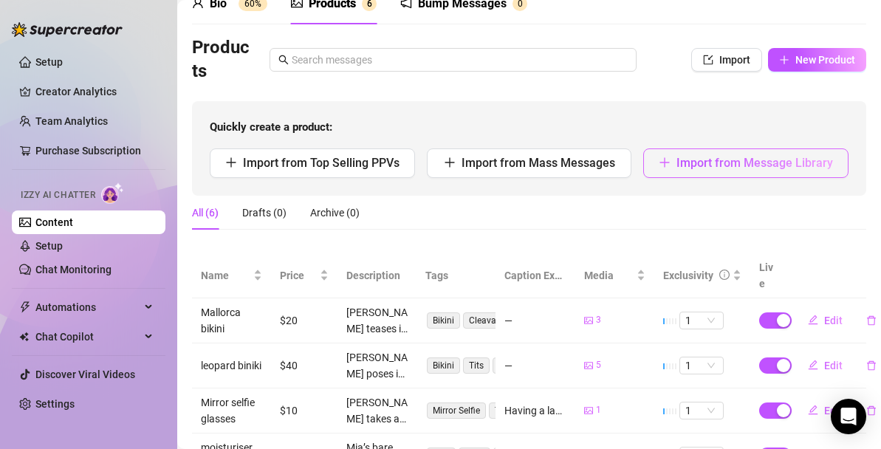
click at [690, 168] on span "Import from Message Library" at bounding box center [755, 163] width 157 height 14
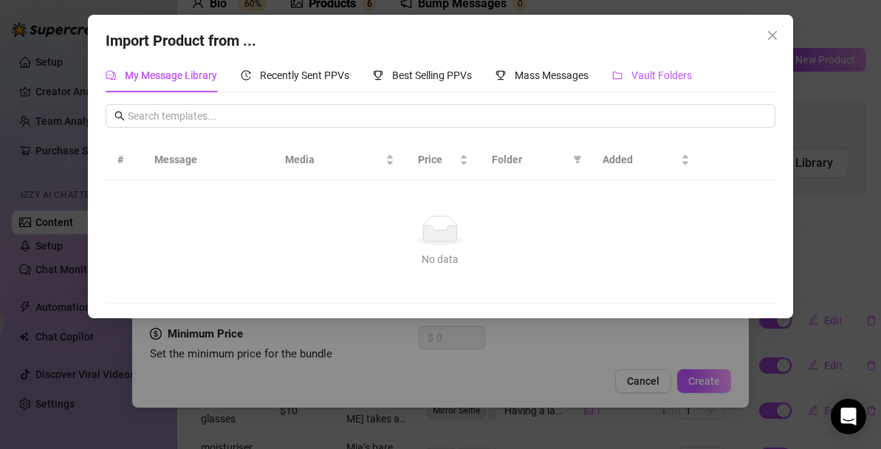
click at [646, 81] on div "Vault Folders" at bounding box center [652, 75] width 80 height 16
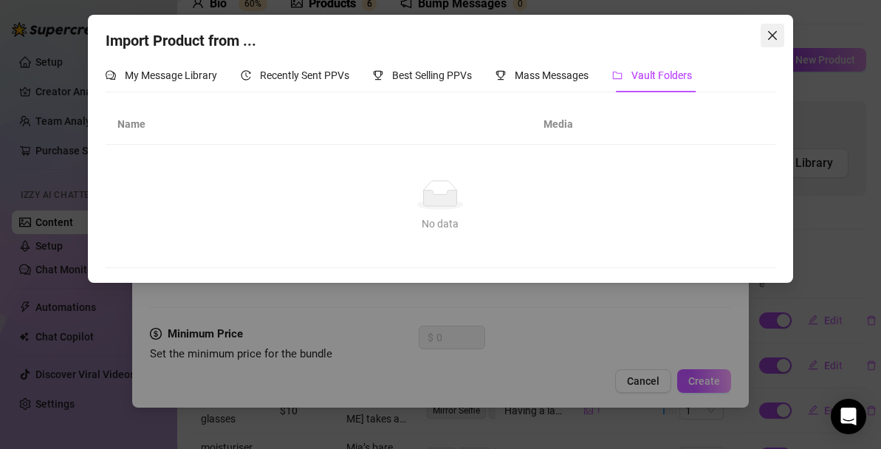
click at [771, 36] on icon "close" at bounding box center [772, 35] width 9 height 9
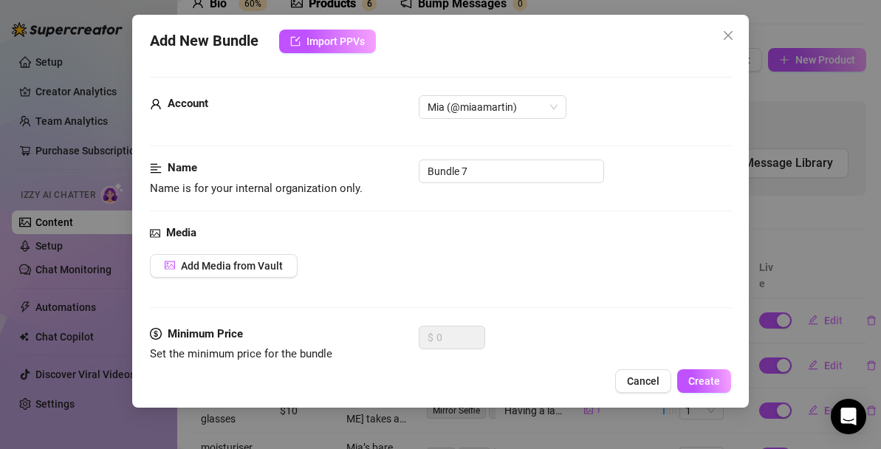
click at [649, 380] on span "Cancel" at bounding box center [643, 381] width 32 height 12
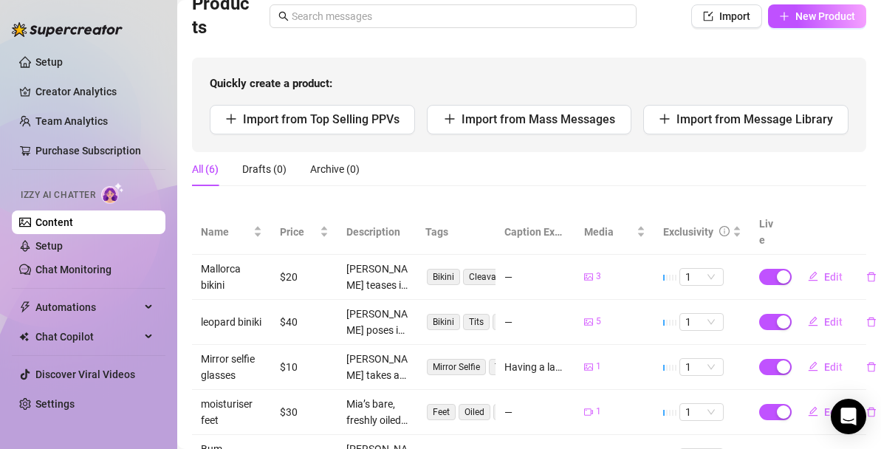
scroll to position [109, 0]
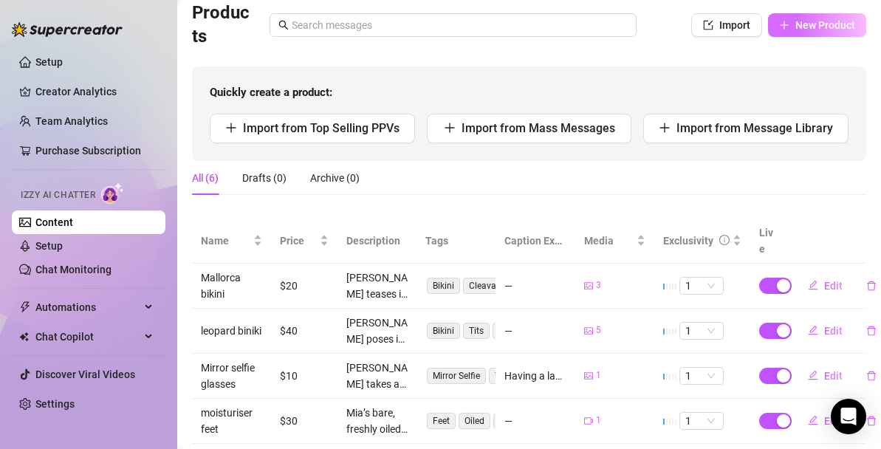
click at [832, 13] on button "New Product" at bounding box center [817, 25] width 98 height 24
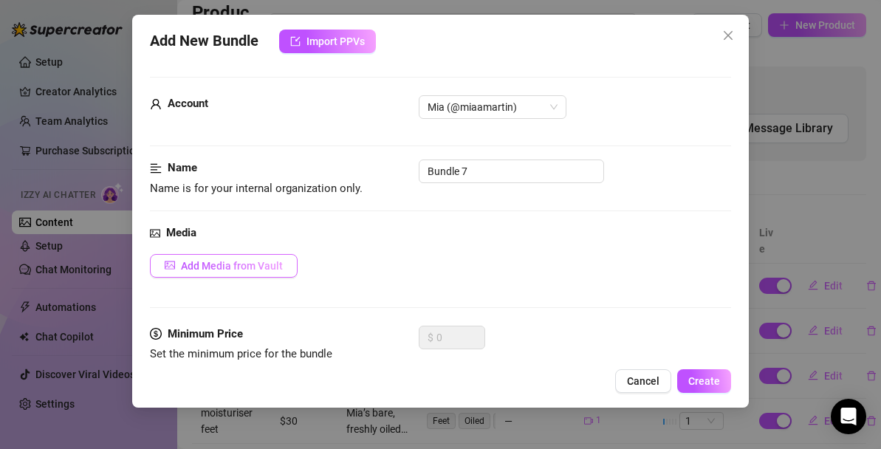
click at [238, 266] on span "Add Media from Vault" at bounding box center [232, 266] width 102 height 12
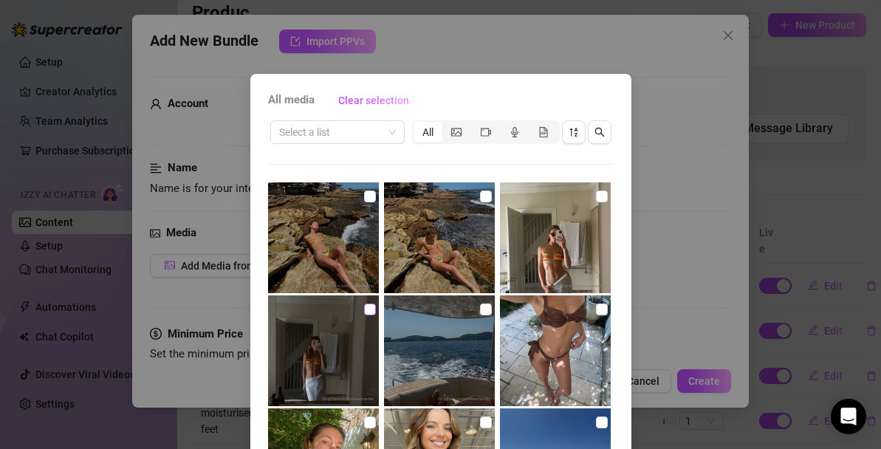
click at [369, 310] on input "checkbox" at bounding box center [370, 310] width 12 height 12
click at [603, 199] on input "checkbox" at bounding box center [602, 197] width 12 height 12
click at [484, 199] on input "checkbox" at bounding box center [486, 197] width 12 height 12
click at [366, 198] on input "checkbox" at bounding box center [370, 197] width 12 height 12
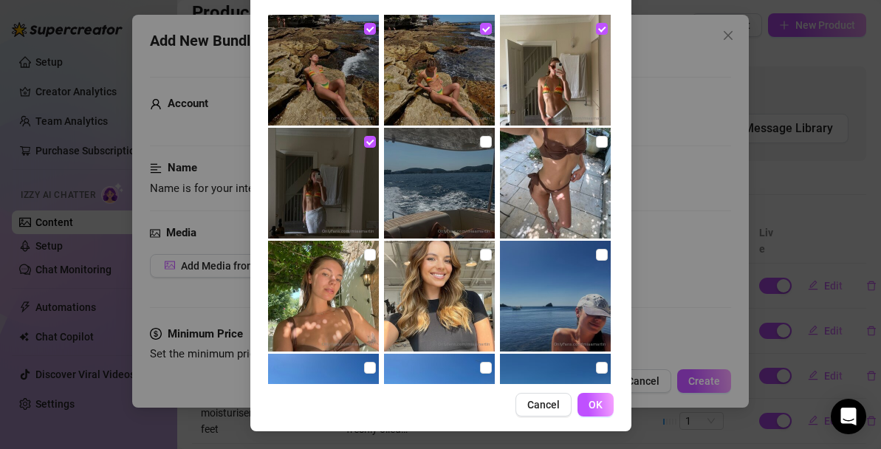
click at [596, 404] on span "OK" at bounding box center [596, 405] width 14 height 12
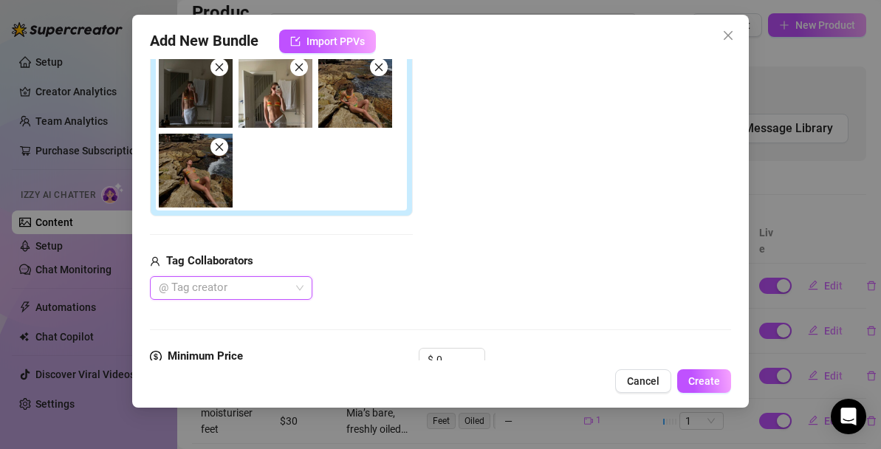
scroll to position [0, 0]
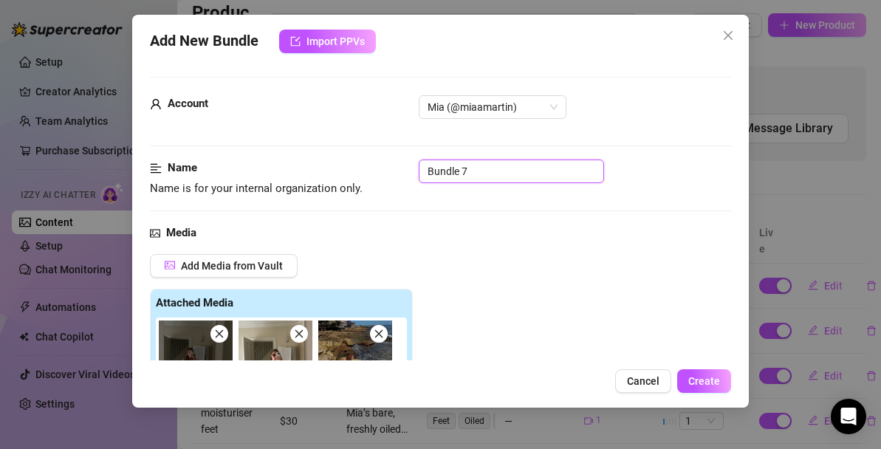
click at [474, 165] on input "Bundle 7" at bounding box center [511, 172] width 185 height 24
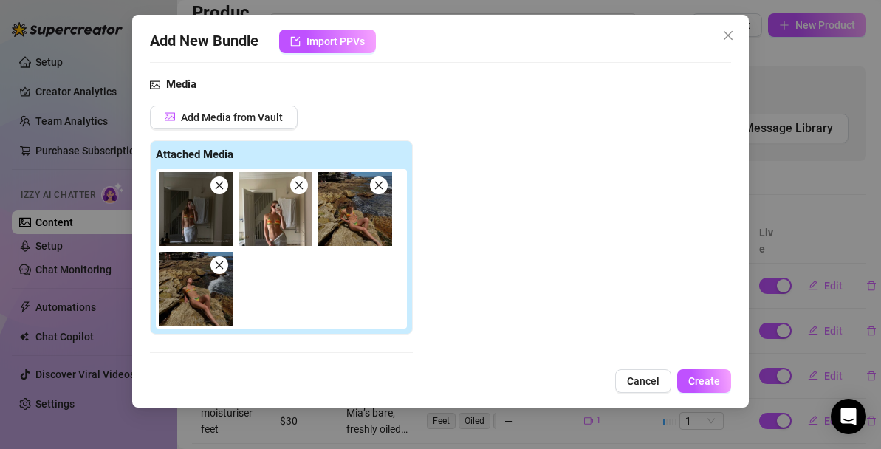
scroll to position [151, 0]
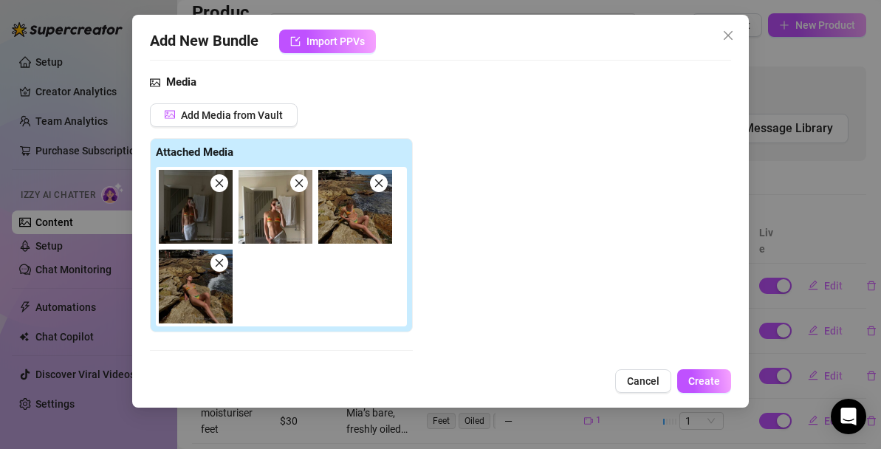
click at [583, 171] on div "Add Media from Vault Attached Media Tag Collaborators @ Tag creator" at bounding box center [440, 259] width 581 height 312
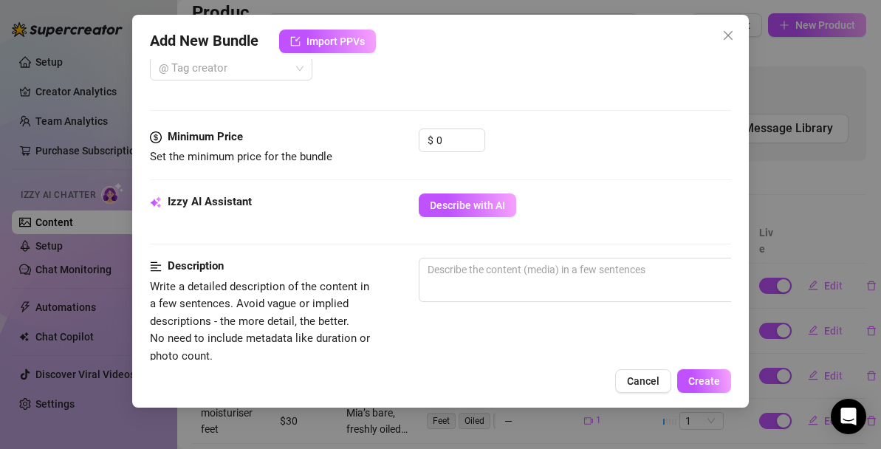
scroll to position [485, 0]
click at [461, 204] on span "Describe with AI" at bounding box center [467, 206] width 75 height 12
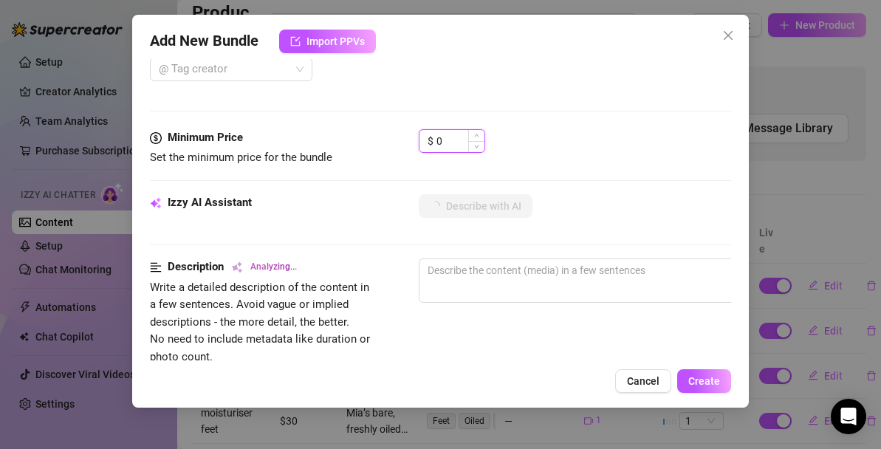
click at [447, 141] on input "0" at bounding box center [461, 141] width 48 height 22
click at [528, 150] on div "$ 50" at bounding box center [575, 147] width 312 height 37
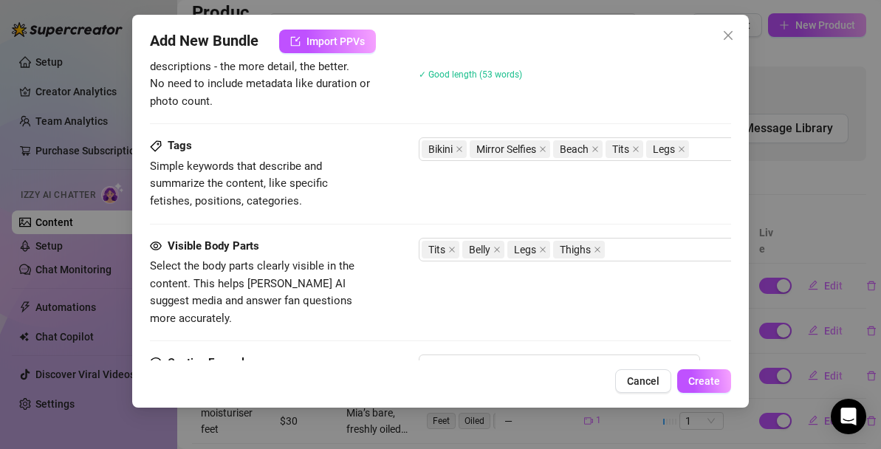
scroll to position [741, 205]
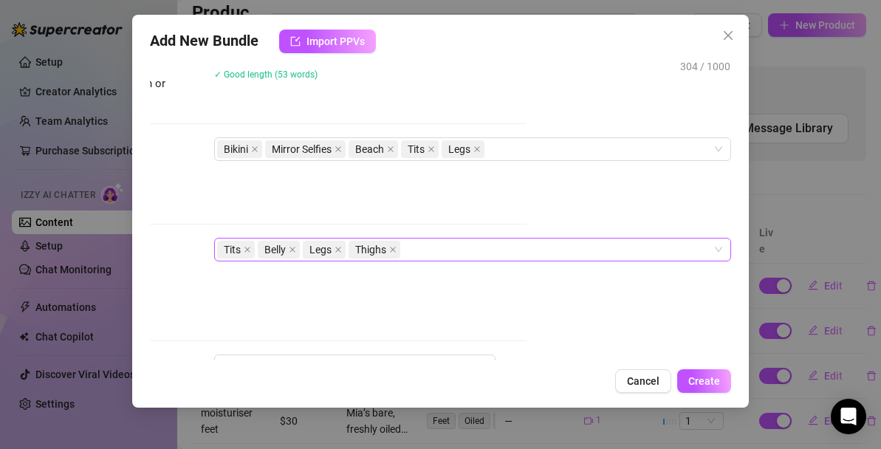
click at [496, 253] on div "Tits Belly Legs Thighs" at bounding box center [465, 249] width 496 height 21
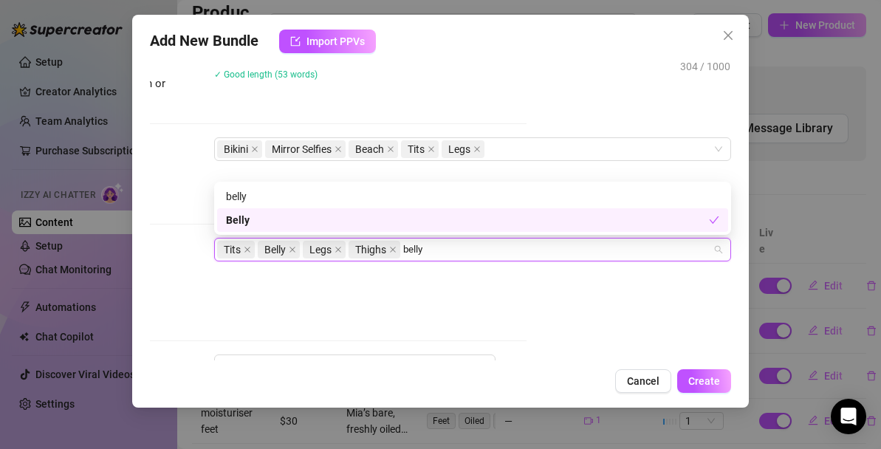
click at [315, 222] on div "Belly" at bounding box center [467, 220] width 483 height 16
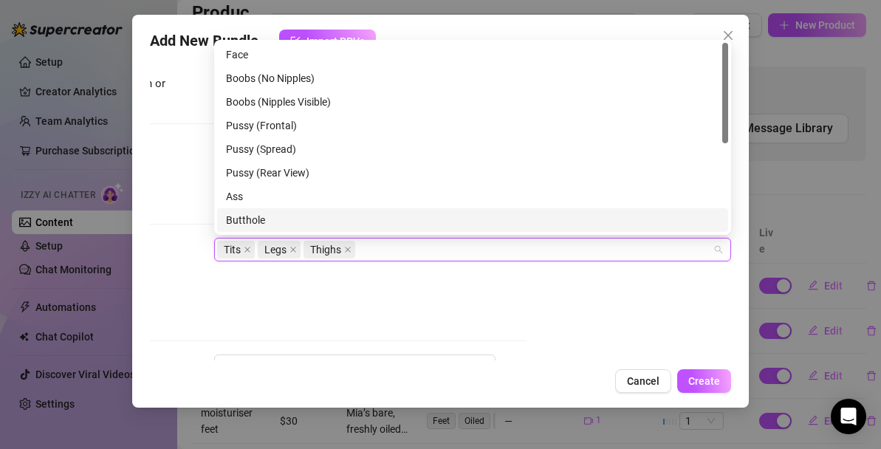
click at [426, 297] on div "Visible Body Parts Select the body parts clearly visible in the content. This h…" at bounding box center [235, 283] width 581 height 90
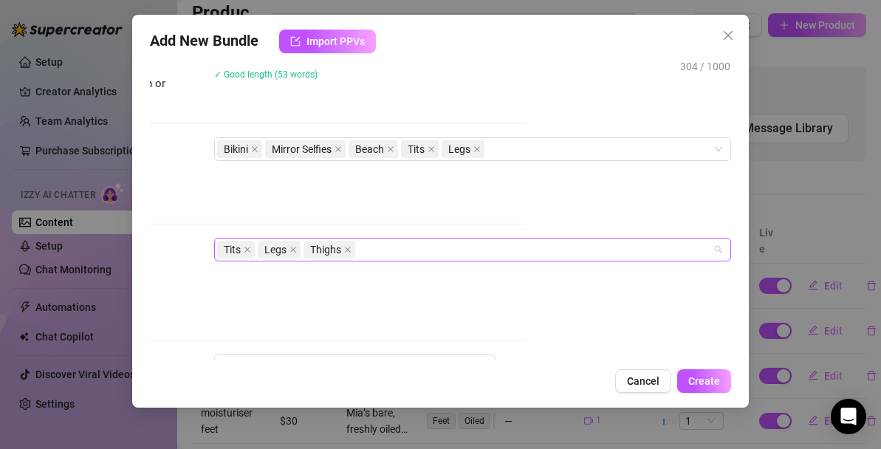
click at [397, 247] on div "Tits Legs Thighs" at bounding box center [465, 249] width 496 height 21
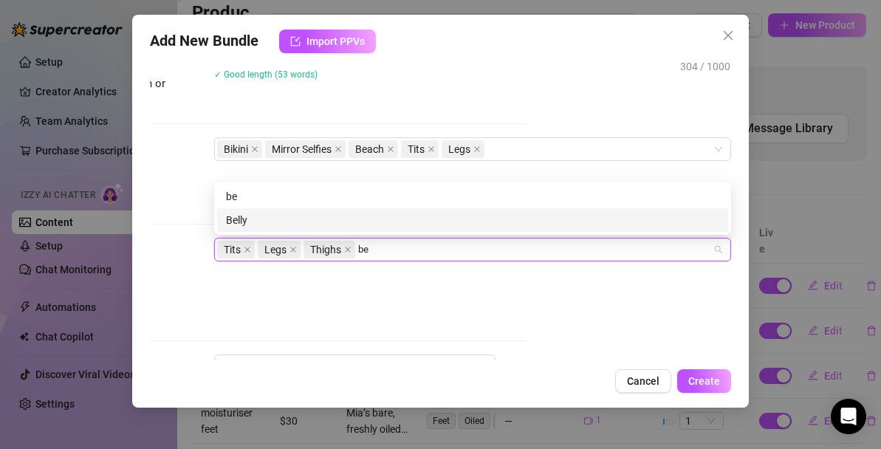
click at [292, 222] on div "Belly" at bounding box center [472, 220] width 493 height 16
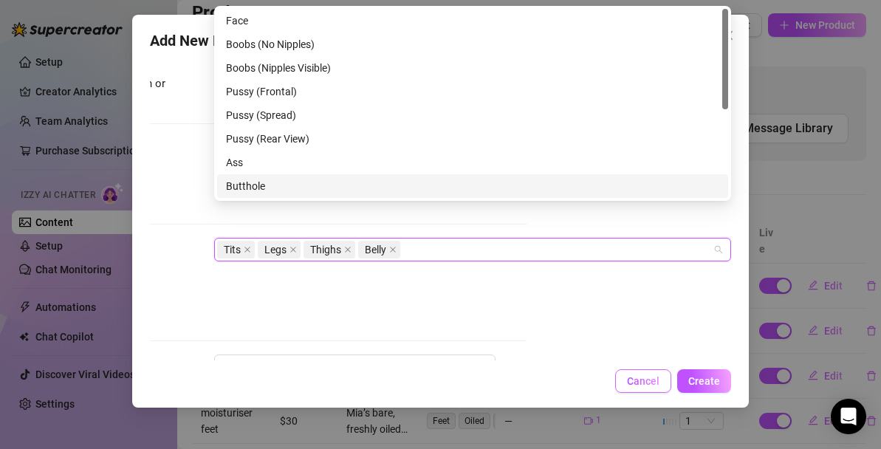
scroll to position [999, 205]
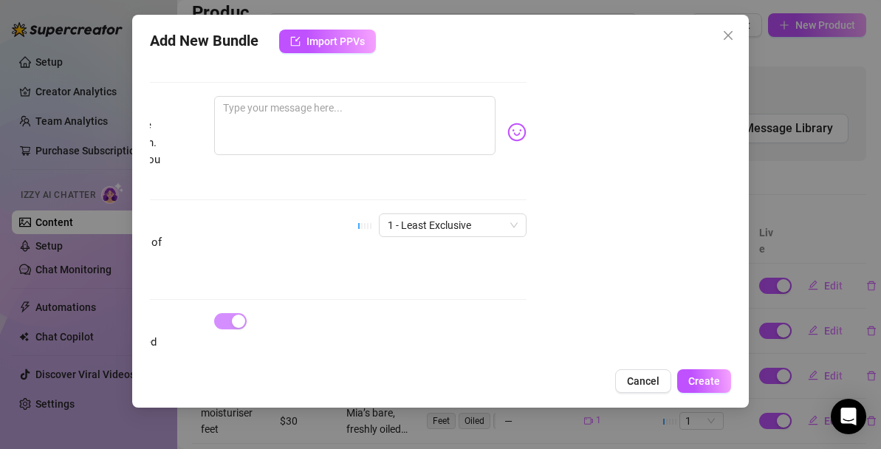
click at [519, 313] on div at bounding box center [370, 321] width 312 height 16
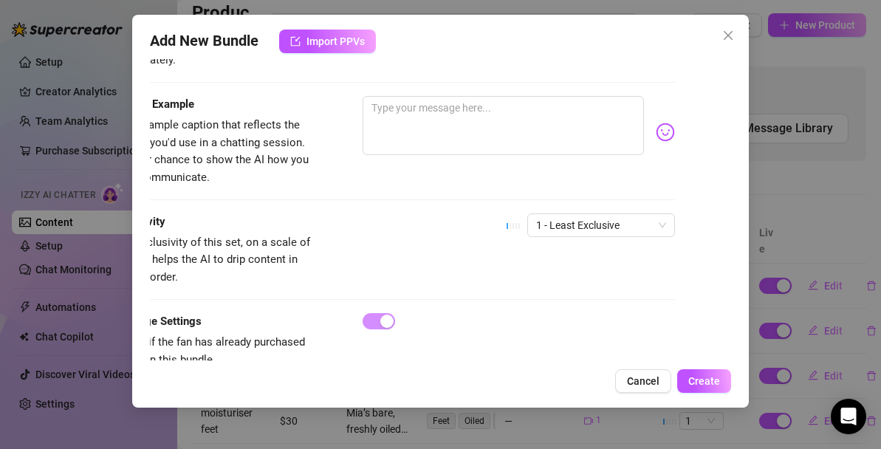
scroll to position [999, 0]
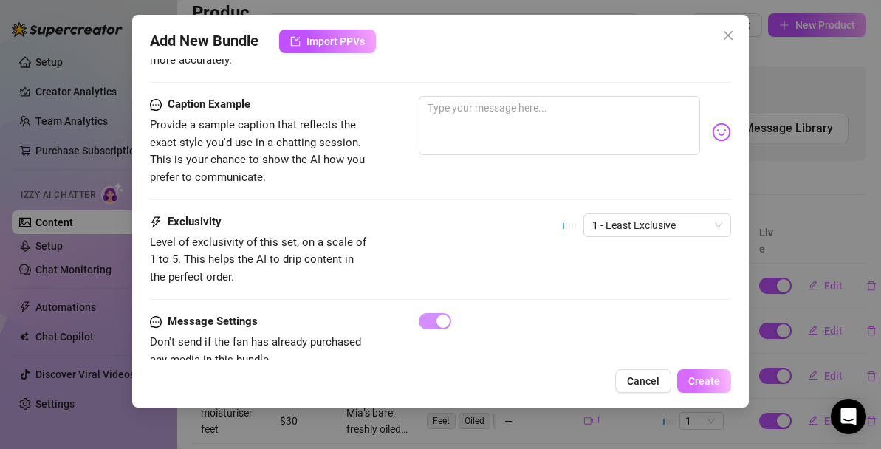
click at [703, 385] on span "Create" at bounding box center [704, 381] width 32 height 12
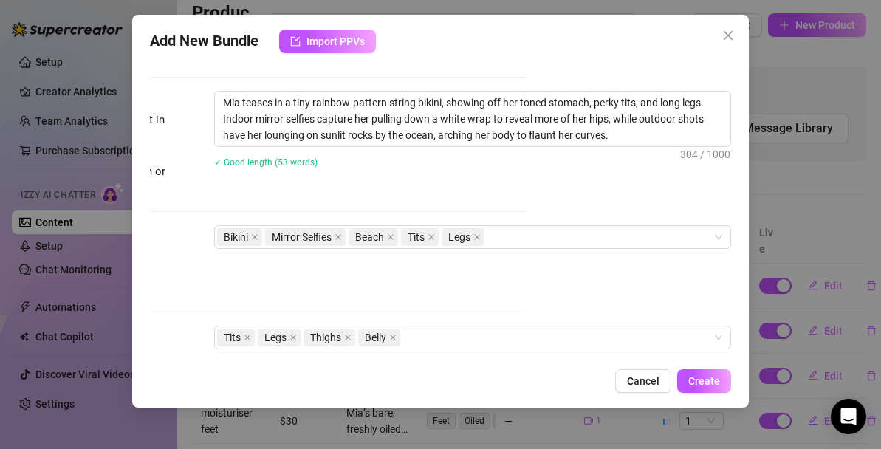
scroll to position [678, 205]
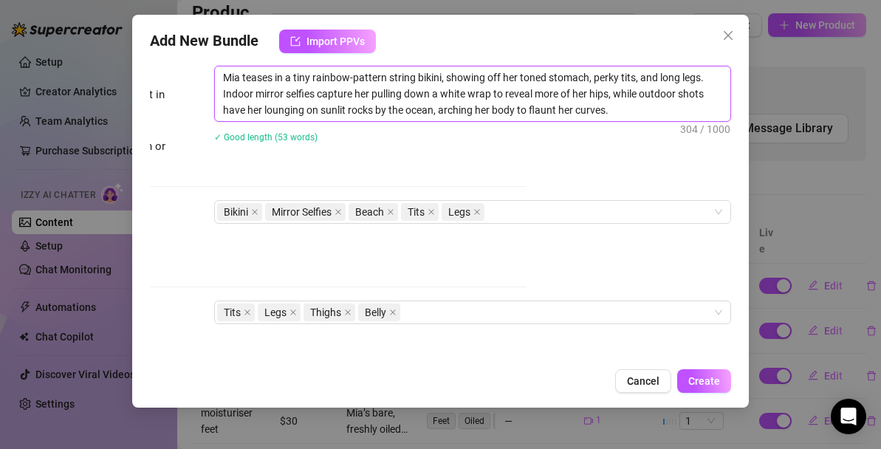
click at [663, 97] on textarea "Mia teases in a tiny rainbow-pattern string bikini, showing off her toned stoma…" at bounding box center [473, 93] width 516 height 55
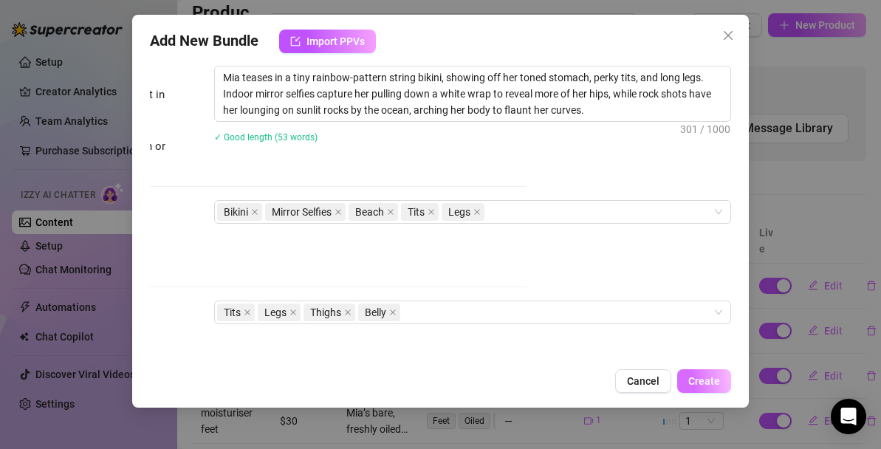
click at [714, 383] on span "Create" at bounding box center [704, 381] width 32 height 12
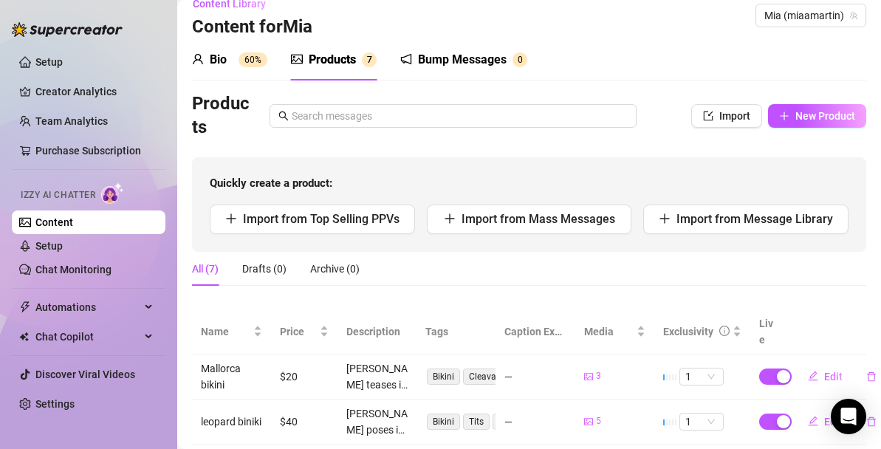
scroll to position [0, 0]
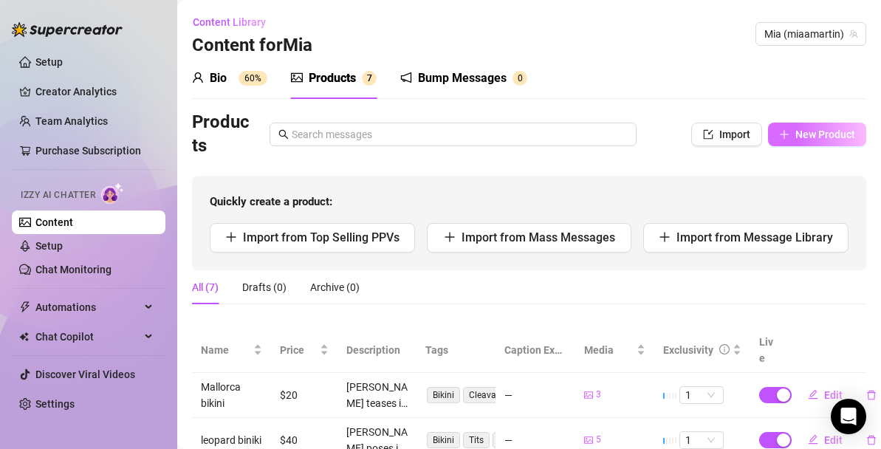
click at [830, 138] on span "New Product" at bounding box center [825, 135] width 60 height 12
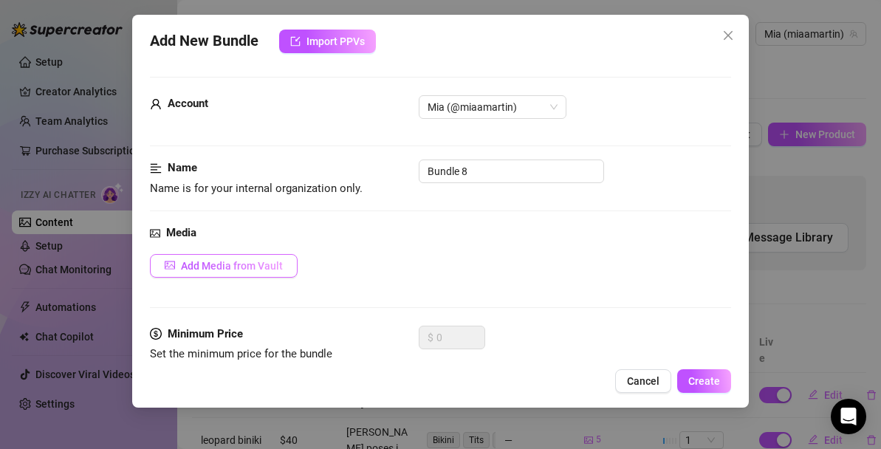
click at [284, 265] on button "Add Media from Vault" at bounding box center [224, 266] width 148 height 24
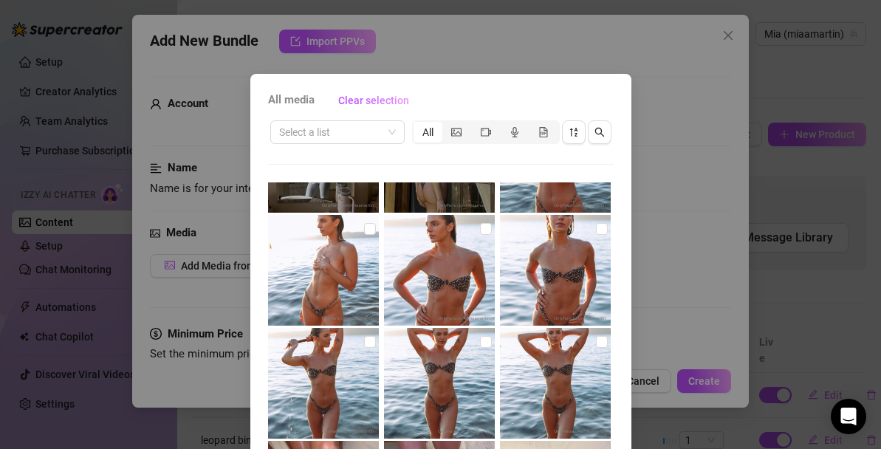
scroll to position [783, 0]
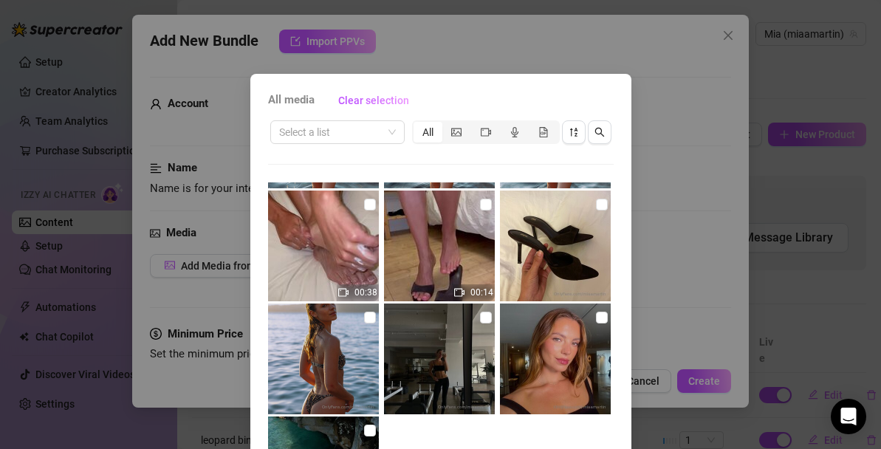
click at [660, 269] on div "All media Clear selection Select a list All 00:02 00:38 00:14 No more media Can…" at bounding box center [440, 224] width 881 height 449
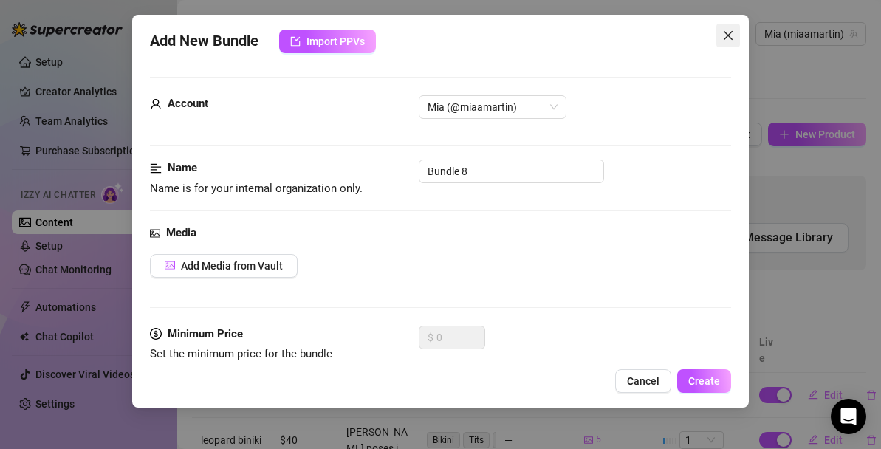
click at [725, 35] on icon "close" at bounding box center [728, 36] width 12 height 12
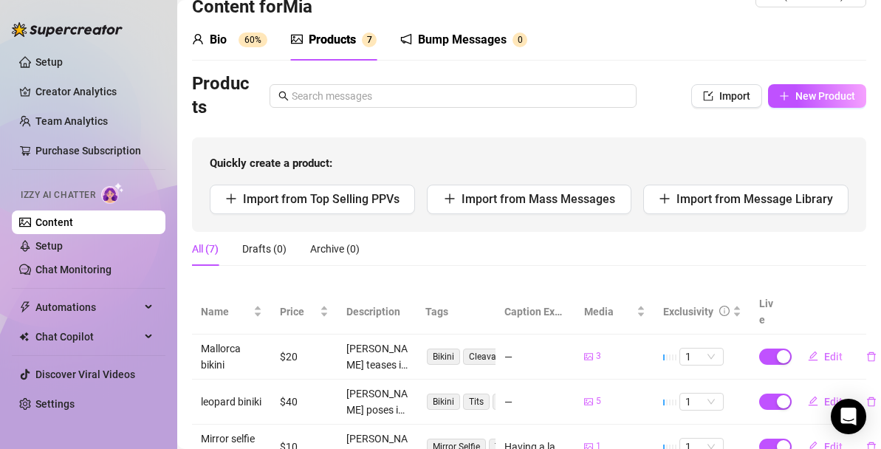
scroll to position [27, 0]
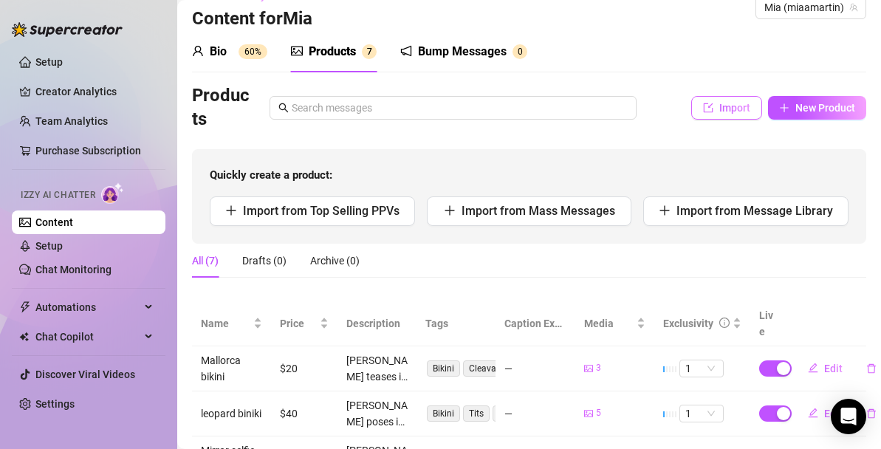
click at [738, 108] on span "Import" at bounding box center [734, 108] width 31 height 12
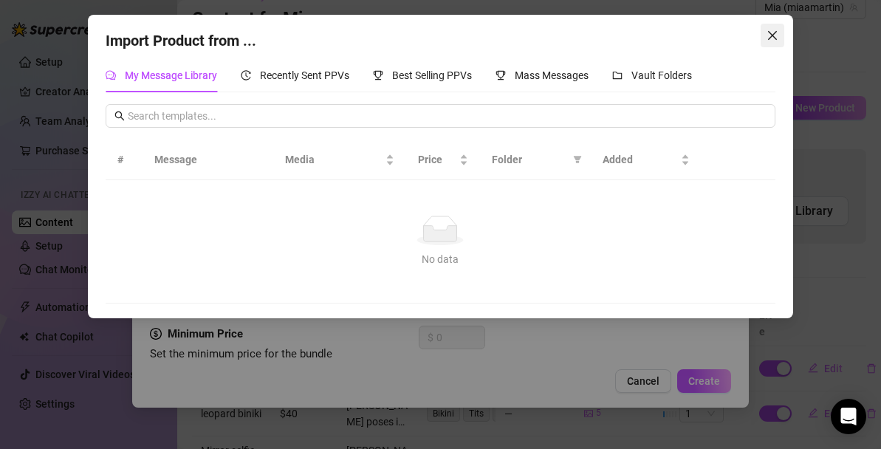
click at [771, 34] on icon "close" at bounding box center [772, 35] width 9 height 9
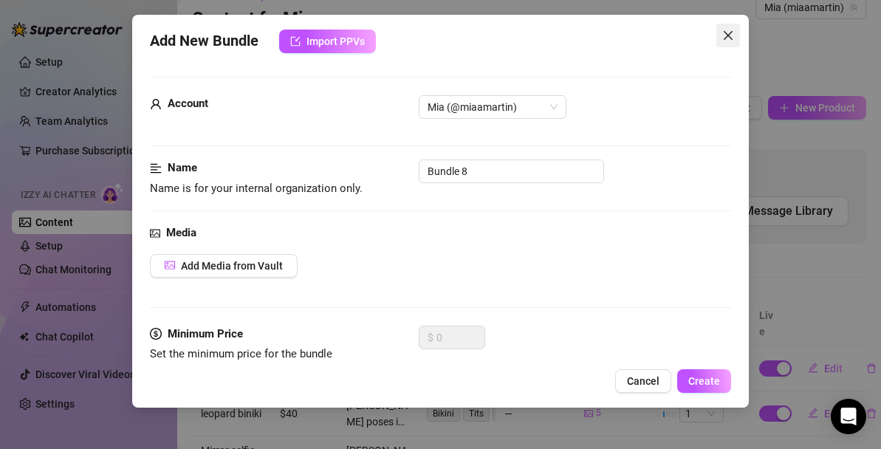
click at [725, 34] on icon "close" at bounding box center [728, 36] width 12 height 12
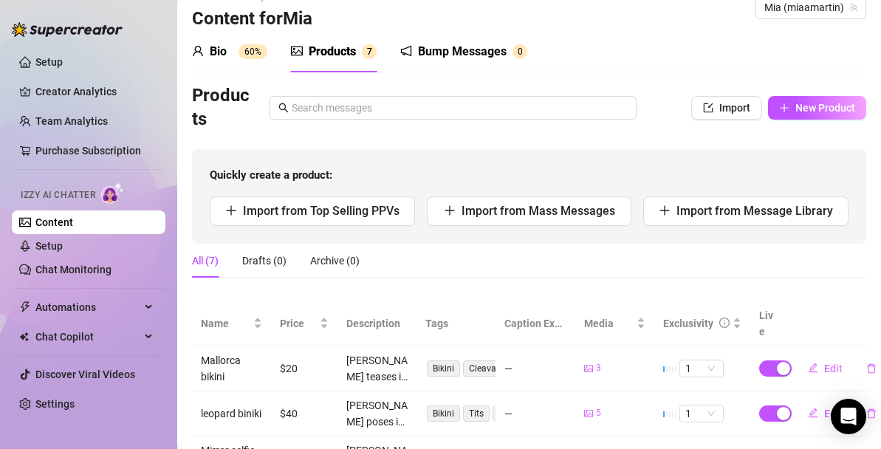
click at [795, 120] on div "Products Import New Product" at bounding box center [529, 107] width 674 height 47
click at [793, 114] on button "New Product" at bounding box center [817, 108] width 98 height 24
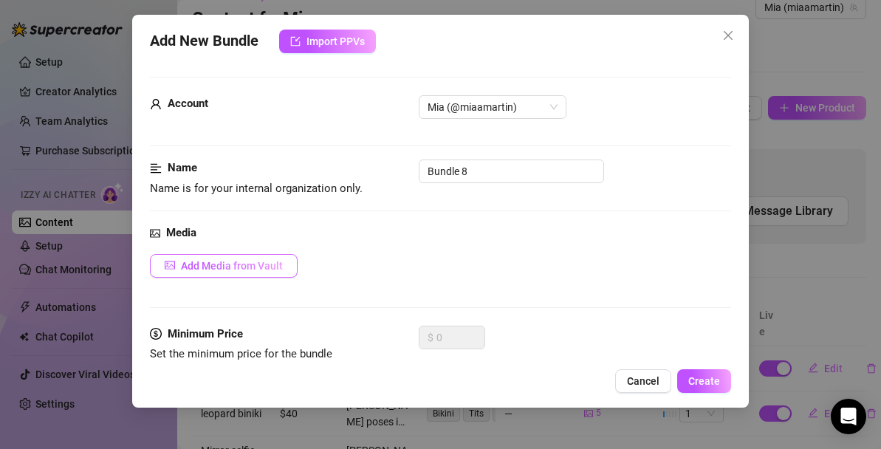
click at [267, 267] on span "Add Media from Vault" at bounding box center [232, 266] width 102 height 12
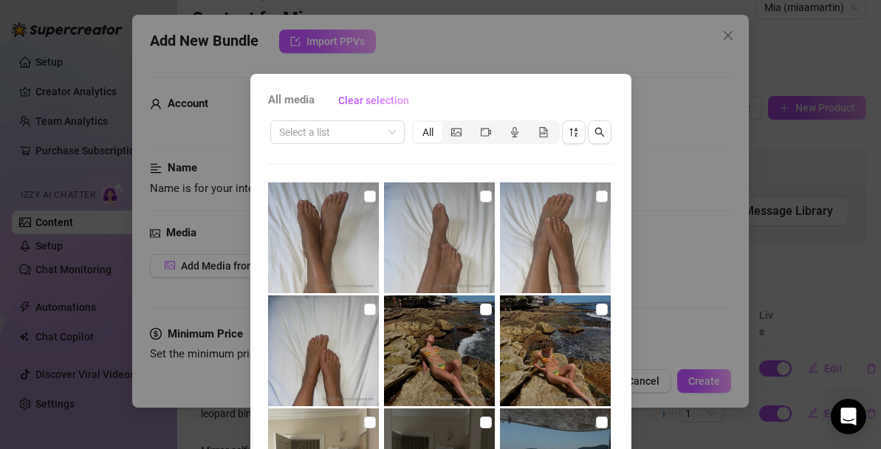
click at [663, 262] on div "All media Clear selection Select a list All 00:02 Cancel OK" at bounding box center [440, 224] width 881 height 449
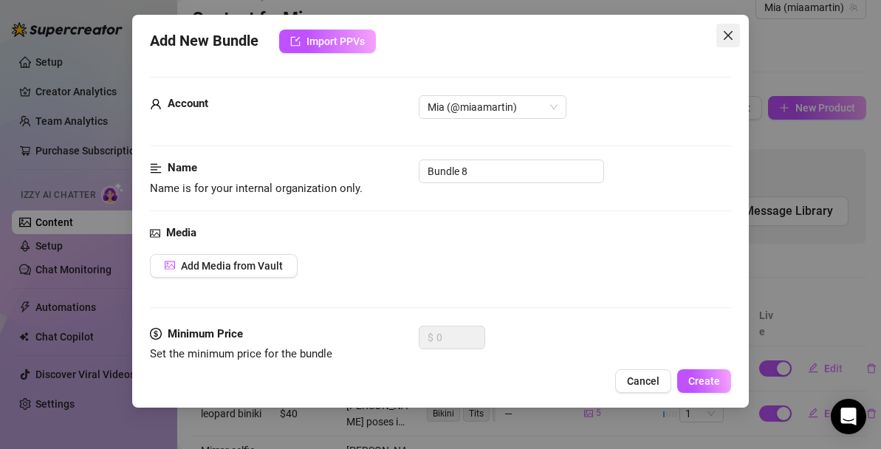
click at [727, 37] on icon "close" at bounding box center [728, 36] width 12 height 12
